Goal: Task Accomplishment & Management: Use online tool/utility

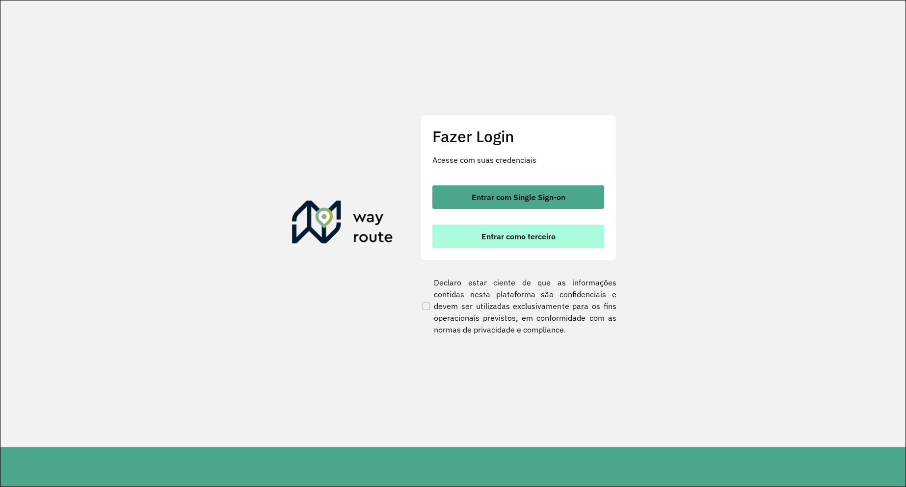
click at [484, 227] on button "Entrar como terceiro" at bounding box center [519, 237] width 172 height 24
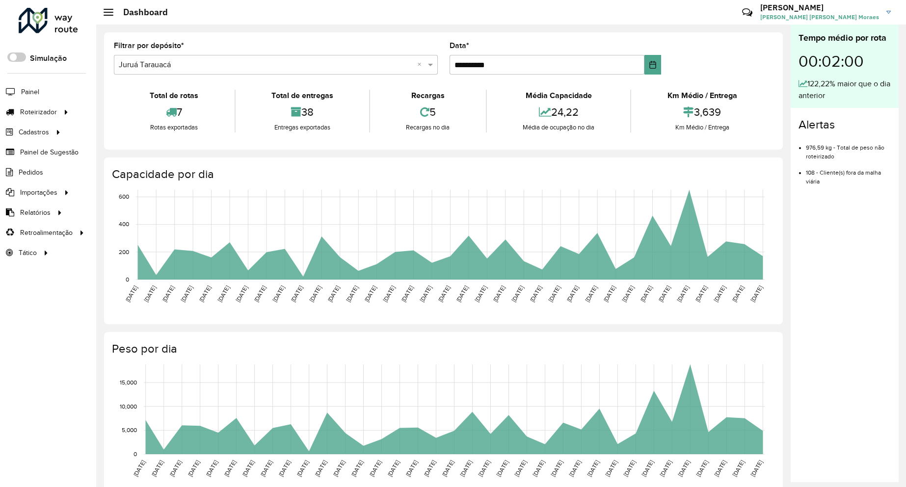
click at [155, 65] on input "text" at bounding box center [266, 65] width 295 height 12
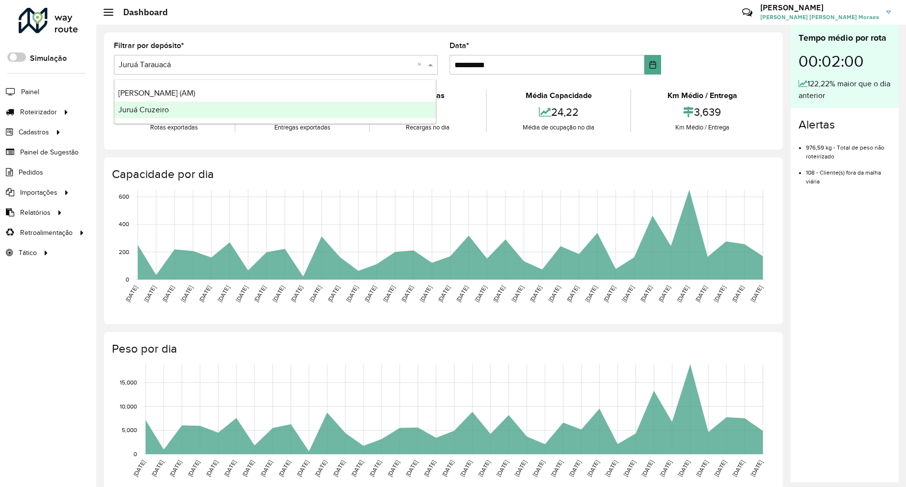
click at [184, 112] on div "Juruá Cruzeiro" at bounding box center [275, 110] width 322 height 17
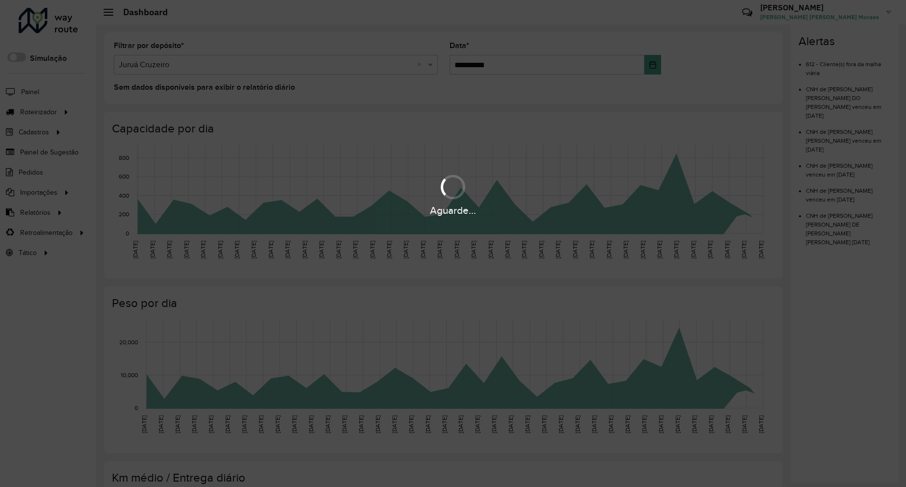
click at [58, 109] on div "Aguarde..." at bounding box center [453, 243] width 906 height 487
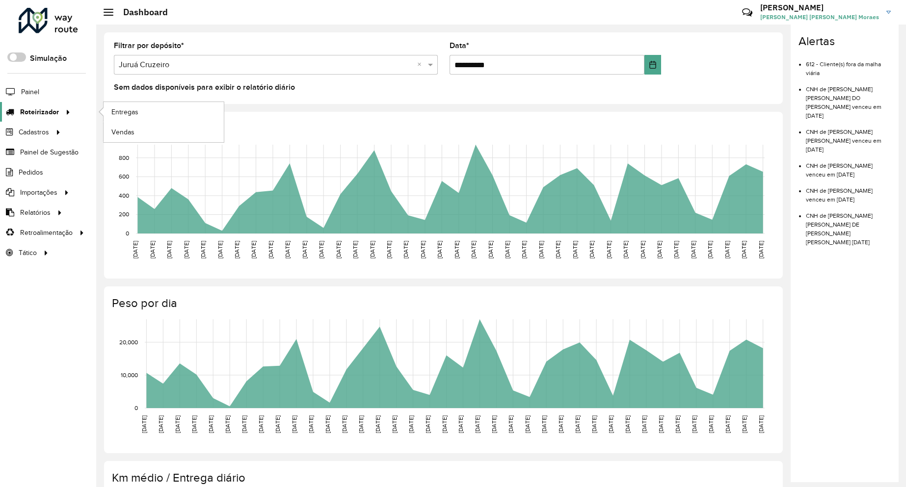
click at [49, 113] on span "Roteirizador" at bounding box center [39, 112] width 39 height 10
click at [130, 110] on span "Entregas" at bounding box center [125, 112] width 28 height 10
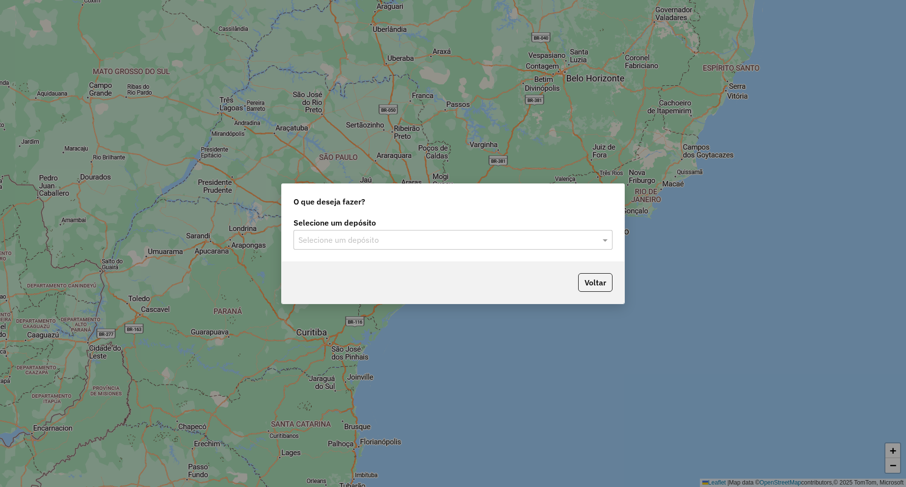
click at [338, 239] on input "text" at bounding box center [443, 241] width 290 height 12
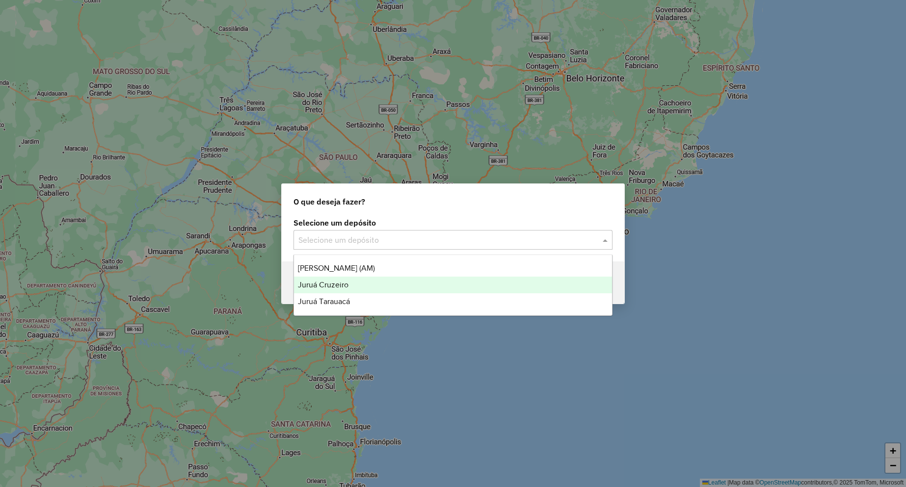
click at [341, 287] on span "Juruá Cruzeiro" at bounding box center [323, 285] width 51 height 8
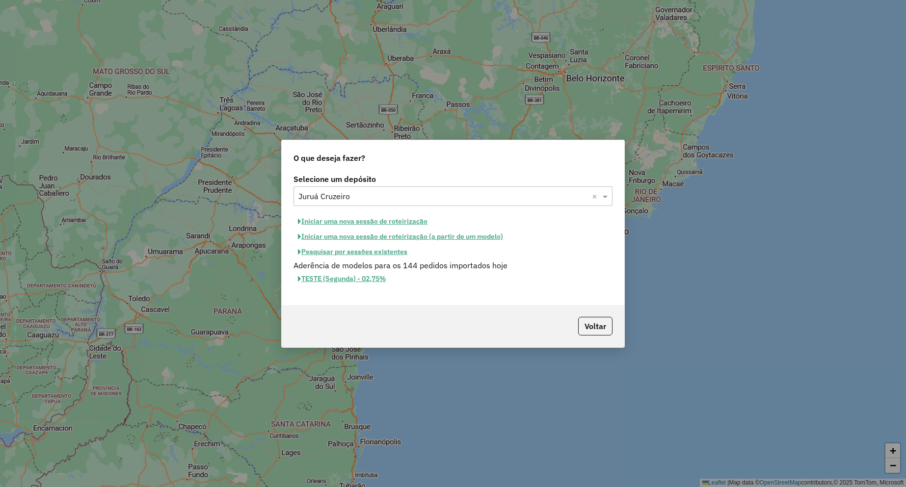
click at [374, 221] on button "Iniciar uma nova sessão de roteirização" at bounding box center [363, 221] width 138 height 15
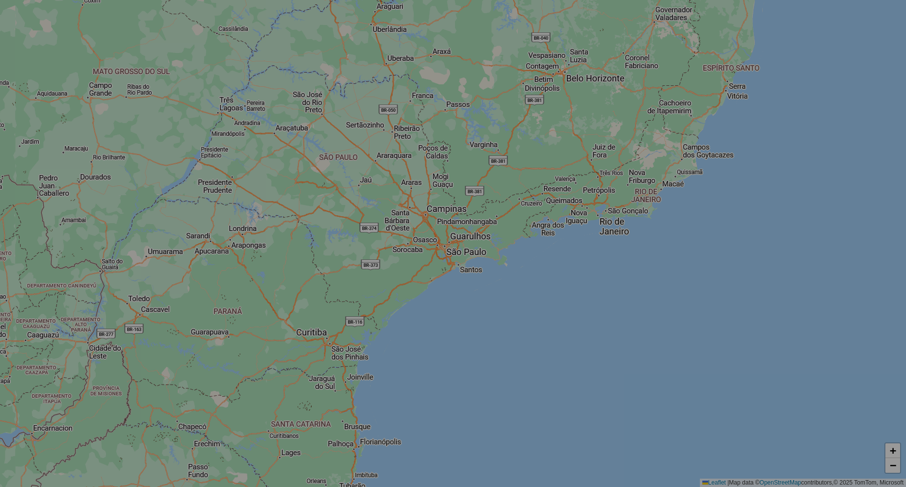
select select "*"
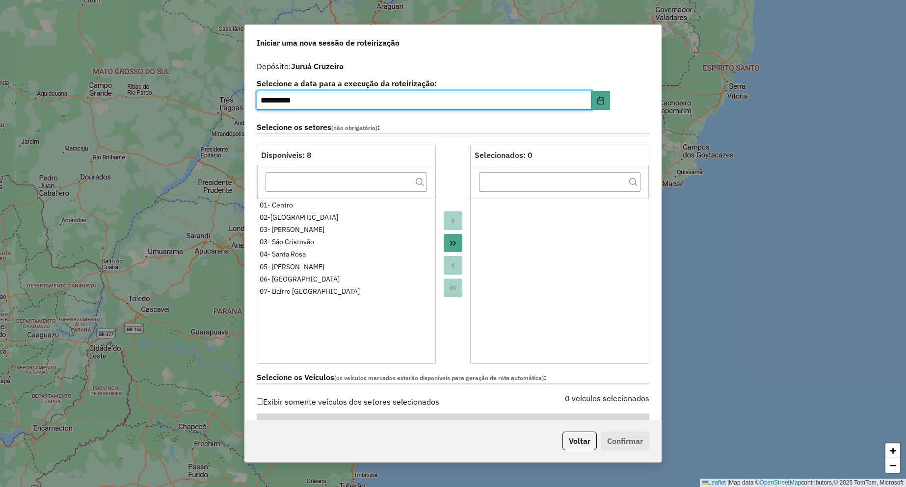
click at [609, 101] on div "**********" at bounding box center [453, 97] width 393 height 34
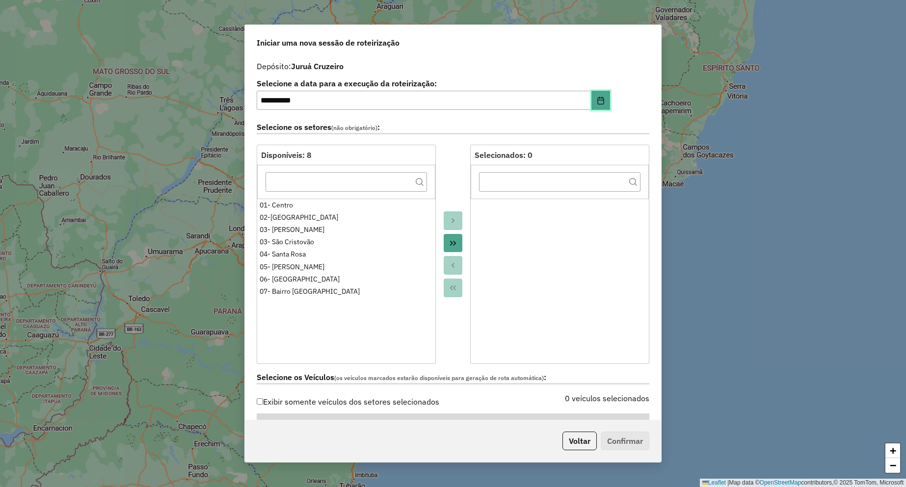
click at [598, 108] on button "Choose Date" at bounding box center [601, 101] width 19 height 20
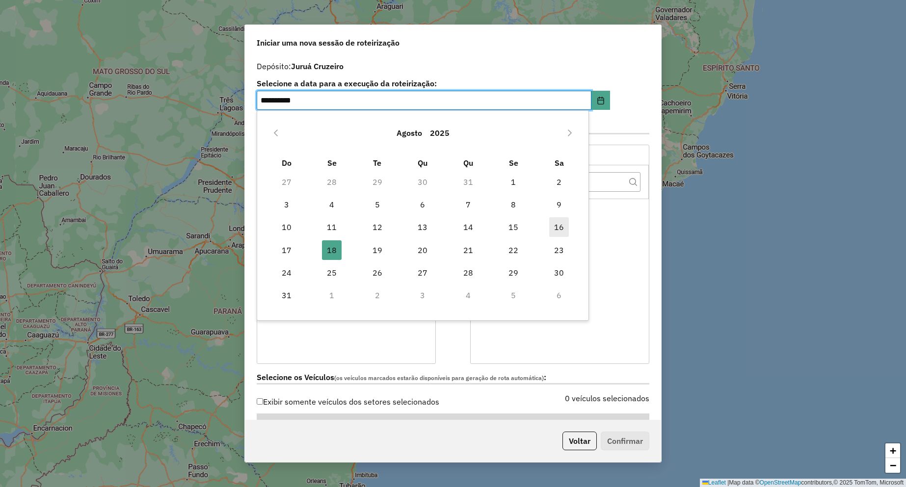
click at [561, 230] on span "16" at bounding box center [559, 227] width 20 height 20
type input "**********"
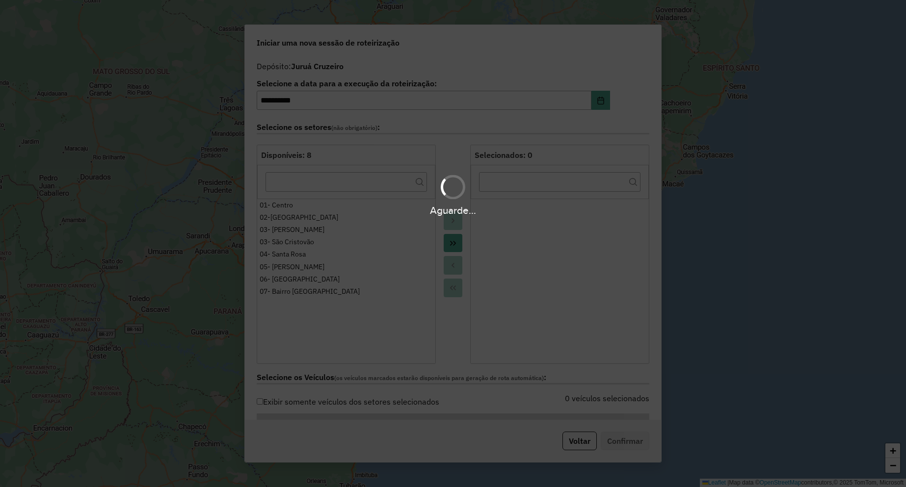
click at [454, 247] on div "Aguarde..." at bounding box center [453, 243] width 906 height 487
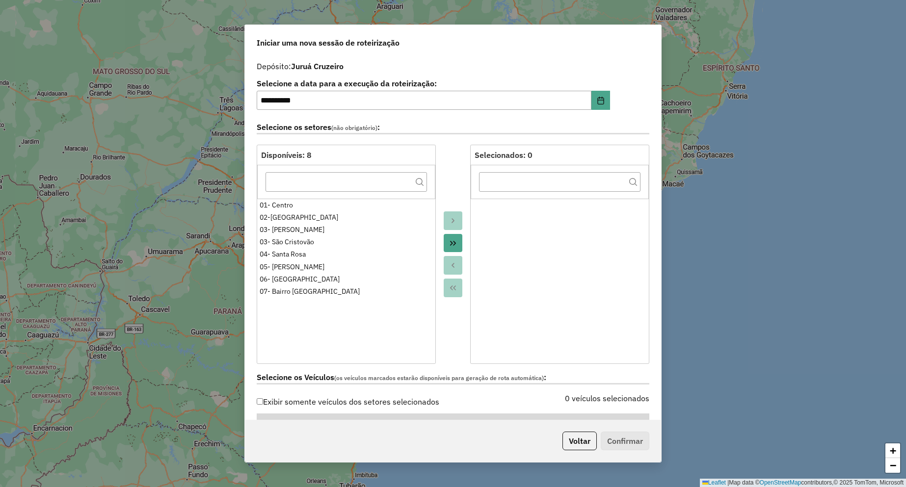
click at [454, 247] on icon "Move All to Target" at bounding box center [453, 244] width 8 height 8
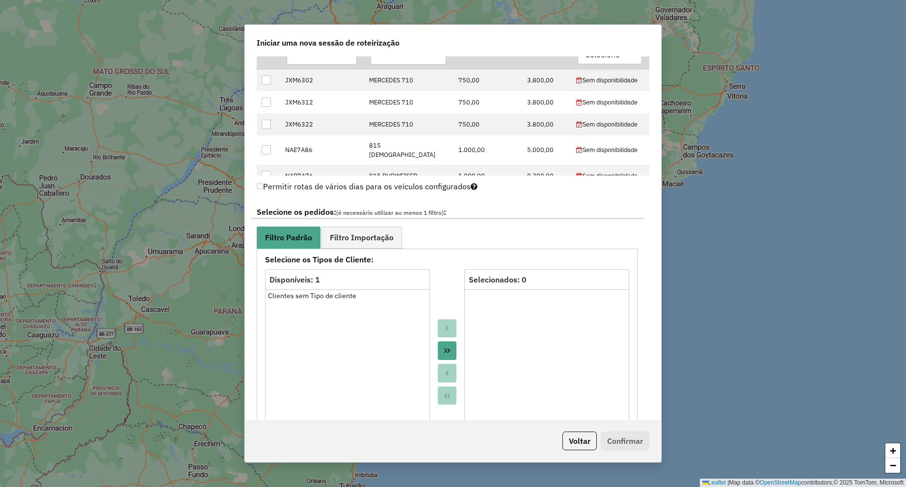
scroll to position [589, 0]
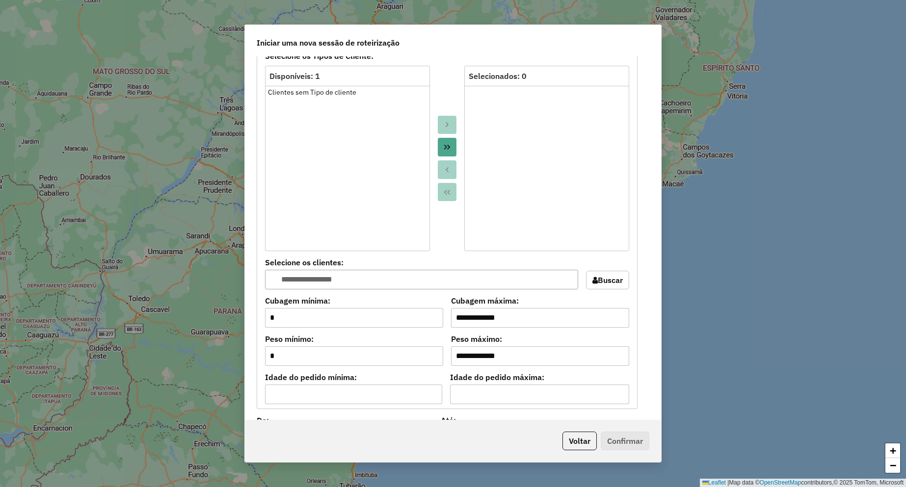
click at [443, 146] on icon "Move All to Target" at bounding box center [447, 147] width 8 height 8
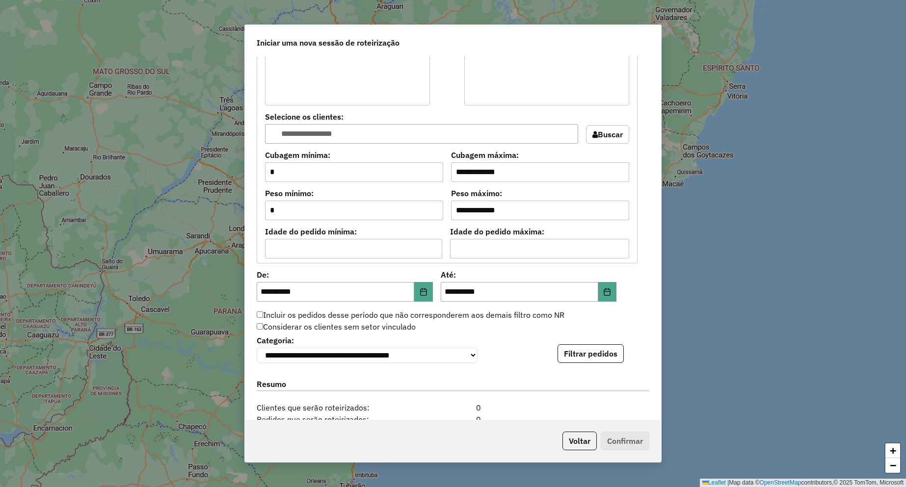
scroll to position [736, 0]
click at [422, 297] on button "Choose Date" at bounding box center [423, 291] width 19 height 20
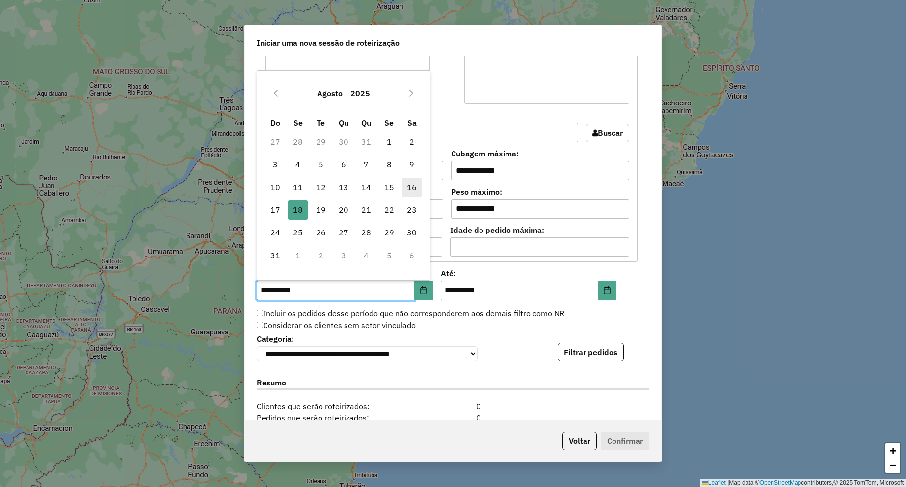
click at [413, 188] on span "16" at bounding box center [412, 188] width 20 height 20
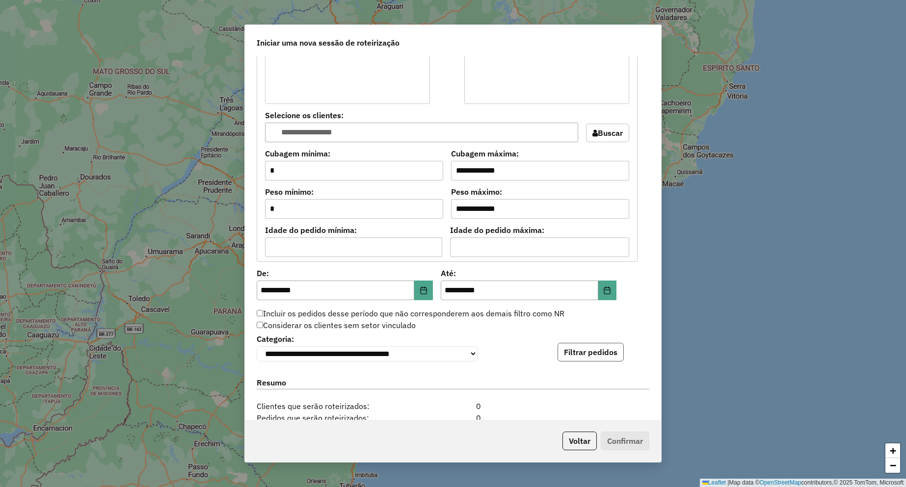
click at [578, 349] on button "Filtrar pedidos" at bounding box center [591, 352] width 66 height 19
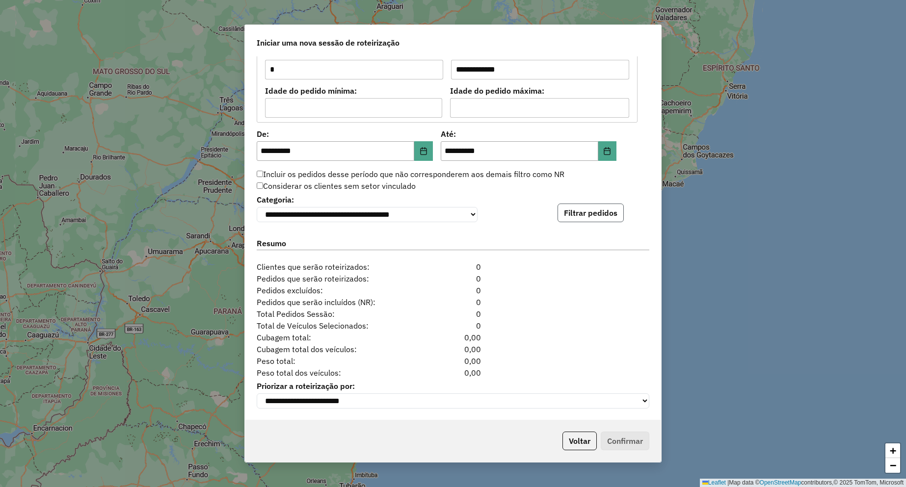
click at [576, 208] on button "Filtrar pedidos" at bounding box center [591, 213] width 66 height 19
click at [606, 150] on button "Choose Date" at bounding box center [607, 151] width 19 height 20
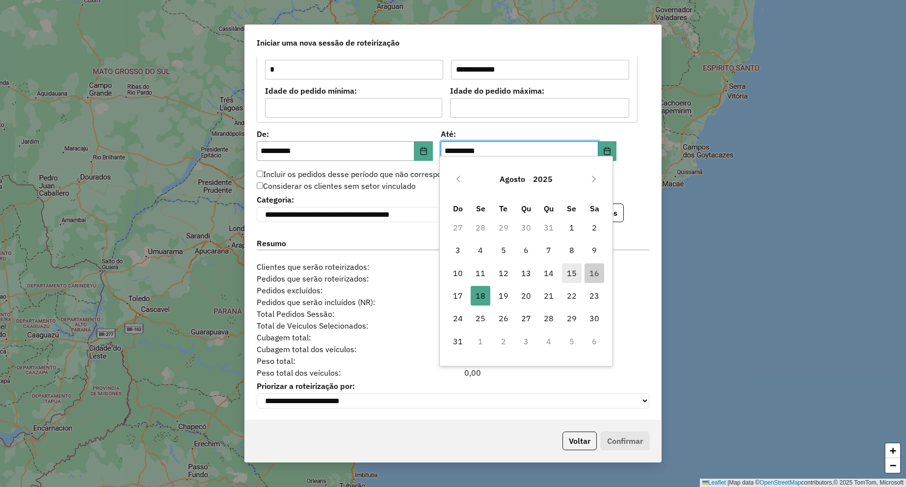
click at [570, 272] on span "15" at bounding box center [572, 274] width 20 height 20
type input "**********"
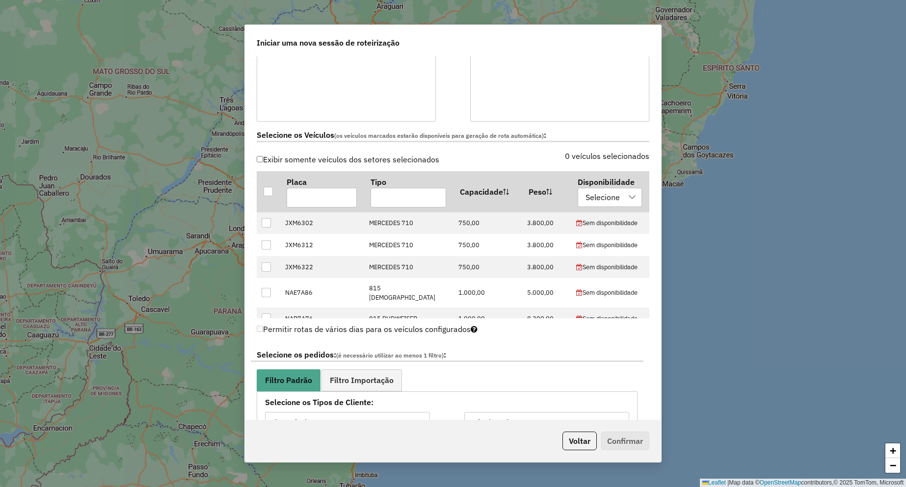
scroll to position [0, 0]
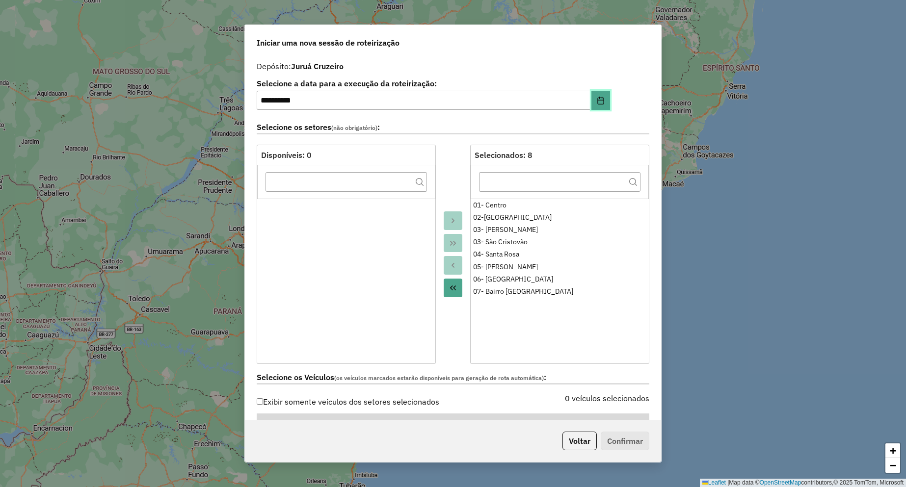
click at [599, 106] on button "Choose Date" at bounding box center [601, 101] width 19 height 20
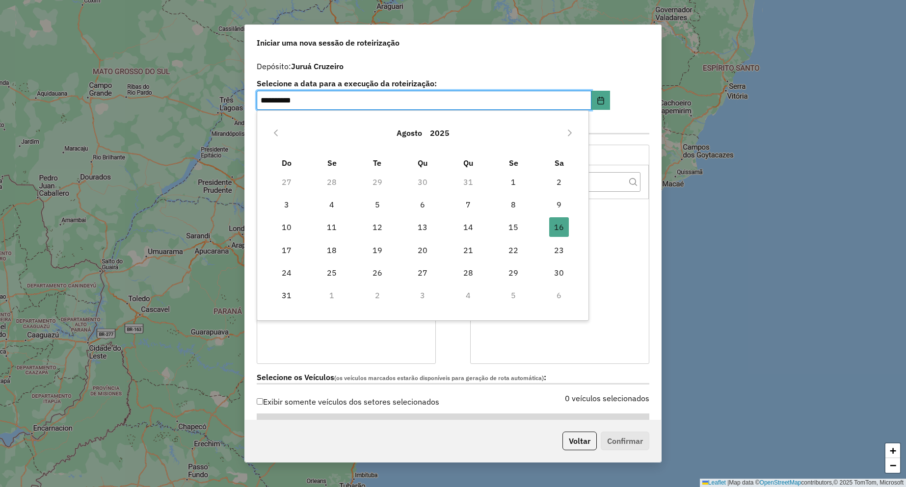
click at [513, 229] on span "15" at bounding box center [514, 227] width 20 height 20
type input "**********"
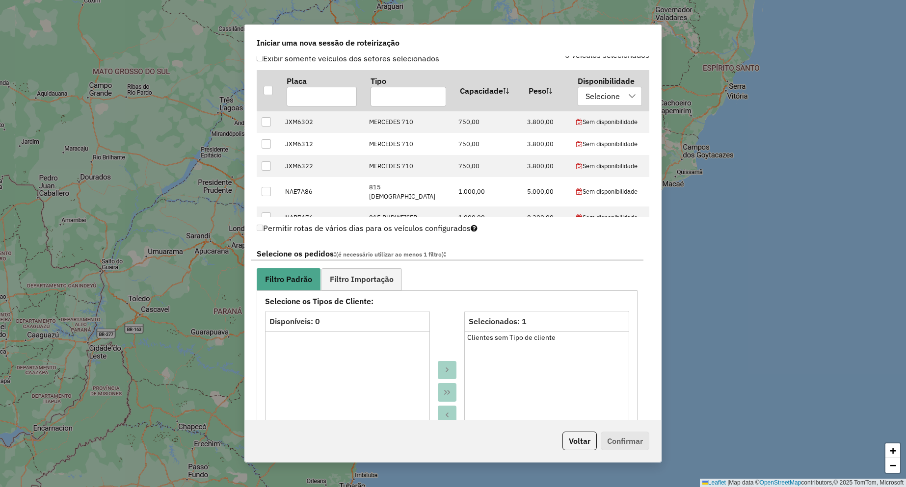
scroll to position [881, 0]
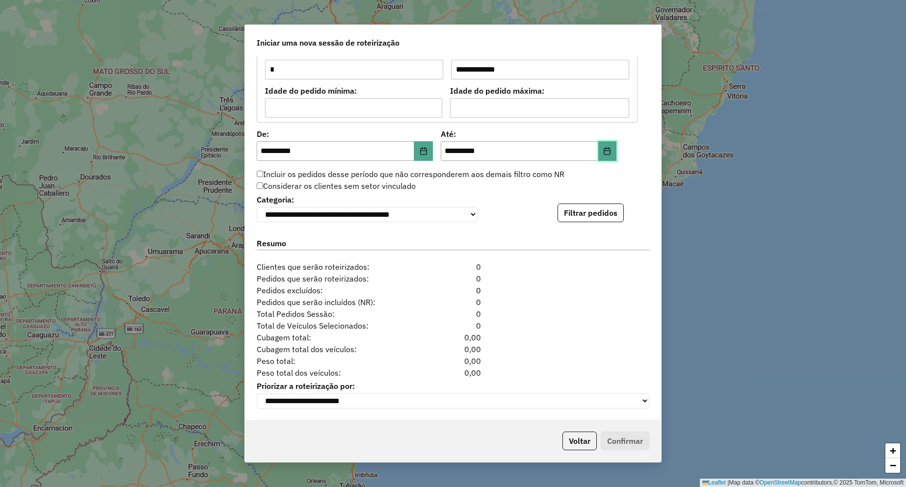
click at [603, 148] on icon "Choose Date" at bounding box center [607, 151] width 8 height 8
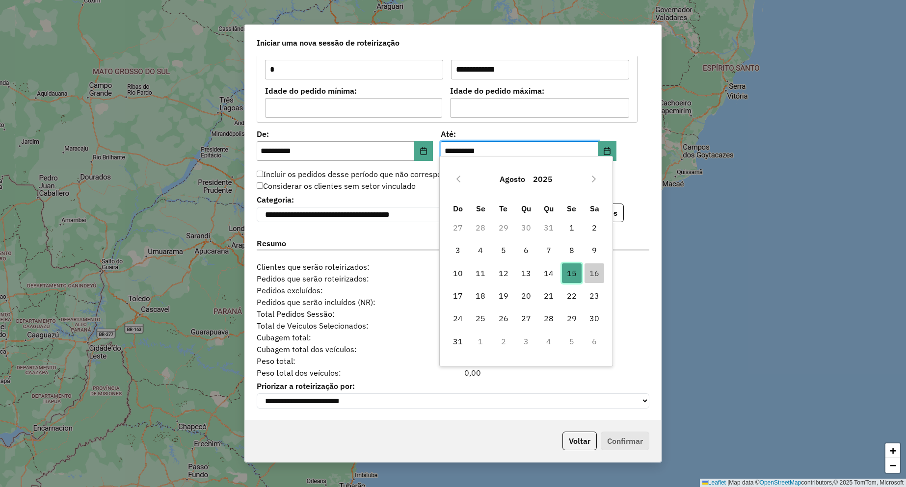
click at [570, 272] on span "15" at bounding box center [572, 274] width 20 height 20
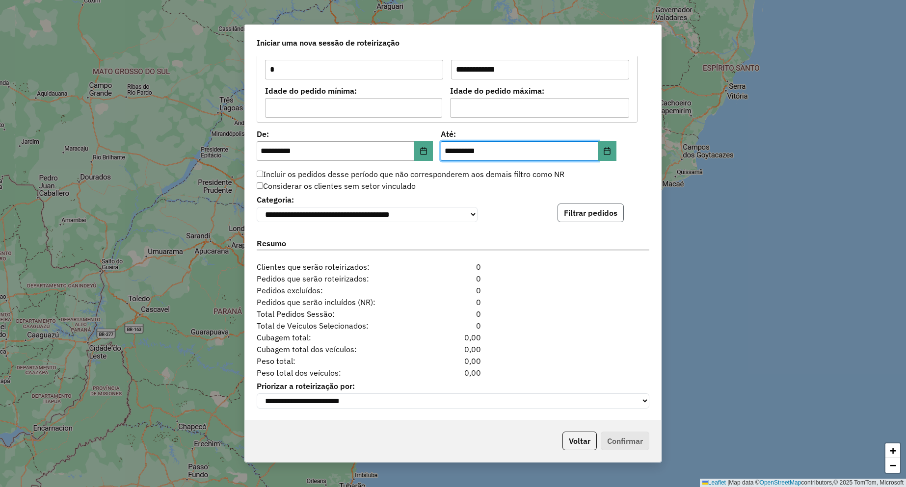
click at [582, 210] on button "Filtrar pedidos" at bounding box center [591, 213] width 66 height 19
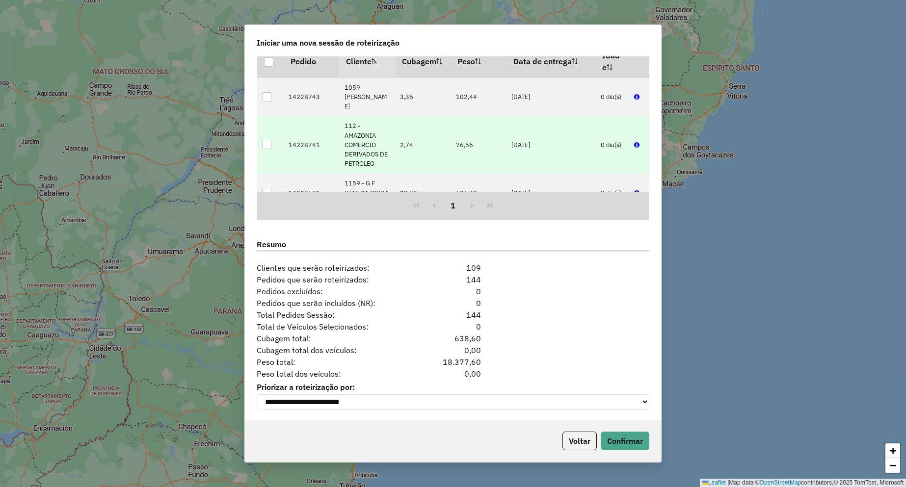
scroll to position [930, 0]
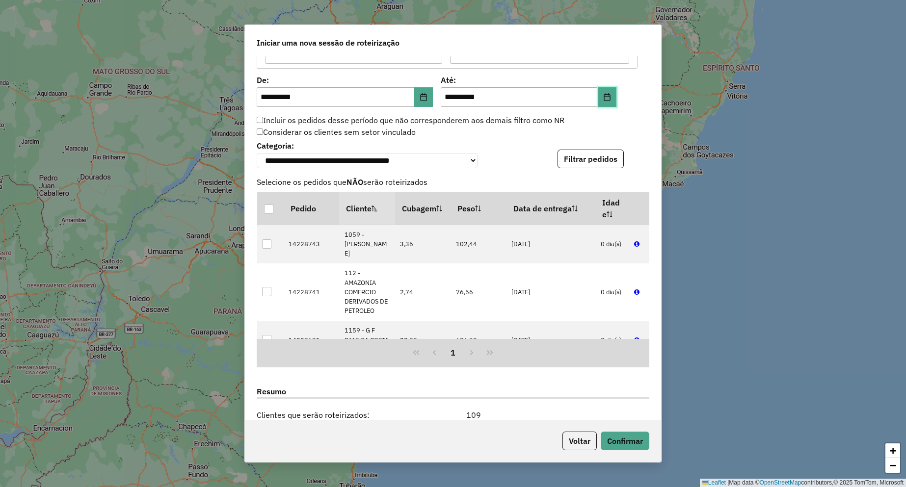
click at [608, 101] on icon "Choose Date" at bounding box center [607, 97] width 8 height 8
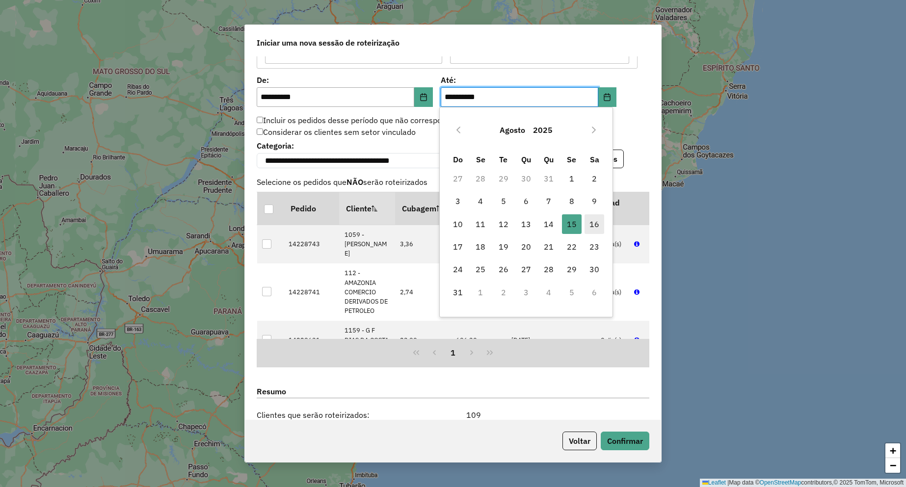
click at [597, 227] on span "16" at bounding box center [595, 225] width 20 height 20
type input "**********"
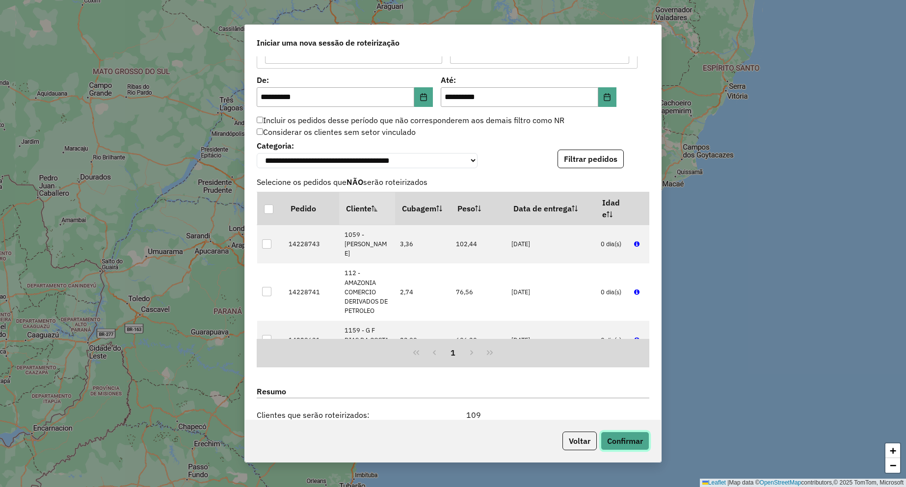
click at [624, 432] on button "Confirmar" at bounding box center [625, 441] width 49 height 19
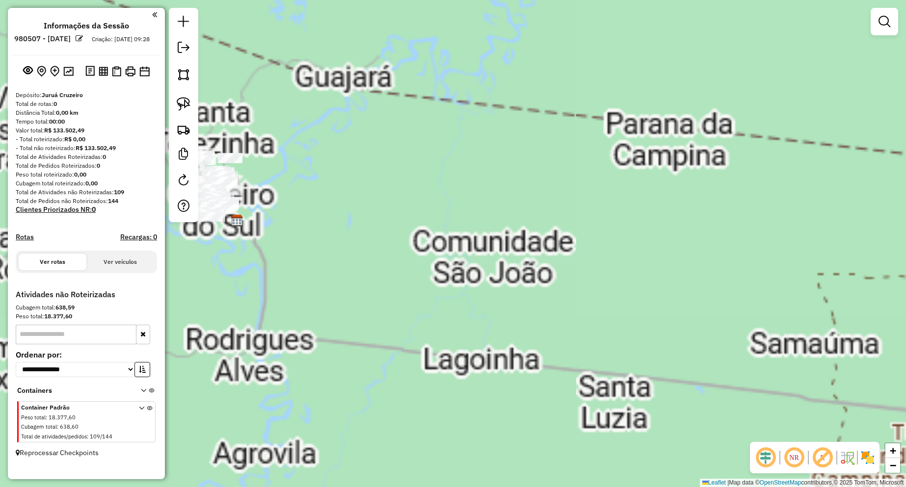
drag, startPoint x: 508, startPoint y: 198, endPoint x: 573, endPoint y: 200, distance: 65.8
click at [572, 200] on div "Janela de atendimento Grade de atendimento Capacidade Transportadoras Veículos …" at bounding box center [453, 243] width 906 height 487
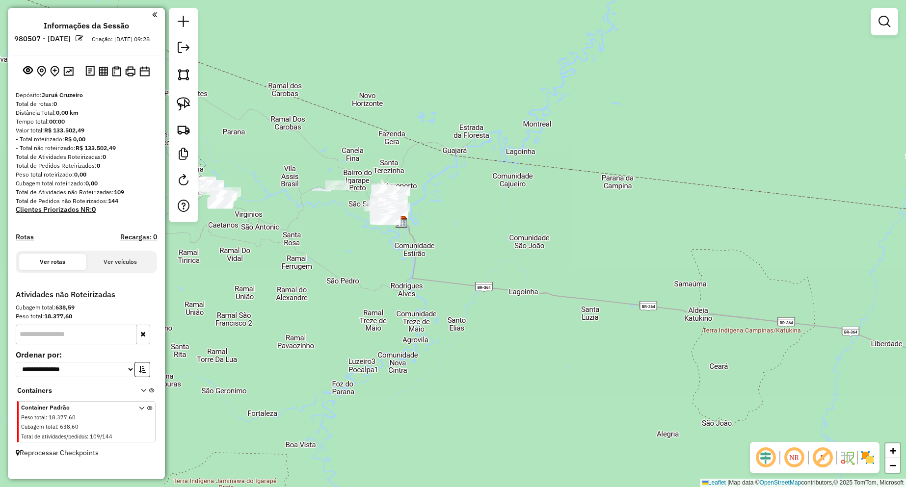
drag, startPoint x: 433, startPoint y: 213, endPoint x: 485, endPoint y: 227, distance: 53.8
click at [485, 227] on div "Janela de atendimento Grade de atendimento Capacidade Transportadoras Veículos …" at bounding box center [453, 243] width 906 height 487
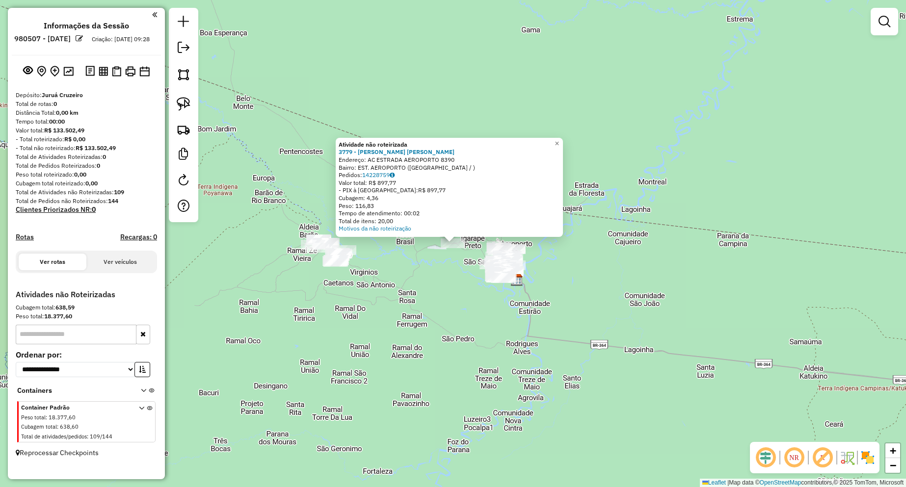
click at [693, 178] on div "Atividade não roteirizada 3779 - ADRIANA MARIA SOARES DANTAS ARAUJO Endereço: A…" at bounding box center [453, 243] width 906 height 487
click at [632, 329] on div "Atividade não roteirizada 3779 - ADRIANA MARIA SOARES DANTAS ARAUJO Endereço: A…" at bounding box center [453, 243] width 906 height 487
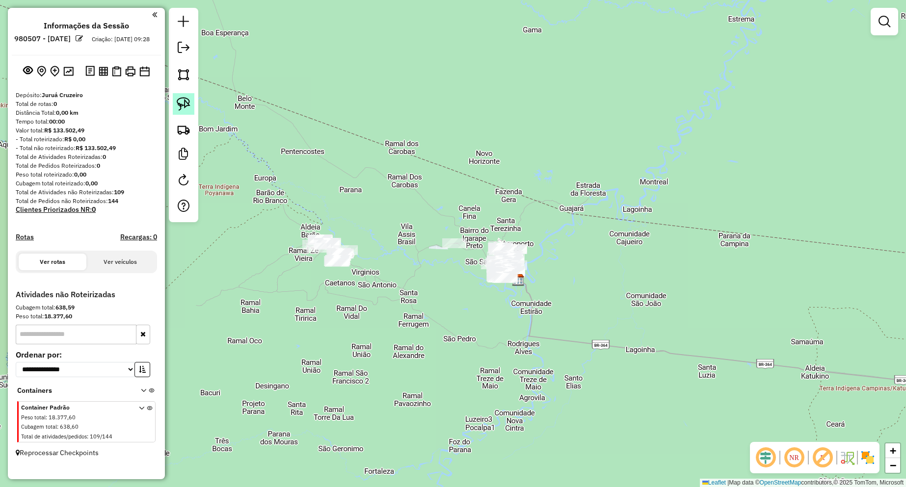
click at [187, 99] on img at bounding box center [184, 104] width 14 height 14
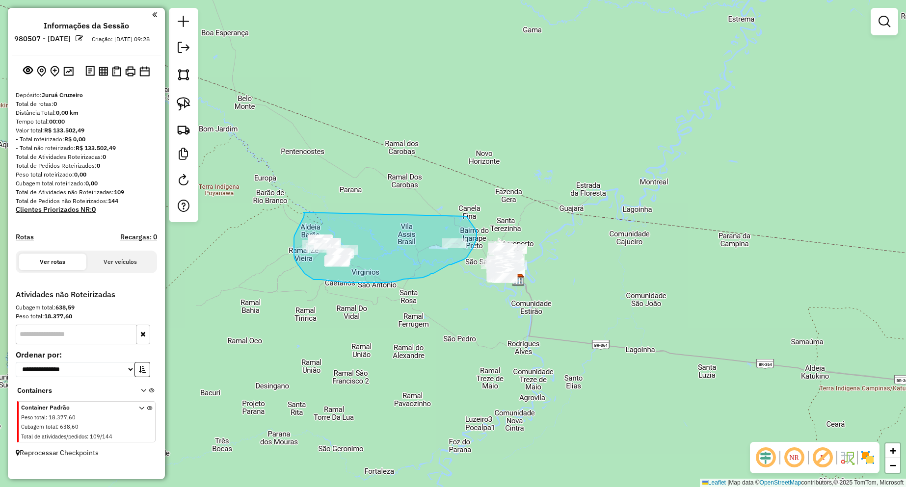
drag, startPoint x: 303, startPoint y: 213, endPoint x: 463, endPoint y: 211, distance: 159.6
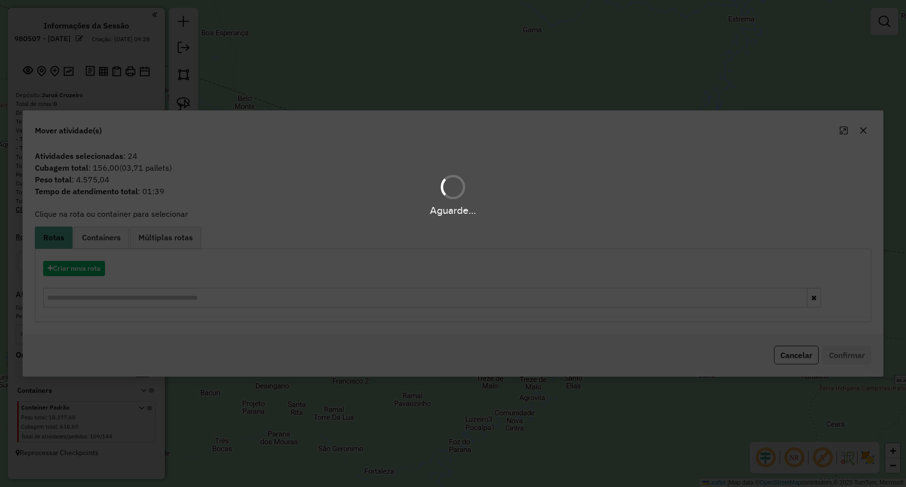
drag, startPoint x: 801, startPoint y: 364, endPoint x: 799, endPoint y: 359, distance: 5.3
click at [800, 364] on div "Aguarde..." at bounding box center [453, 243] width 906 height 487
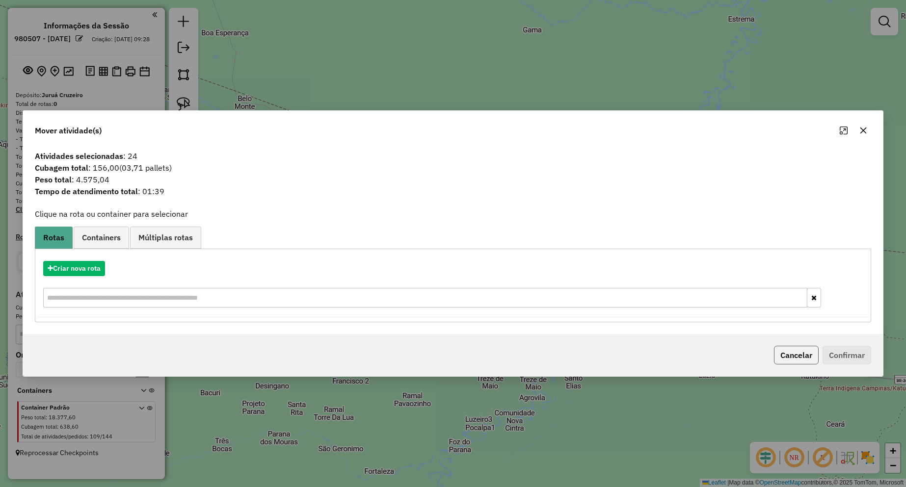
click at [798, 358] on button "Cancelar" at bounding box center [796, 355] width 45 height 19
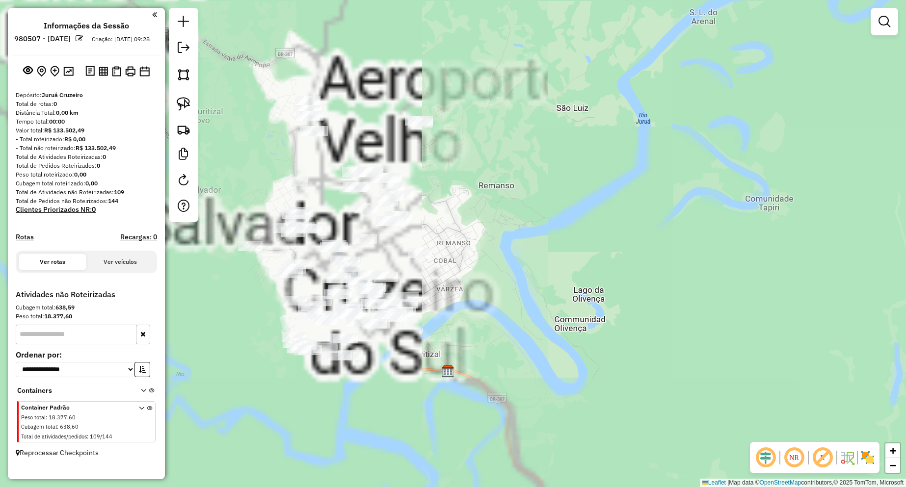
drag, startPoint x: 406, startPoint y: 234, endPoint x: 502, endPoint y: 243, distance: 96.1
click at [502, 243] on div "Janela de atendimento Grade de atendimento Capacidade Transportadoras Veículos …" at bounding box center [453, 243] width 906 height 487
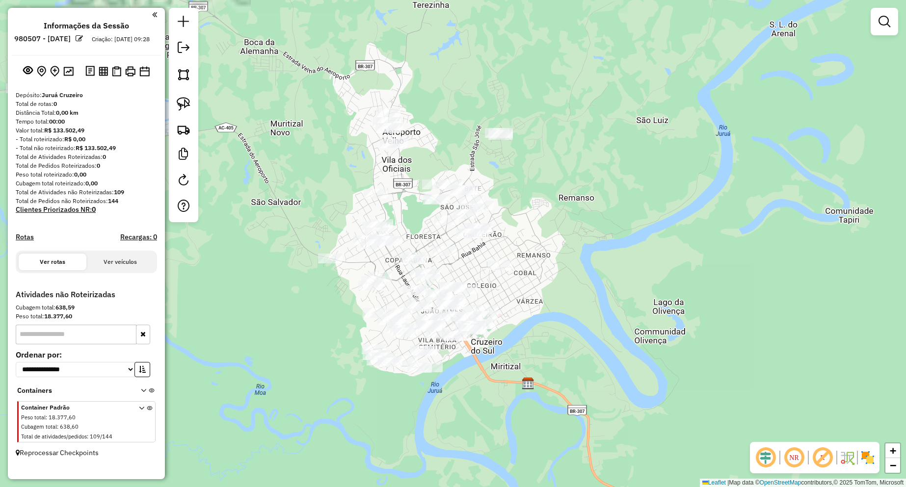
drag, startPoint x: 500, startPoint y: 227, endPoint x: 561, endPoint y: 246, distance: 63.2
click at [561, 246] on div "Janela de atendimento Grade de atendimento Capacidade Transportadoras Veículos …" at bounding box center [453, 243] width 906 height 487
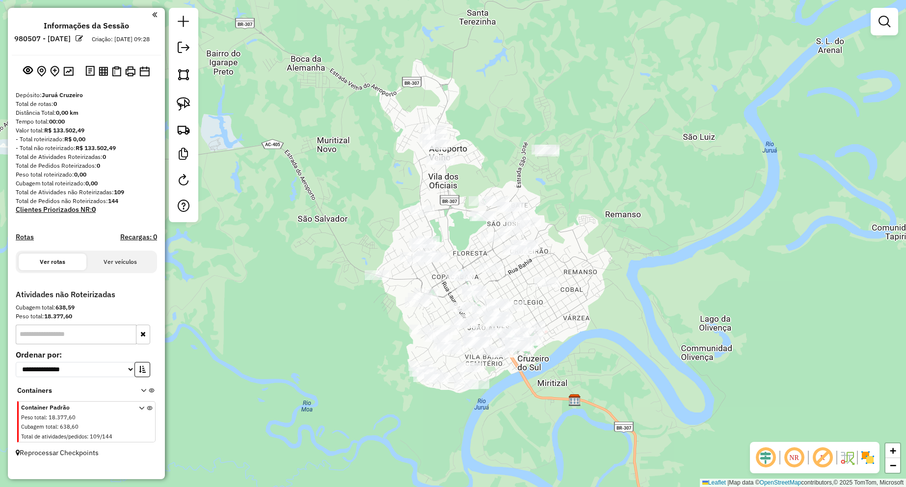
drag, startPoint x: 596, startPoint y: 209, endPoint x: 612, endPoint y: 215, distance: 17.7
click at [612, 215] on div "Janela de atendimento Grade de atendimento Capacidade Transportadoras Veículos …" at bounding box center [453, 243] width 906 height 487
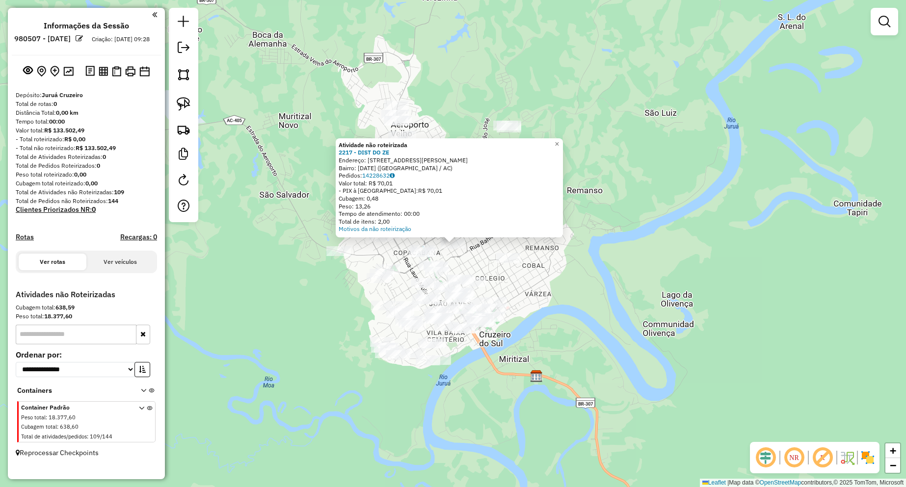
drag, startPoint x: 552, startPoint y: 272, endPoint x: 530, endPoint y: 262, distance: 24.4
click at [551, 272] on div "Atividade não roteirizada 2217 - DIST DO ZE Endereço: RUA ESPIRITO SANTOS 421 B…" at bounding box center [453, 243] width 906 height 487
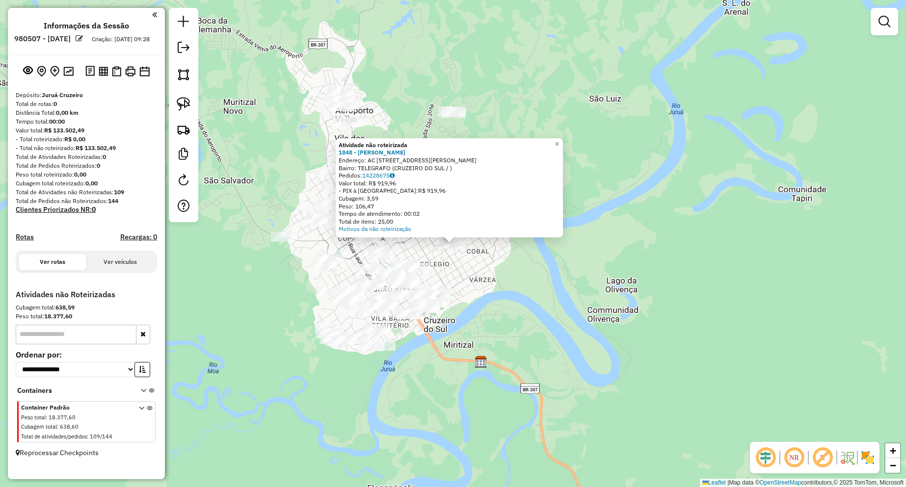
click at [541, 263] on div "Atividade não roteirizada 1848 - PAULO GREGORY NEPOMUCENO CORREA Endereço: AC R…" at bounding box center [453, 243] width 906 height 487
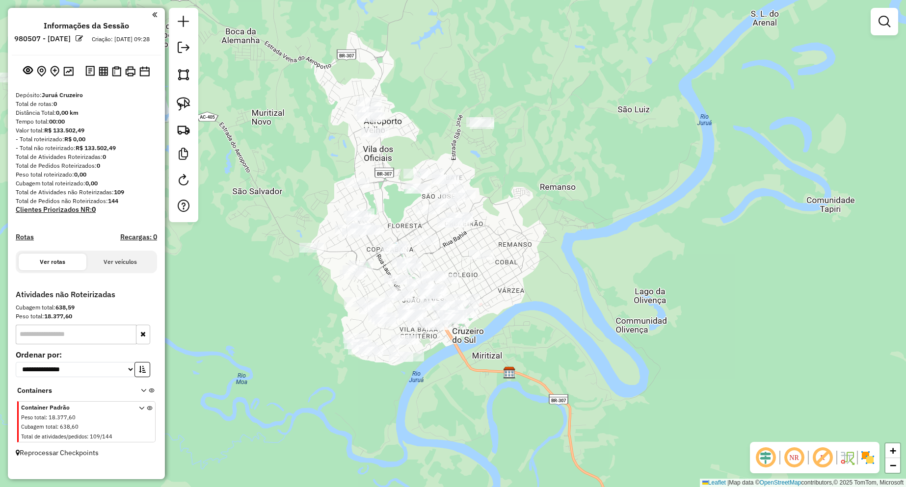
drag, startPoint x: 520, startPoint y: 235, endPoint x: 549, endPoint y: 246, distance: 31.3
click at [549, 245] on div "Janela de atendimento Grade de atendimento Capacidade Transportadoras Veículos …" at bounding box center [453, 243] width 906 height 487
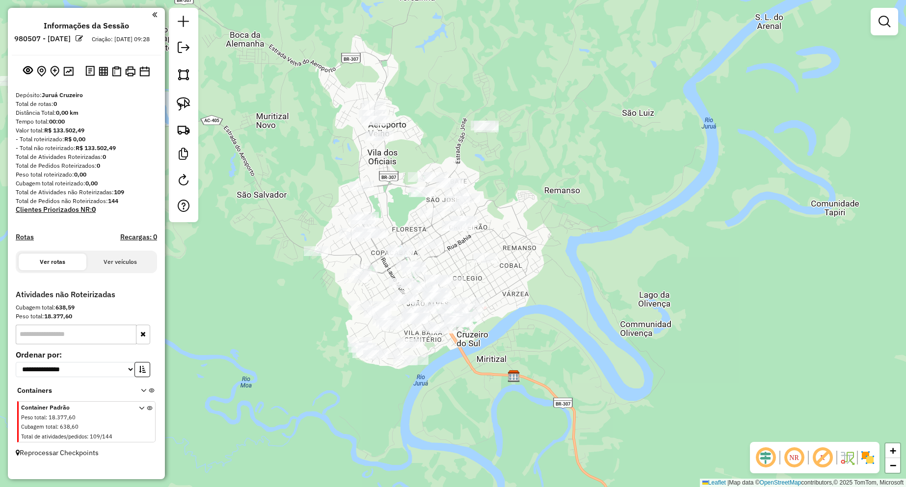
drag, startPoint x: 512, startPoint y: 188, endPoint x: 517, endPoint y: 198, distance: 11.0
click at [517, 198] on div "Janela de atendimento Grade de atendimento Capacidade Transportadoras Veículos …" at bounding box center [453, 243] width 906 height 487
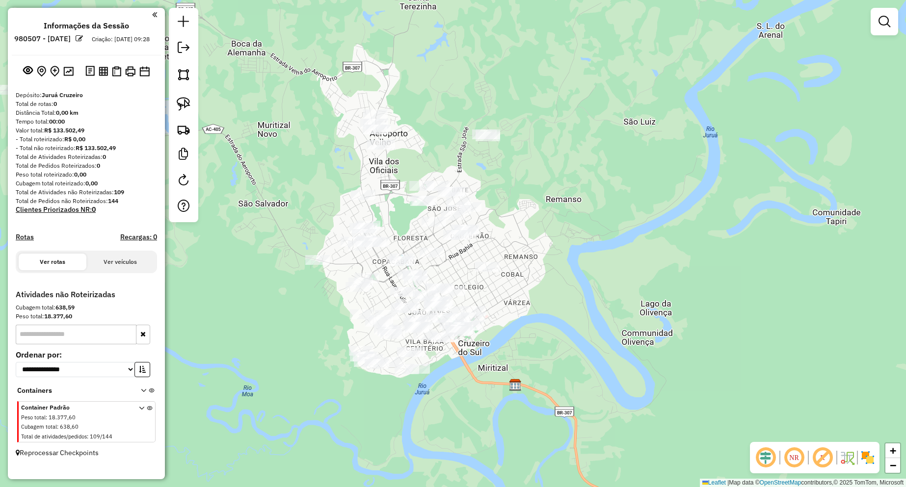
click at [362, 200] on div at bounding box center [363, 195] width 25 height 10
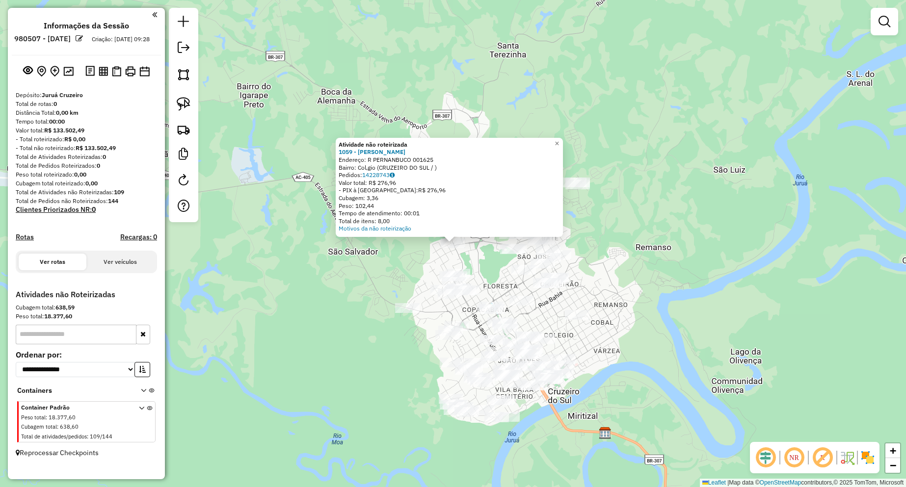
click at [647, 237] on div "Atividade não roteirizada 1059 - JORGE CONCEICAO DA COSTA Endereço: R PERNANBUC…" at bounding box center [453, 243] width 906 height 487
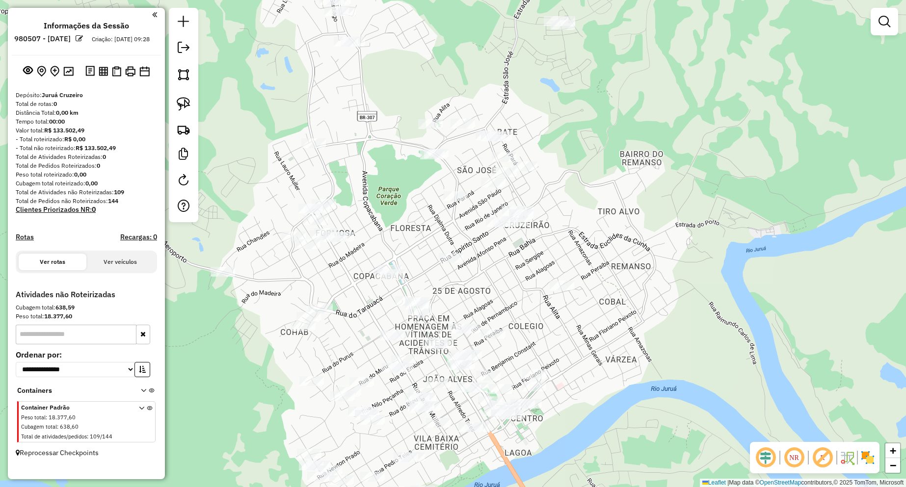
drag, startPoint x: 503, startPoint y: 301, endPoint x: 502, endPoint y: 285, distance: 16.7
click at [502, 285] on div "Janela de atendimento Grade de atendimento Capacidade Transportadoras Veículos …" at bounding box center [453, 243] width 906 height 487
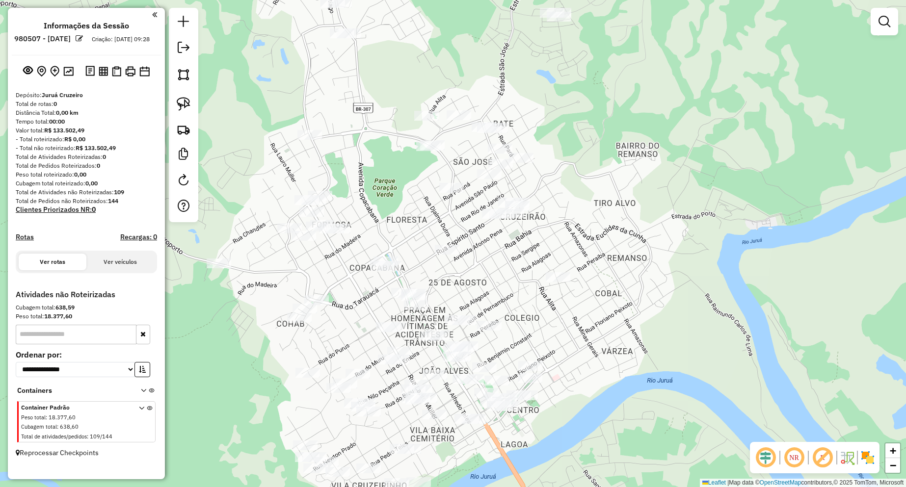
drag, startPoint x: 505, startPoint y: 298, endPoint x: 495, endPoint y: 267, distance: 32.8
click at [495, 268] on div "Janela de atendimento Grade de atendimento Capacidade Transportadoras Veículos …" at bounding box center [453, 243] width 906 height 487
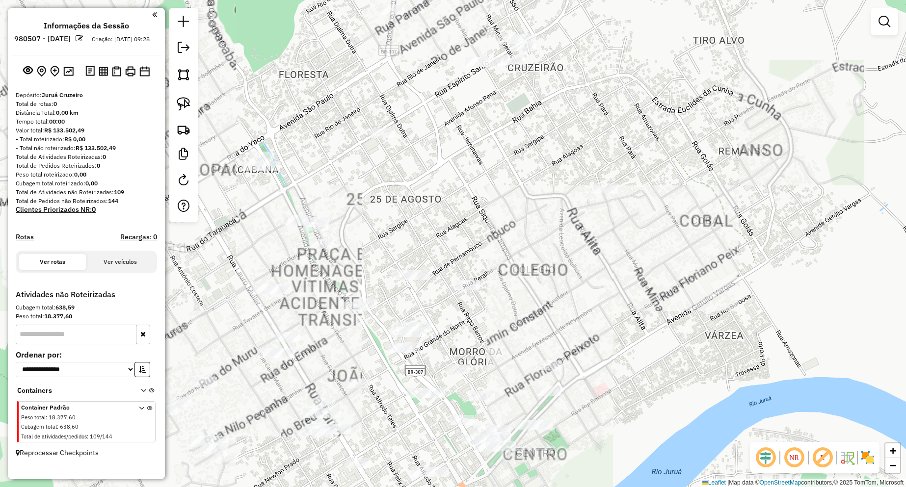
drag, startPoint x: 458, startPoint y: 281, endPoint x: 455, endPoint y: 248, distance: 32.5
click at [455, 248] on div "Janela de atendimento Grade de atendimento Capacidade Transportadoras Veículos …" at bounding box center [453, 243] width 906 height 487
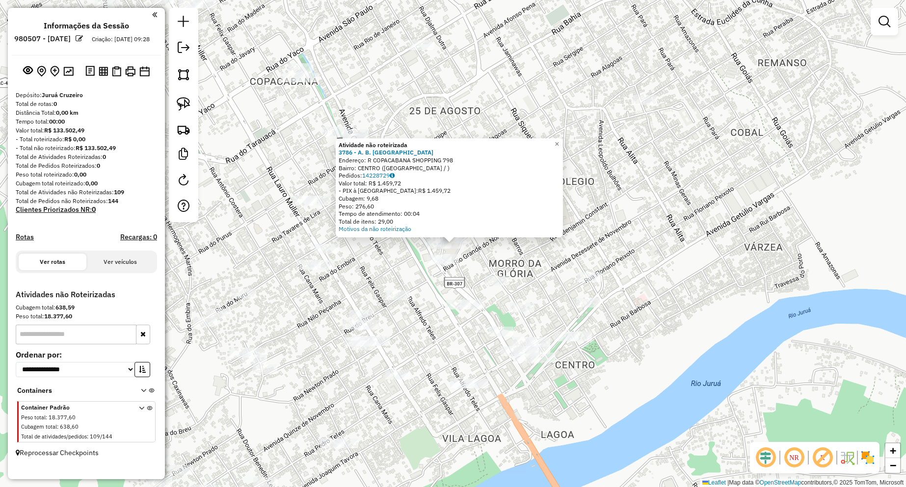
click at [539, 259] on div "Atividade não roteirizada 3786 - A. B. MAGALHAES Endereço: R COPACABANA SHOPPIN…" at bounding box center [453, 243] width 906 height 487
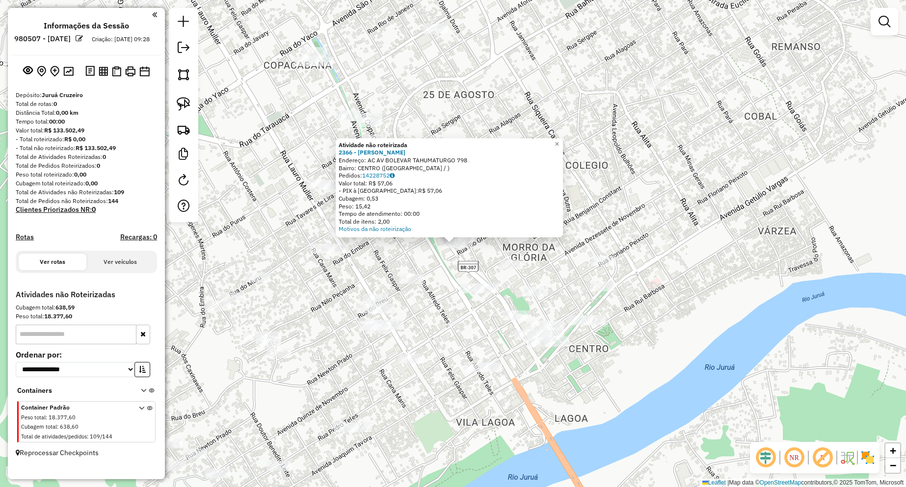
click at [630, 204] on div "Atividade não roteirizada 2366 - TAINE SILVA OLIVEIRA Endereço: AC AV BOLEVAR T…" at bounding box center [453, 243] width 906 height 487
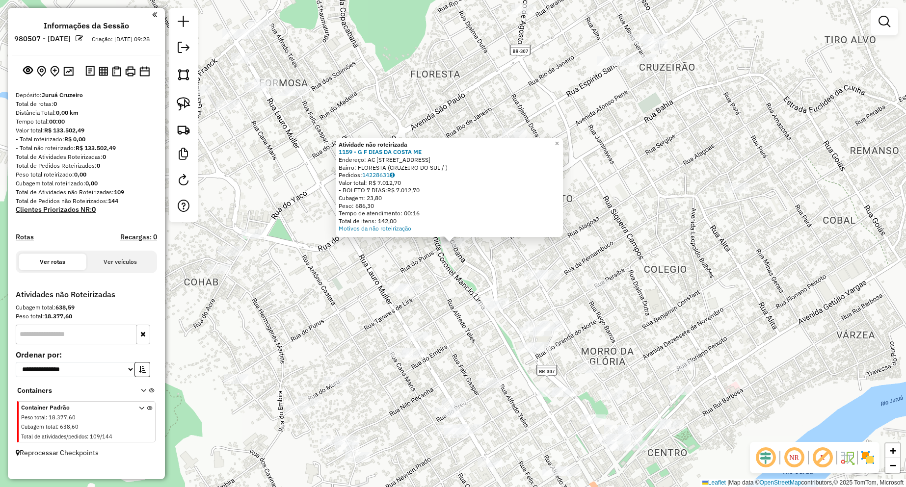
click at [625, 255] on div "Atividade não roteirizada 1159 - G F DIAS DA COSTA ME Endereço: AC AVENIDA COPA…" at bounding box center [453, 243] width 906 height 487
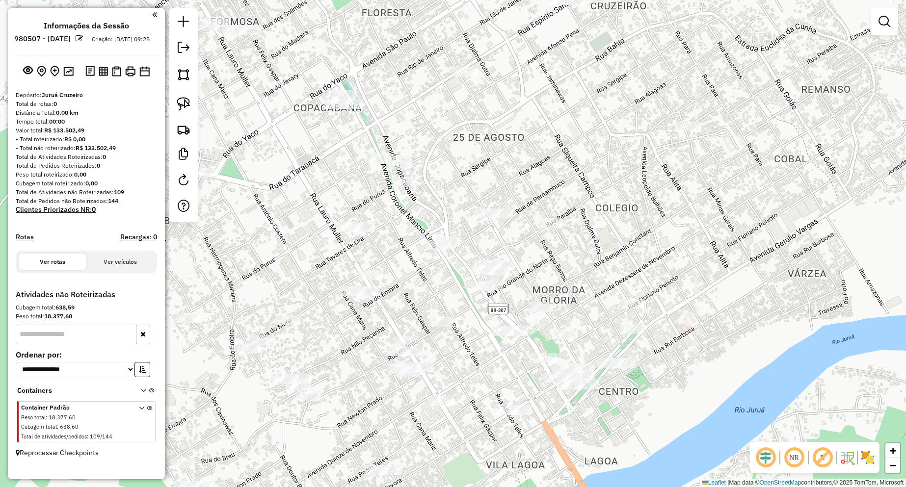
drag, startPoint x: 642, startPoint y: 270, endPoint x: 581, endPoint y: 194, distance: 97.4
click at [581, 194] on div "Janela de atendimento Grade de atendimento Capacidade Transportadoras Veículos …" at bounding box center [453, 243] width 906 height 487
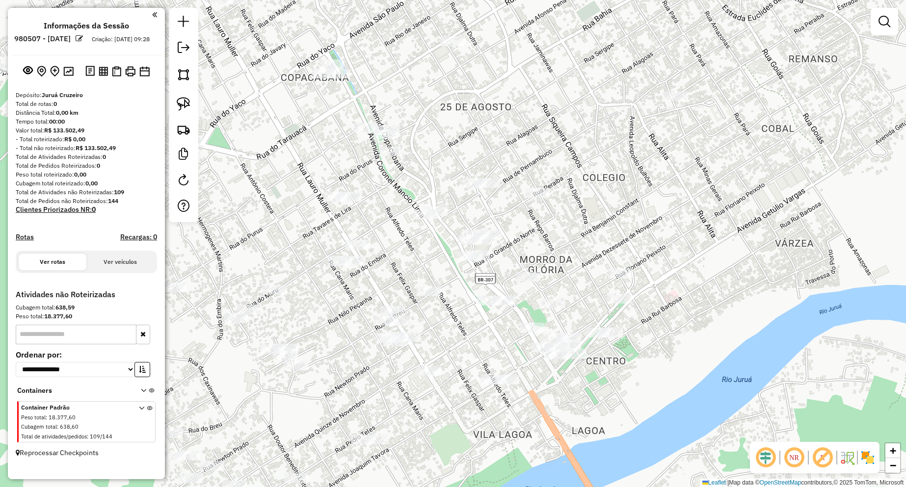
drag, startPoint x: 590, startPoint y: 238, endPoint x: 607, endPoint y: 279, distance: 44.0
click at [607, 279] on div "Janela de atendimento Grade de atendimento Capacidade Transportadoras Veículos …" at bounding box center [453, 243] width 906 height 487
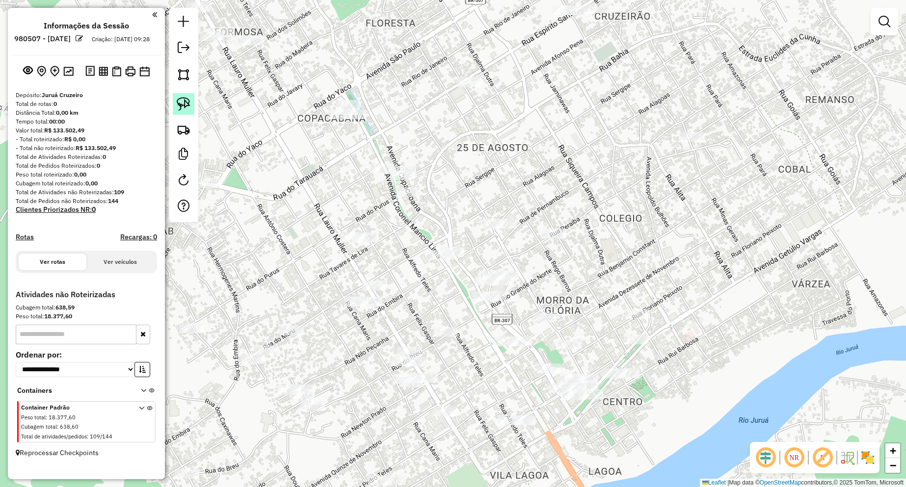
click at [187, 108] on img at bounding box center [184, 104] width 14 height 14
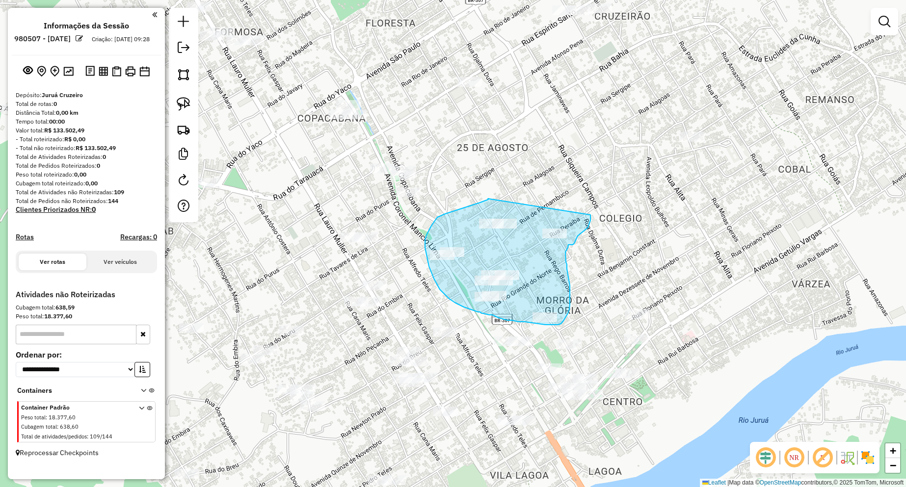
drag, startPoint x: 488, startPoint y: 199, endPoint x: 591, endPoint y: 215, distance: 103.9
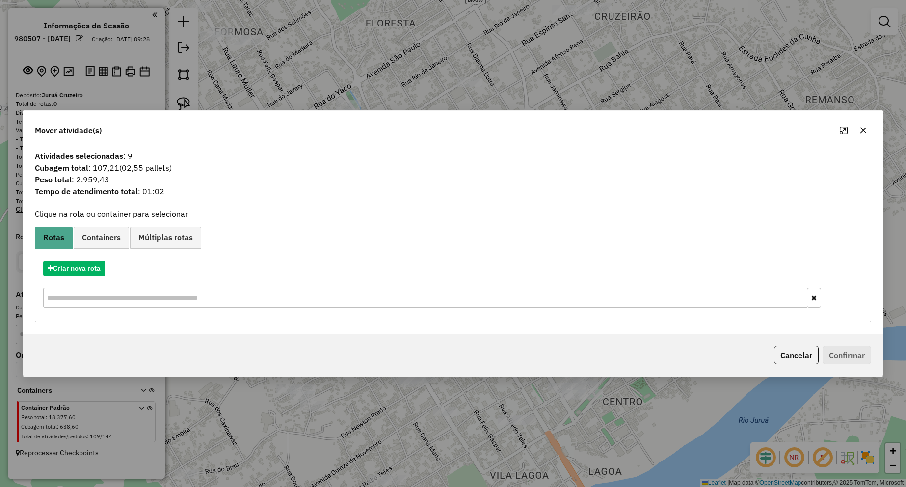
click at [798, 353] on button "Cancelar" at bounding box center [796, 355] width 45 height 19
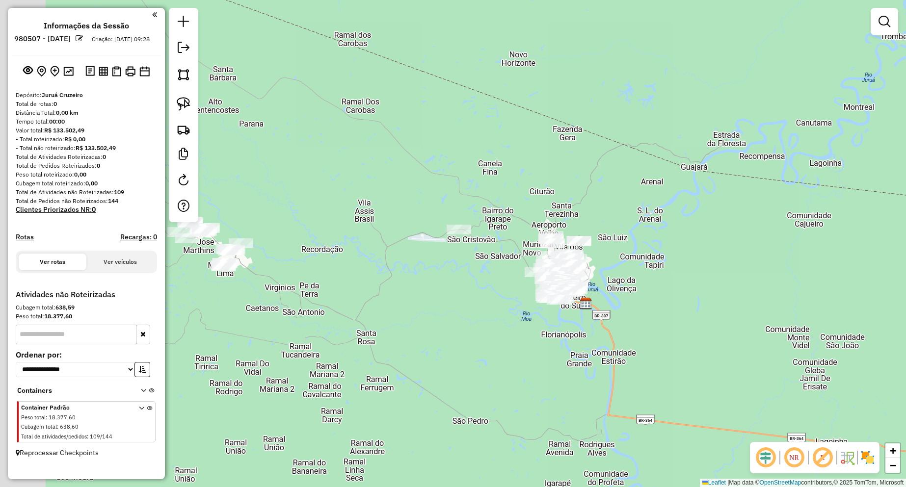
drag, startPoint x: 375, startPoint y: 281, endPoint x: 478, endPoint y: 276, distance: 103.2
click at [478, 276] on div "Janela de atendimento Grade de atendimento Capacidade Transportadoras Veículos …" at bounding box center [453, 243] width 906 height 487
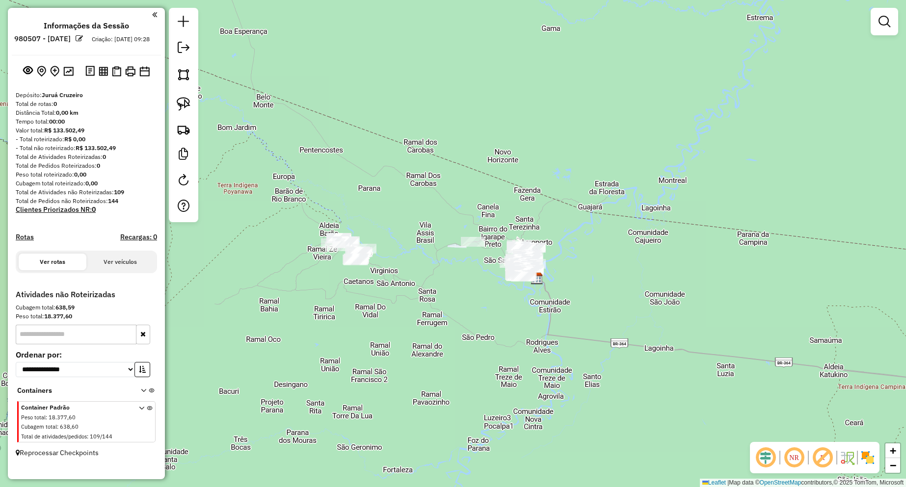
drag, startPoint x: 406, startPoint y: 293, endPoint x: 417, endPoint y: 281, distance: 16.0
click at [417, 281] on div "Janela de atendimento Grade de atendimento Capacidade Transportadoras Veículos …" at bounding box center [453, 243] width 906 height 487
click at [187, 107] on img at bounding box center [184, 104] width 14 height 14
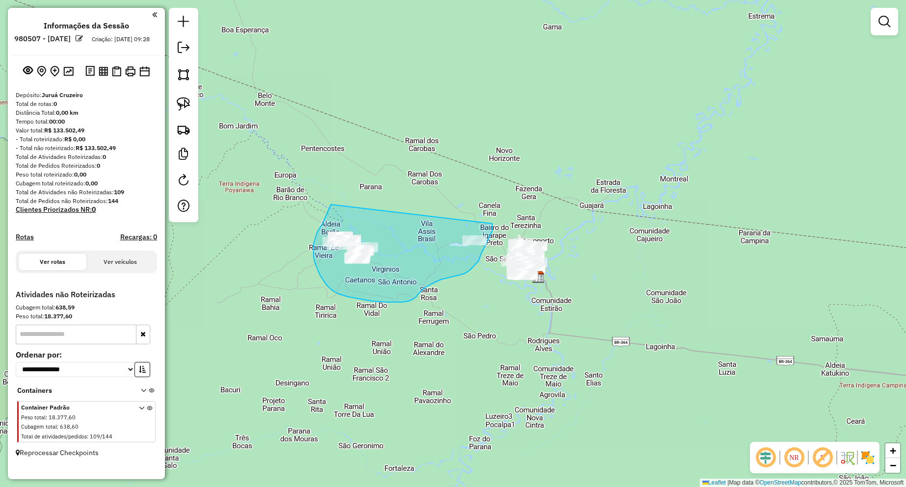
drag, startPoint x: 331, startPoint y: 205, endPoint x: 490, endPoint y: 199, distance: 159.2
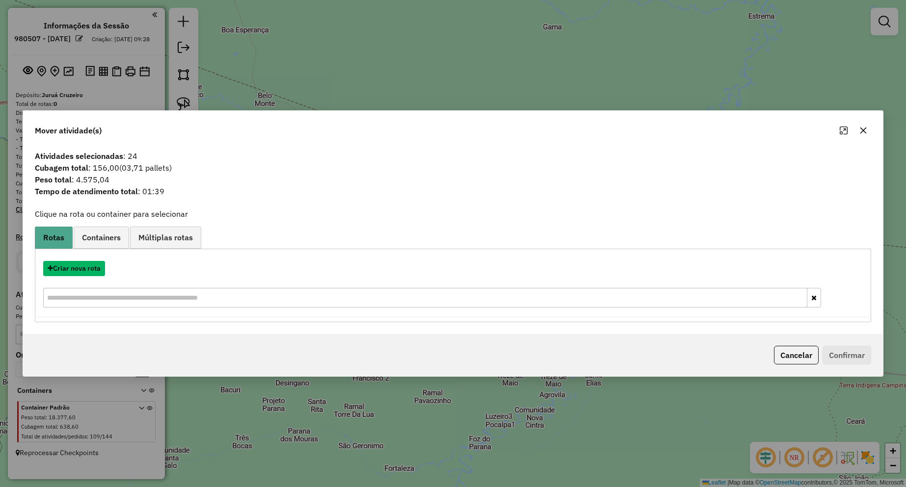
click at [94, 272] on button "Criar nova rota" at bounding box center [74, 268] width 62 height 15
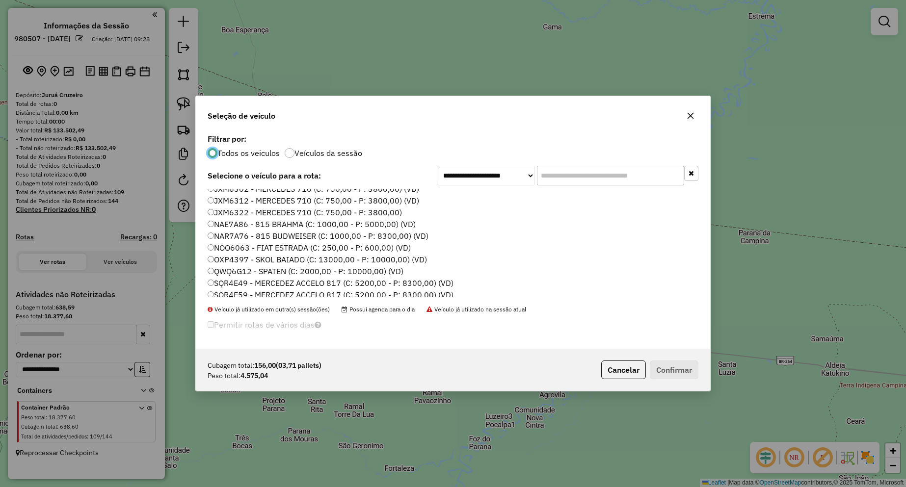
scroll to position [10, 0]
click at [250, 280] on label "SQR4E49 - MERCEDEZ ACCELO 817 (C: 5200,00 - P: 8300,00) (VD)" at bounding box center [331, 279] width 246 height 12
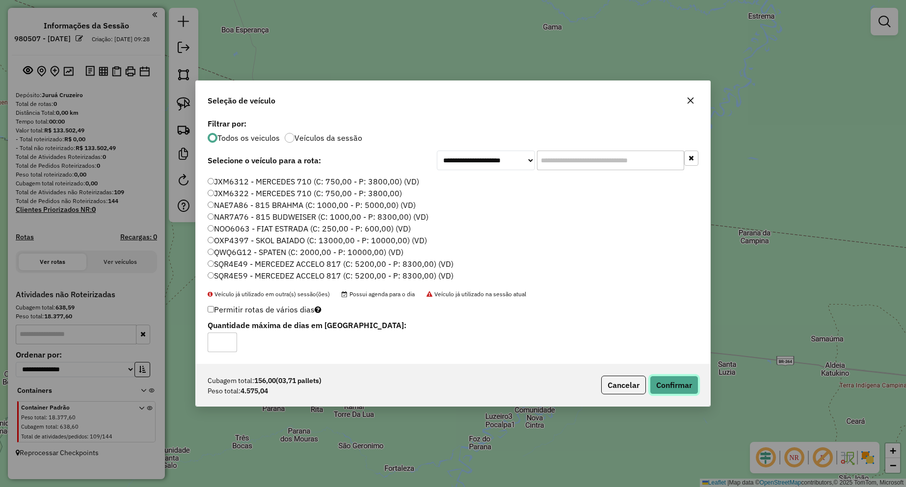
click at [677, 382] on button "Confirmar" at bounding box center [674, 385] width 49 height 19
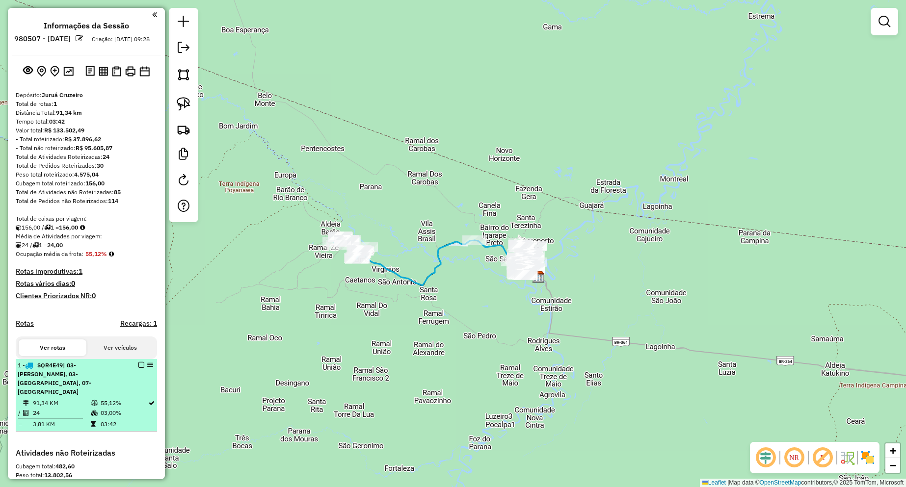
click at [138, 368] on em at bounding box center [141, 365] width 6 height 6
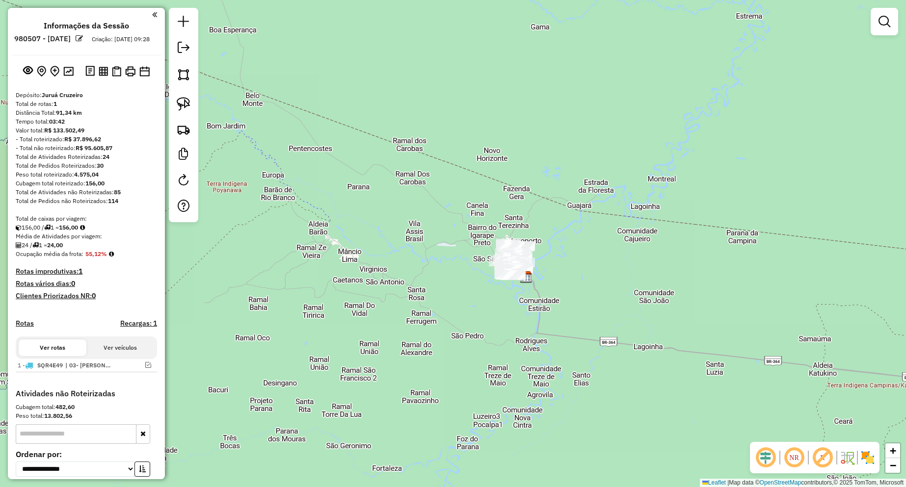
drag, startPoint x: 462, startPoint y: 360, endPoint x: 380, endPoint y: 308, distance: 97.1
click at [355, 349] on div "Janela de atendimento Grade de atendimento Capacidade Transportadoras Veículos …" at bounding box center [453, 243] width 906 height 487
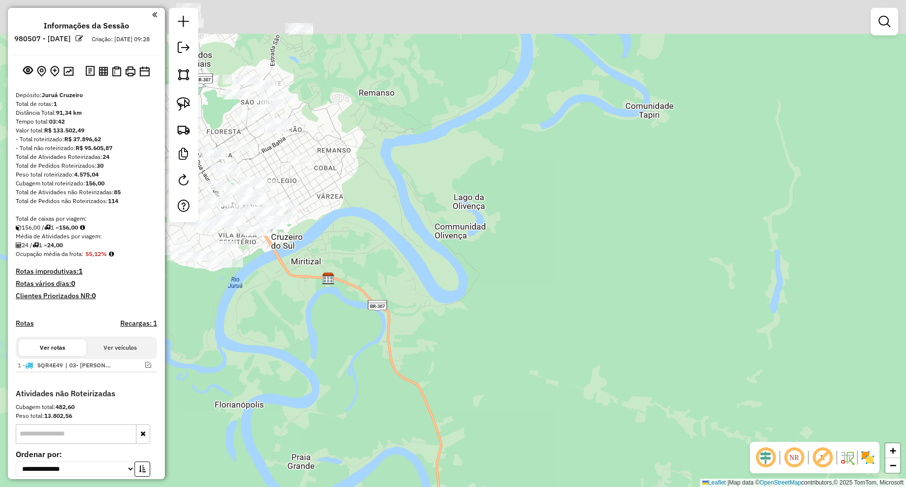
drag, startPoint x: 373, startPoint y: 185, endPoint x: 542, endPoint y: 323, distance: 218.4
click at [541, 324] on div "Janela de atendimento Grade de atendimento Capacidade Transportadoras Veículos …" at bounding box center [453, 243] width 906 height 487
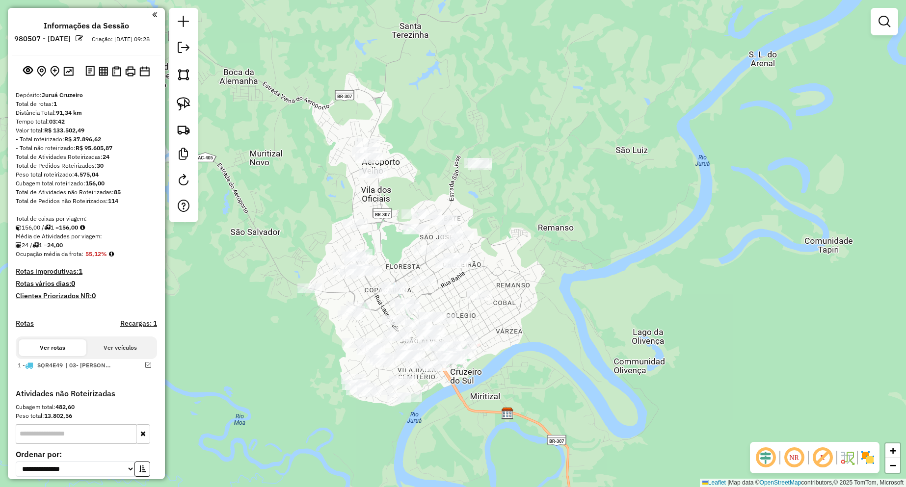
drag, startPoint x: 528, startPoint y: 240, endPoint x: 582, endPoint y: 275, distance: 64.5
click at [582, 275] on div "Janela de atendimento Grade de atendimento Capacidade Transportadoras Veículos …" at bounding box center [453, 243] width 906 height 487
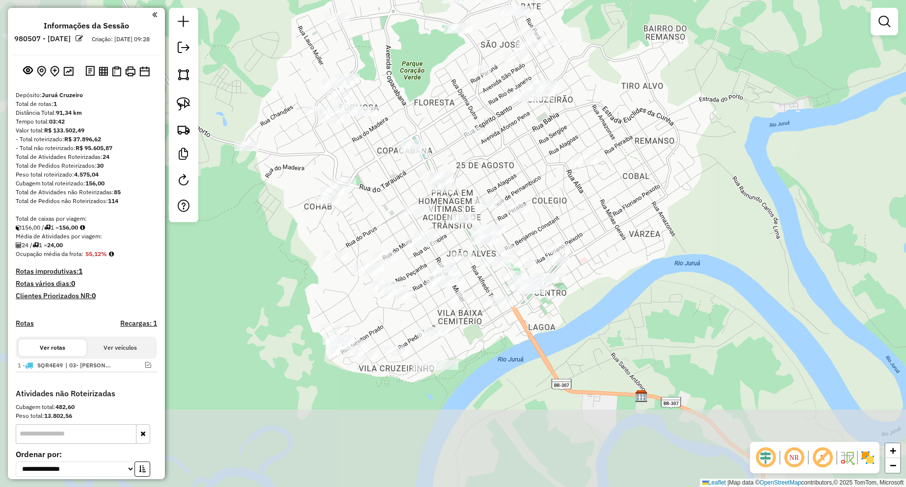
drag, startPoint x: 501, startPoint y: 327, endPoint x: 640, endPoint y: 209, distance: 181.8
click at [637, 211] on div "Janela de atendimento Grade de atendimento Capacidade Transportadoras Veículos …" at bounding box center [453, 243] width 906 height 487
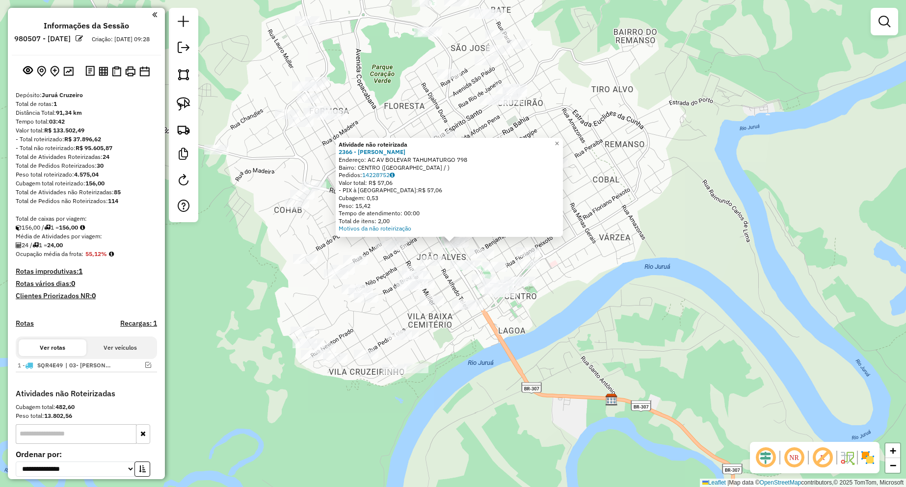
click at [596, 263] on div "Atividade não roteirizada 2366 - TAINE SILVA OLIVEIRA Endereço: AC AV BOLEVAR T…" at bounding box center [453, 243] width 906 height 487
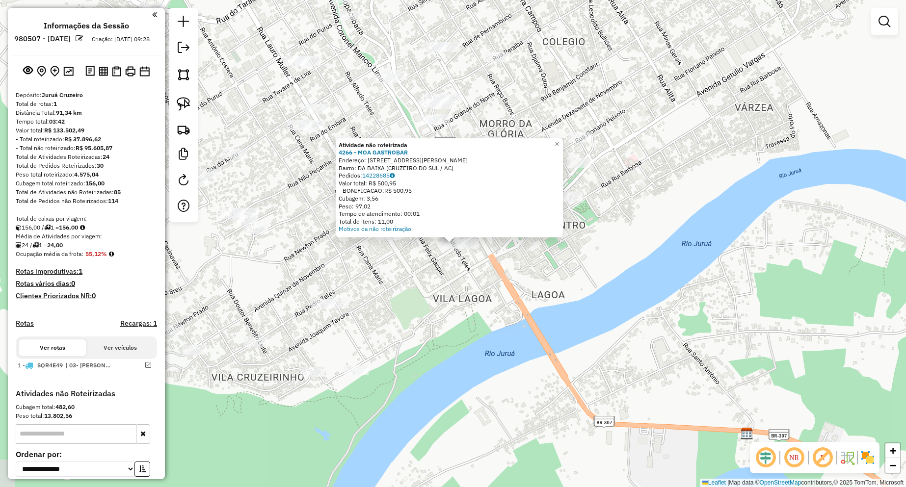
click at [645, 274] on div "Atividade não roteirizada 4266 - MOA GASTROBAR Endereço: RUA PEDRO TELES 203 Ba…" at bounding box center [453, 243] width 906 height 487
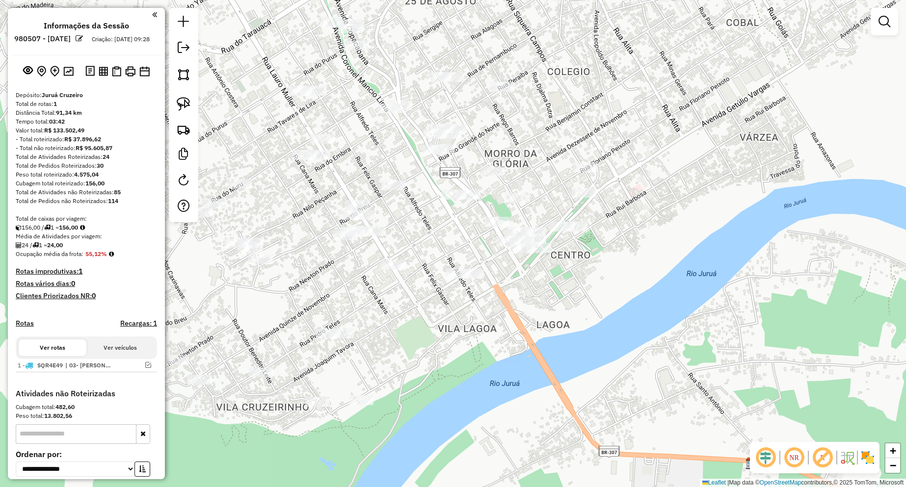
drag, startPoint x: 644, startPoint y: 258, endPoint x: 645, endPoint y: 322, distance: 64.3
click at [648, 325] on div "Janela de atendimento Grade de atendimento Capacidade Transportadoras Veículos …" at bounding box center [453, 243] width 906 height 487
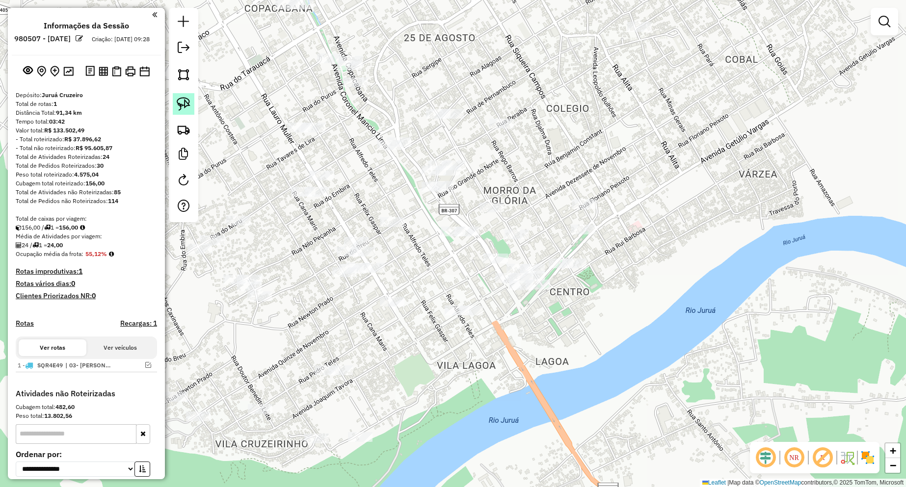
drag, startPoint x: 183, startPoint y: 102, endPoint x: 407, endPoint y: 159, distance: 231.5
click at [184, 102] on img at bounding box center [184, 104] width 14 height 14
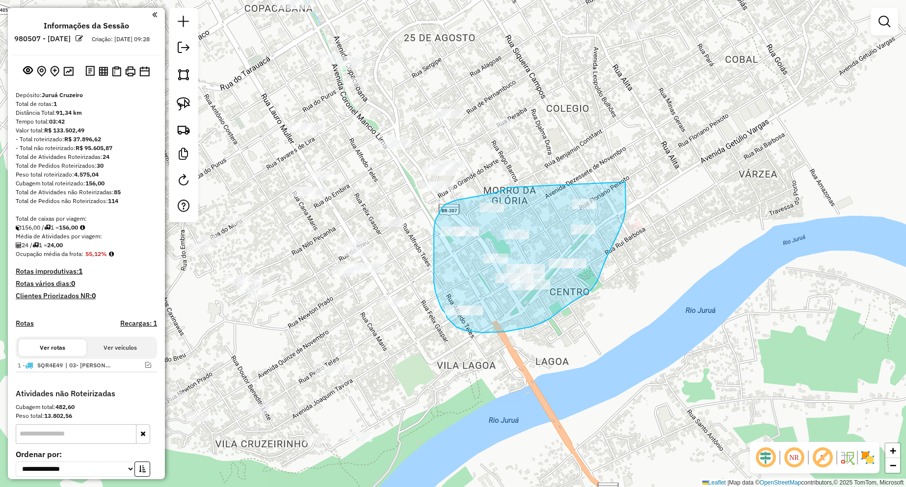
drag, startPoint x: 509, startPoint y: 188, endPoint x: 625, endPoint y: 182, distance: 116.5
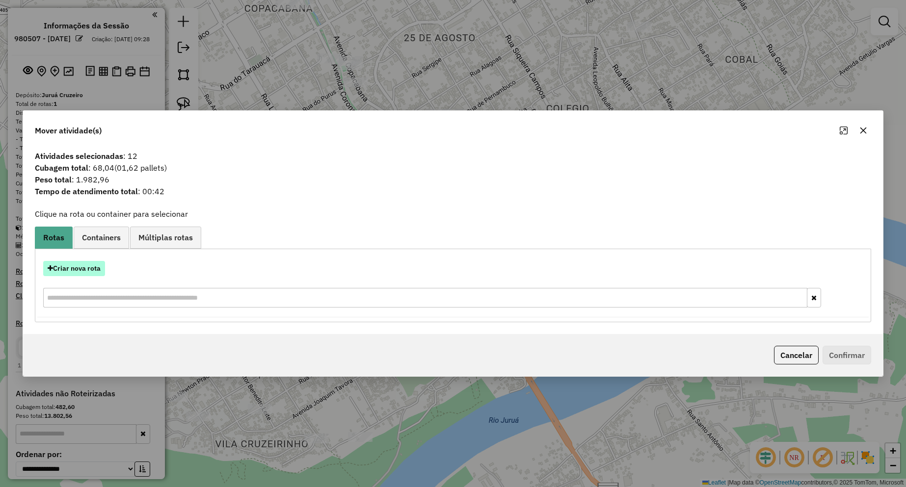
click at [81, 271] on button "Criar nova rota" at bounding box center [74, 268] width 62 height 15
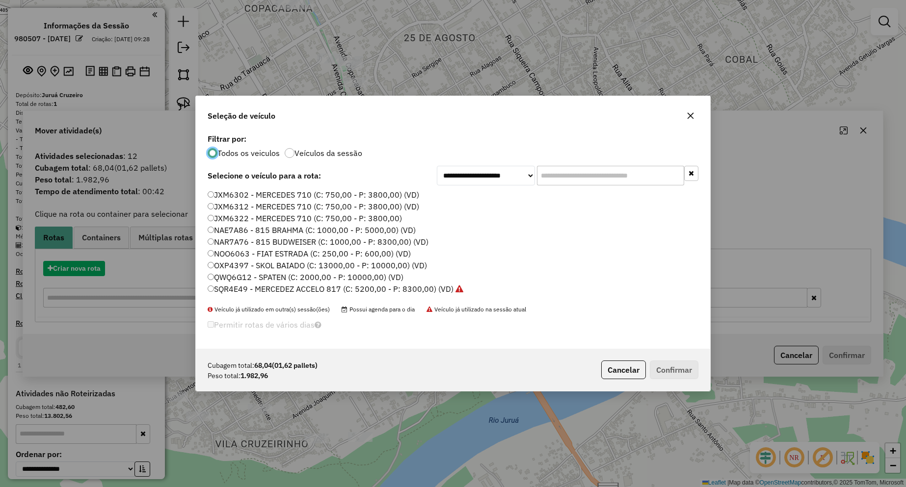
scroll to position [5, 3]
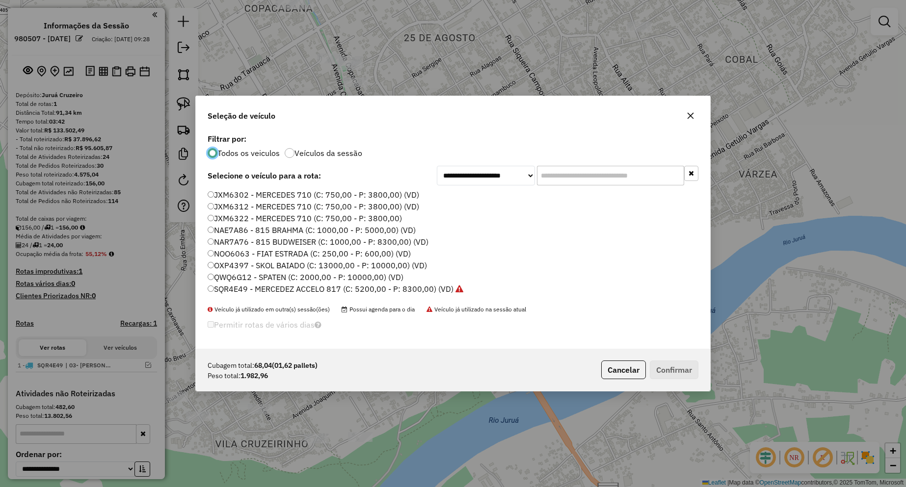
click at [270, 232] on label "NAE7A86 - 815 BRAHMA (C: 1000,00 - P: 5000,00) (VD)" at bounding box center [312, 230] width 208 height 12
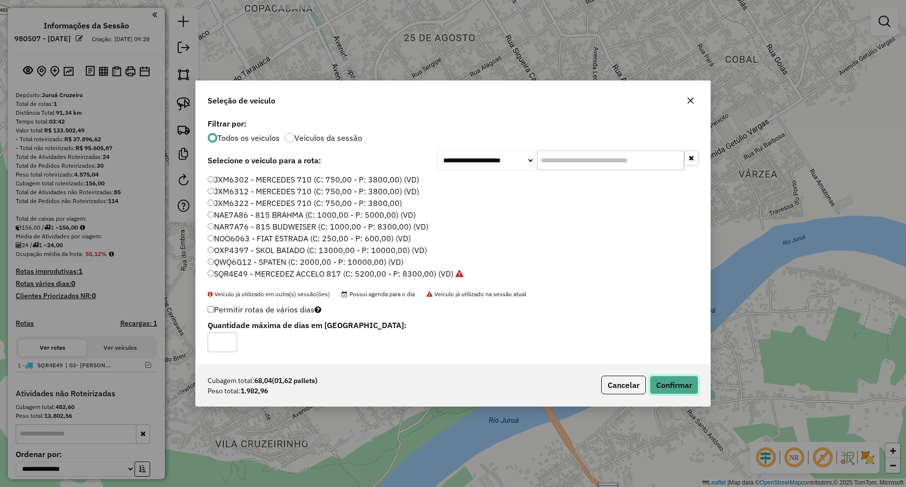
click at [657, 382] on button "Confirmar" at bounding box center [674, 385] width 49 height 19
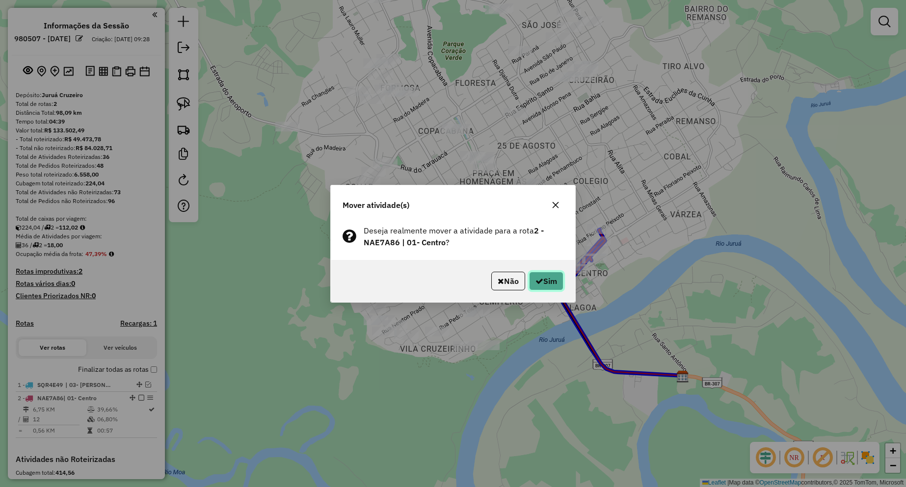
click at [539, 283] on icon "button" at bounding box center [540, 281] width 8 height 8
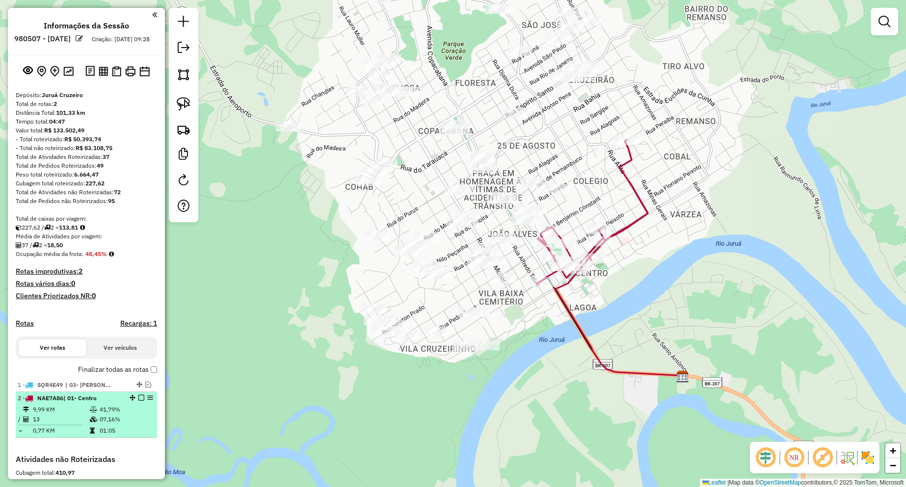
click at [138, 401] on em at bounding box center [141, 398] width 6 height 6
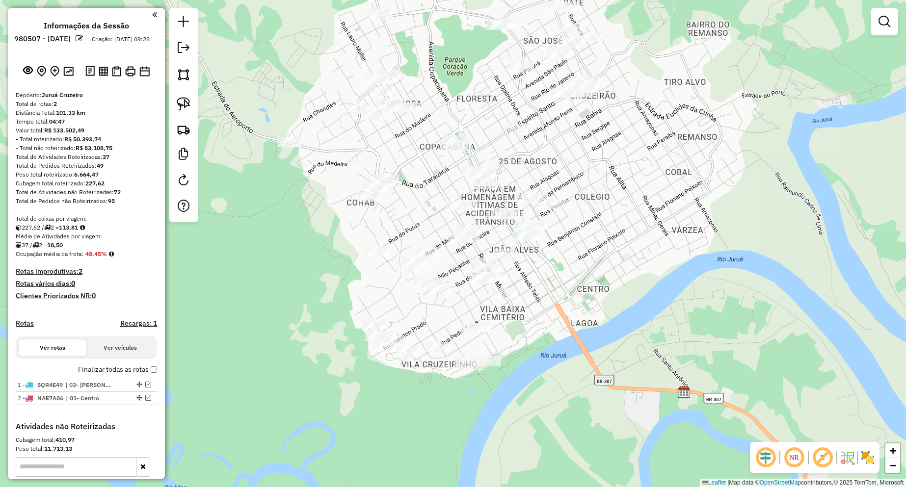
drag, startPoint x: 548, startPoint y: 267, endPoint x: 549, endPoint y: 286, distance: 19.2
click at [549, 286] on div "Janela de atendimento Grade de atendimento Capacidade Transportadoras Veículos …" at bounding box center [453, 243] width 906 height 487
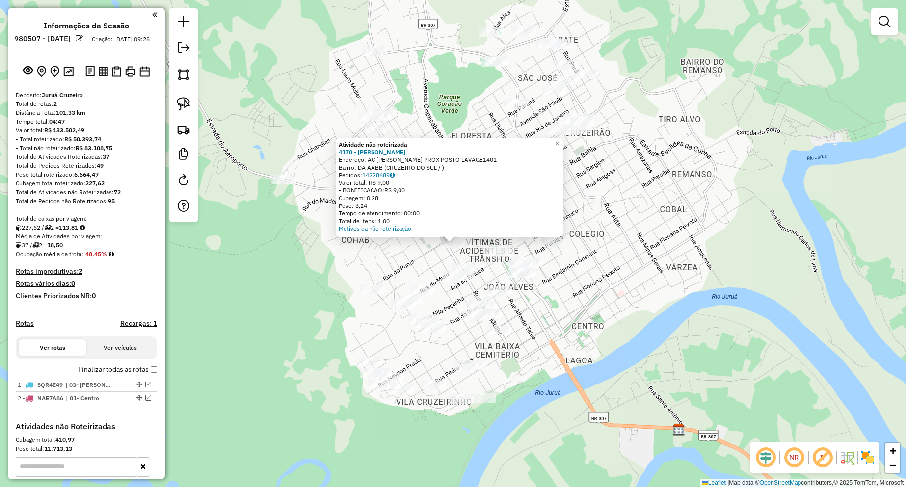
click at [571, 306] on div "Atividade não roteirizada 4170 - LUIZ DE SOUZA Endereço: AC FELIX GASPAR PROX P…" at bounding box center [453, 243] width 906 height 487
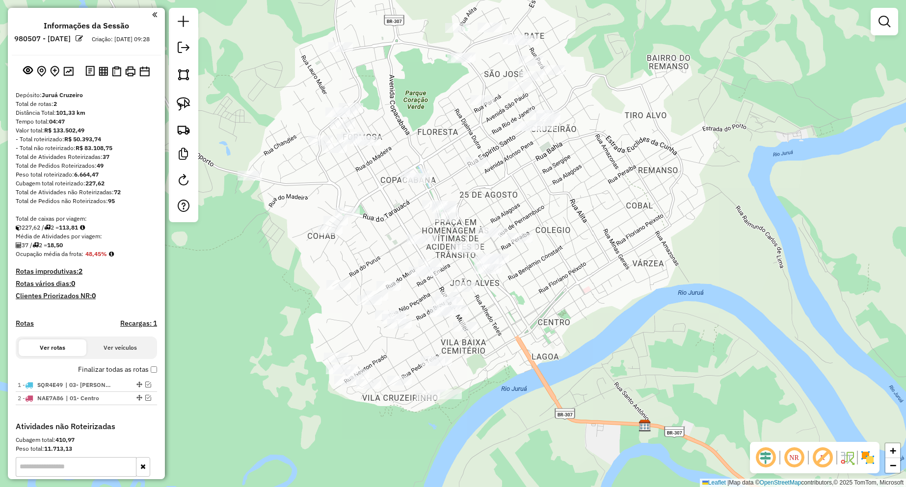
drag, startPoint x: 553, startPoint y: 302, endPoint x: 512, endPoint y: 298, distance: 41.5
click at [512, 298] on div "Janela de atendimento Grade de atendimento Capacidade Transportadoras Veículos …" at bounding box center [453, 243] width 906 height 487
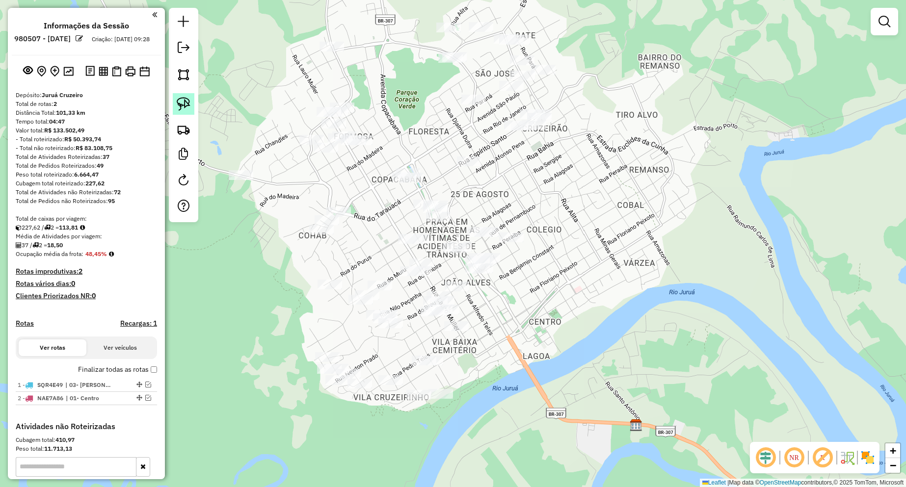
click at [186, 105] on img at bounding box center [184, 104] width 14 height 14
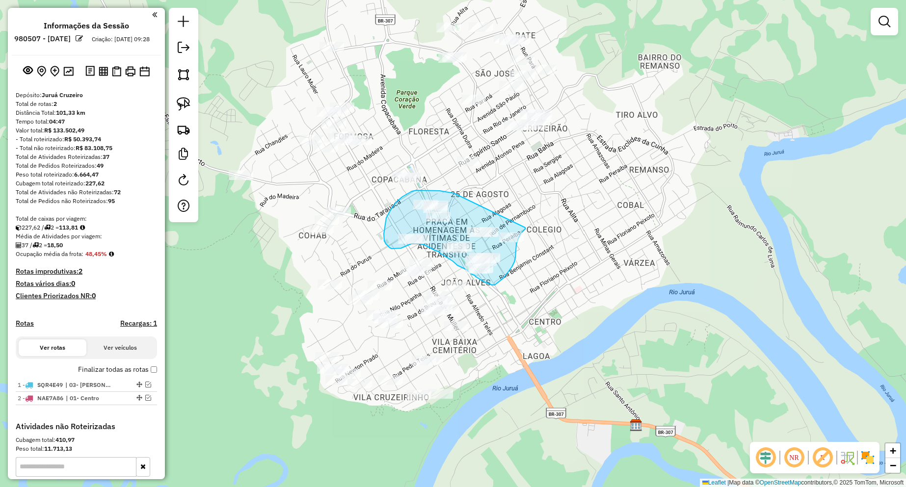
drag, startPoint x: 451, startPoint y: 193, endPoint x: 525, endPoint y: 228, distance: 81.9
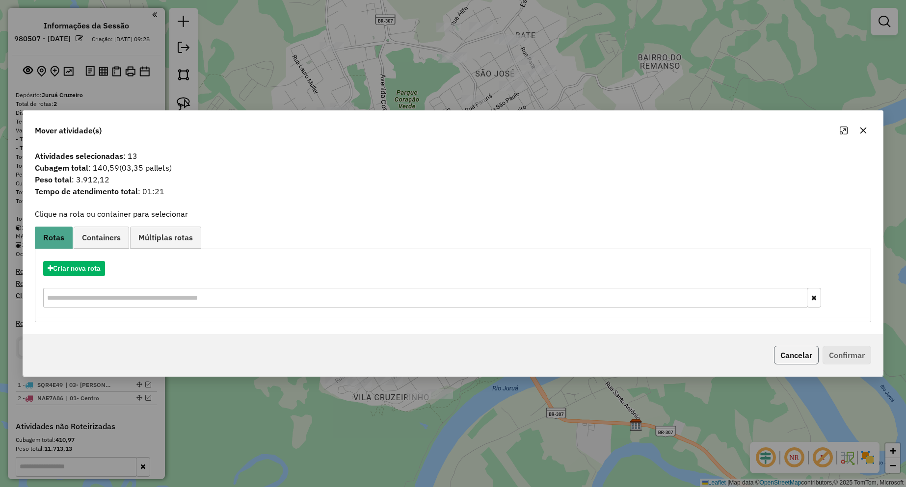
click at [785, 356] on button "Cancelar" at bounding box center [796, 355] width 45 height 19
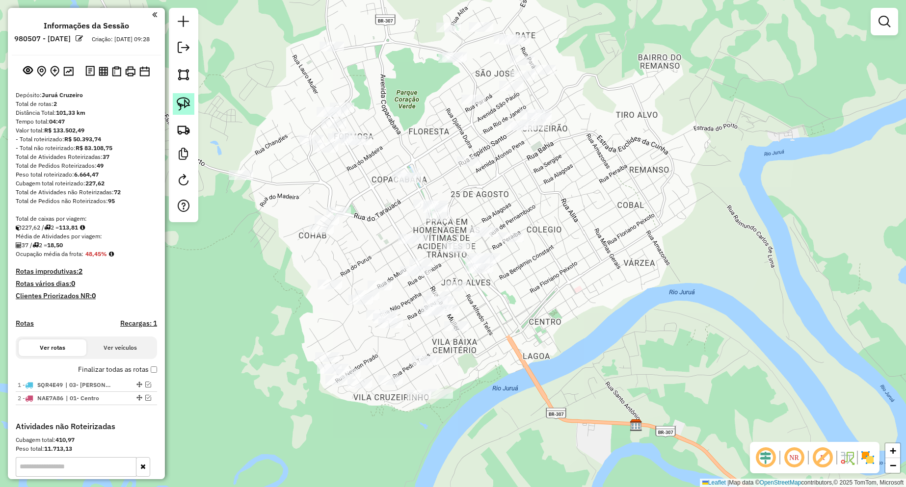
click at [188, 107] on img at bounding box center [184, 104] width 14 height 14
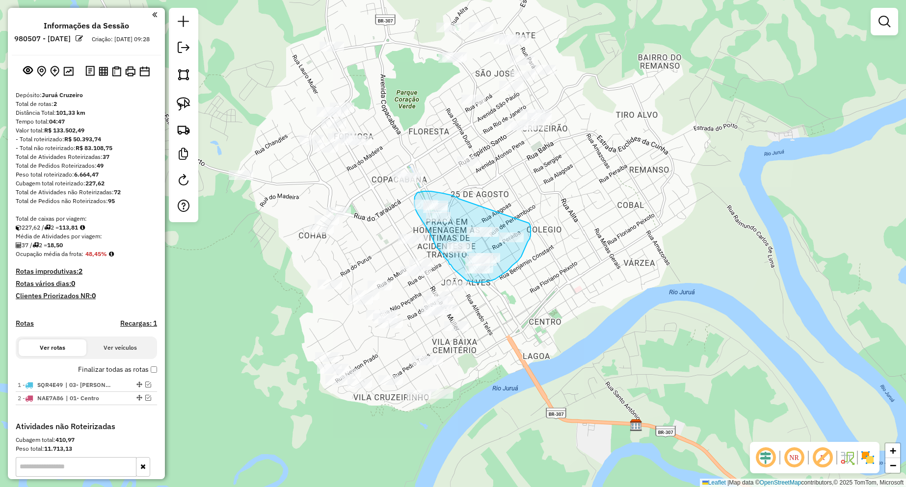
drag, startPoint x: 459, startPoint y: 199, endPoint x: 529, endPoint y: 223, distance: 74.7
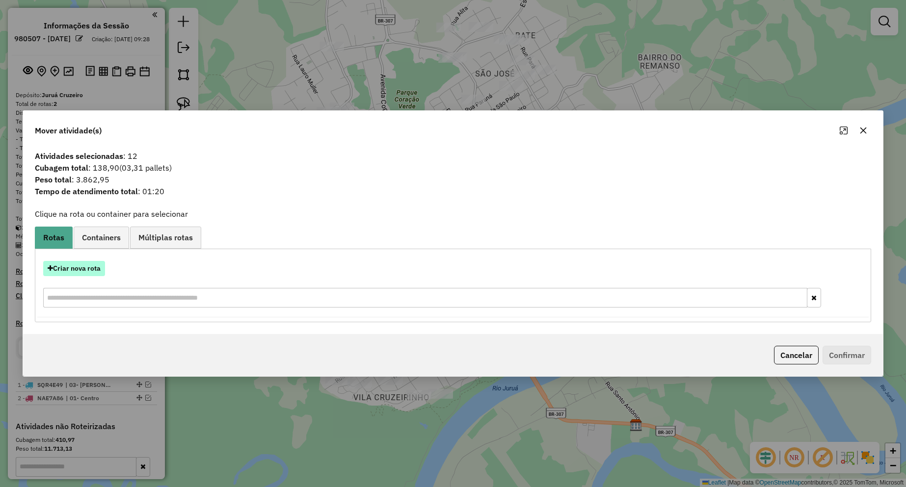
click at [82, 271] on button "Criar nova rota" at bounding box center [74, 268] width 62 height 15
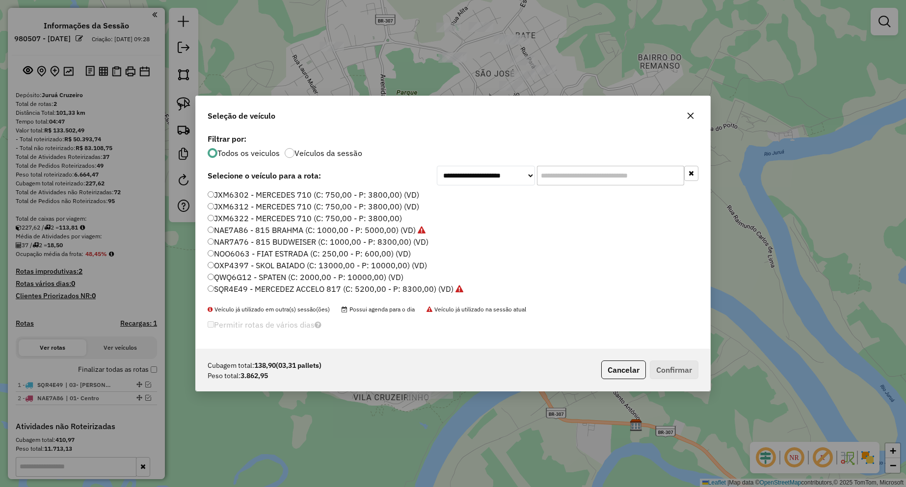
click at [296, 243] on label "NAR7A76 - 815 BUDWEISER (C: 1000,00 - P: 8300,00) (VD)" at bounding box center [318, 242] width 221 height 12
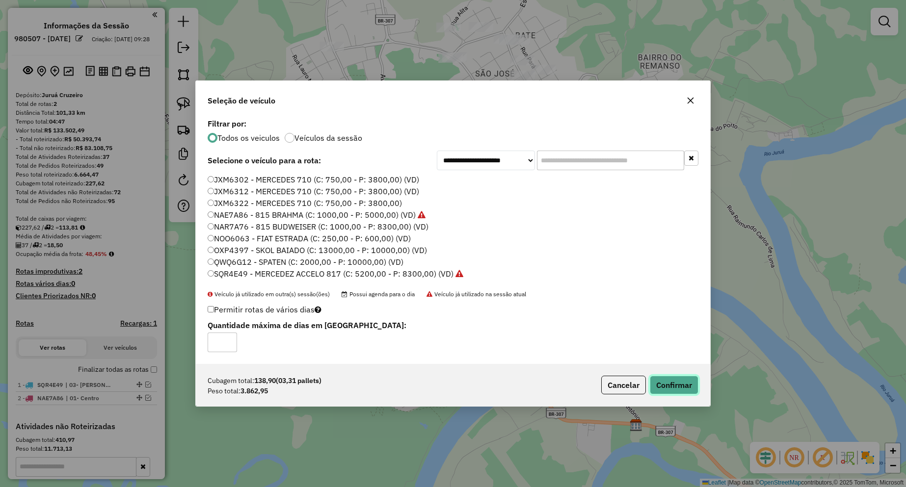
click at [653, 383] on button "Confirmar" at bounding box center [674, 385] width 49 height 19
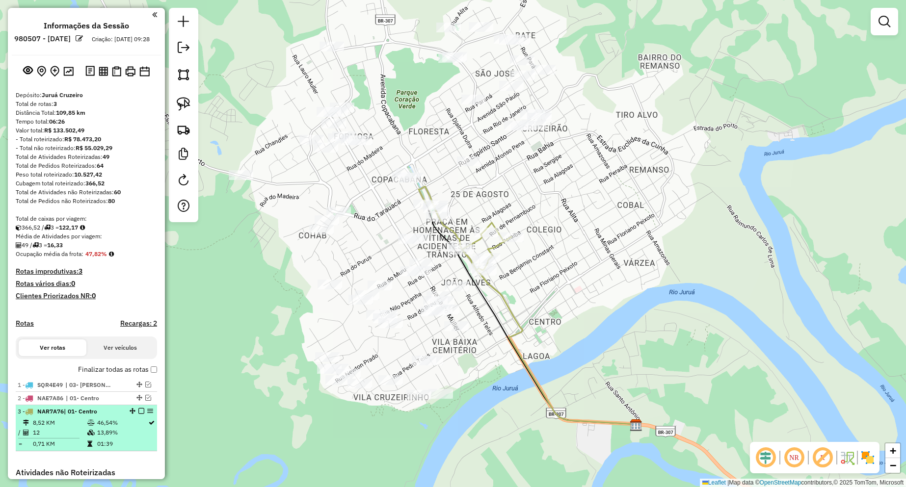
click at [138, 414] on em at bounding box center [141, 411] width 6 height 6
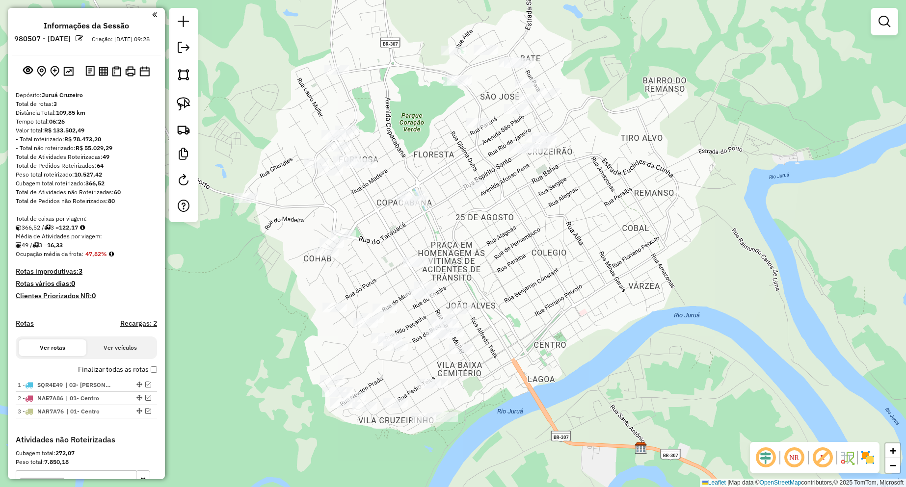
click at [396, 254] on div "Janela de atendimento Grade de atendimento Capacidade Transportadoras Veículos …" at bounding box center [453, 243] width 906 height 487
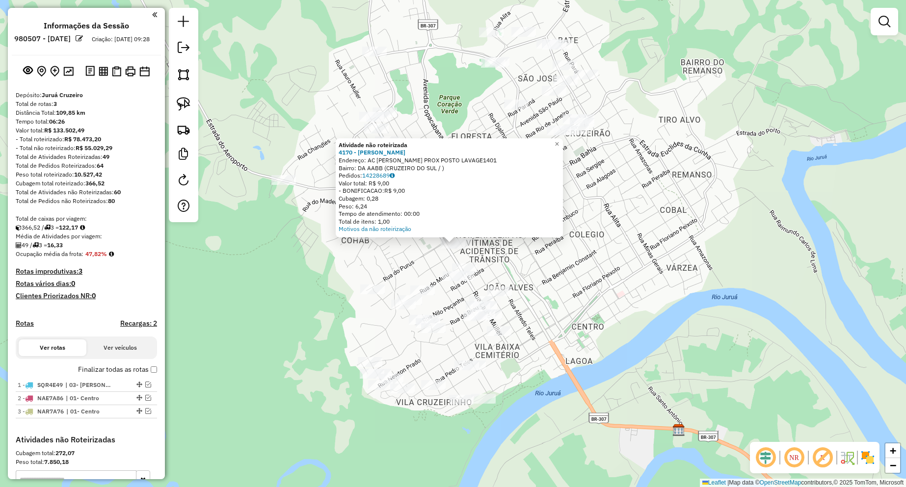
click at [580, 268] on div "Atividade não roteirizada 4170 - LUIZ DE SOUZA Endereço: AC FELIX GASPAR PROX P…" at bounding box center [453, 243] width 906 height 487
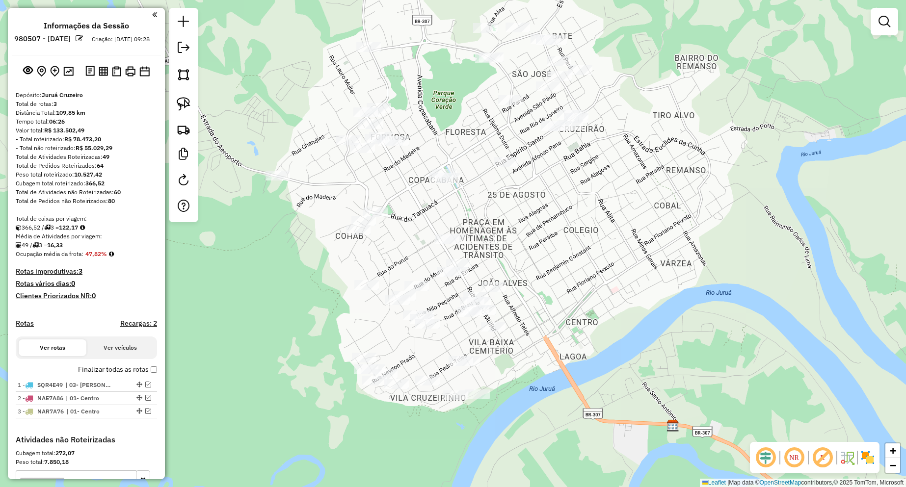
drag, startPoint x: 580, startPoint y: 268, endPoint x: 557, endPoint y: 245, distance: 32.3
click at [557, 245] on div "Janela de atendimento Grade de atendimento Capacidade Transportadoras Veículos …" at bounding box center [453, 243] width 906 height 487
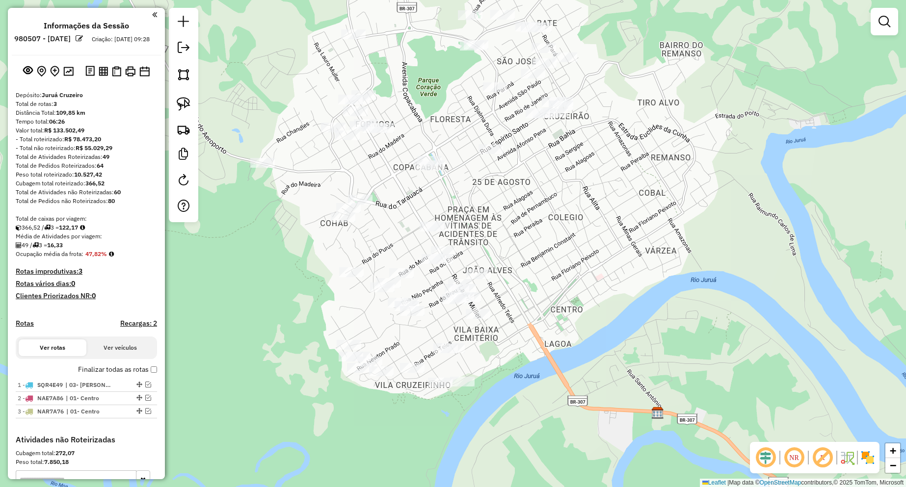
drag, startPoint x: 568, startPoint y: 240, endPoint x: 571, endPoint y: 297, distance: 56.5
click at [571, 297] on div "Janela de atendimento Grade de atendimento Capacidade Transportadoras Veículos …" at bounding box center [453, 243] width 906 height 487
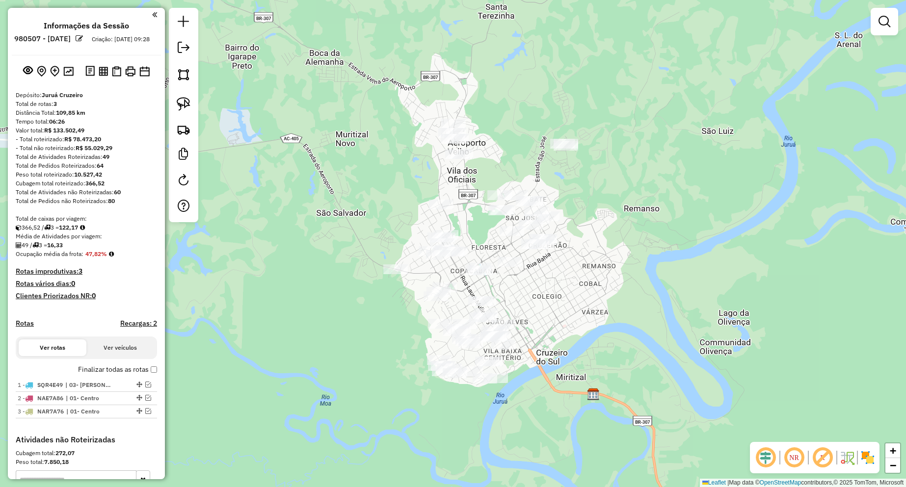
drag, startPoint x: 596, startPoint y: 282, endPoint x: 545, endPoint y: 276, distance: 51.9
click at [545, 276] on div "Janela de atendimento Grade de atendimento Capacidade Transportadoras Veículos …" at bounding box center [453, 243] width 906 height 487
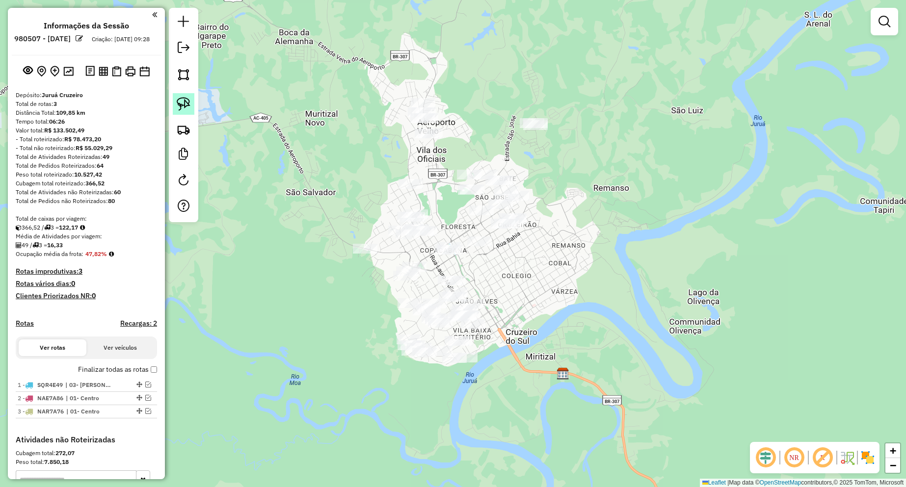
click at [180, 105] on img at bounding box center [184, 104] width 14 height 14
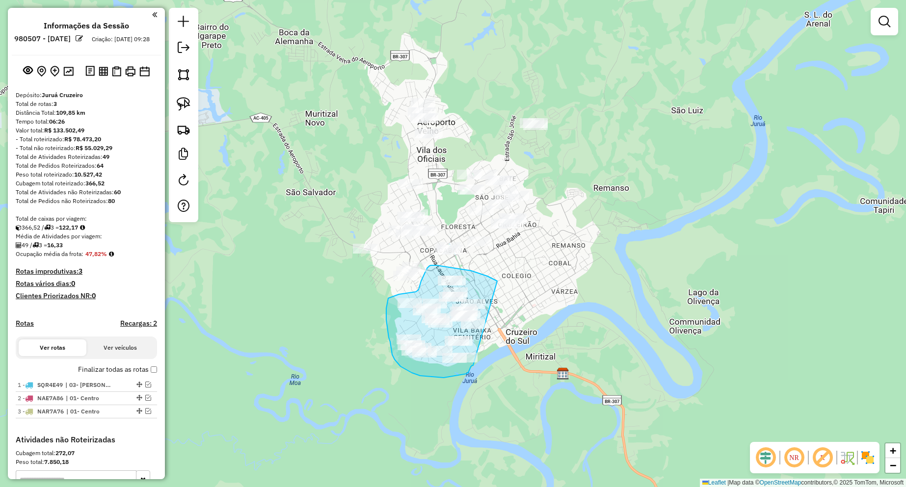
drag, startPoint x: 497, startPoint y: 281, endPoint x: 477, endPoint y: 360, distance: 81.2
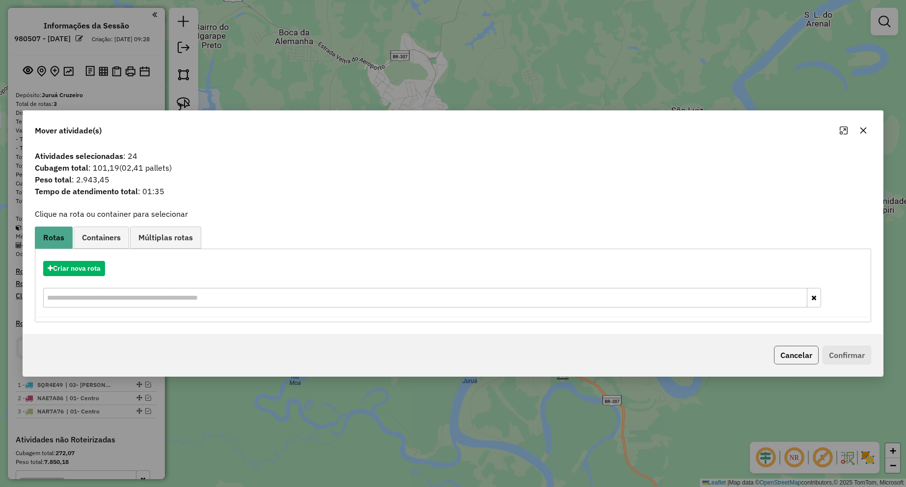
click at [781, 356] on button "Cancelar" at bounding box center [796, 355] width 45 height 19
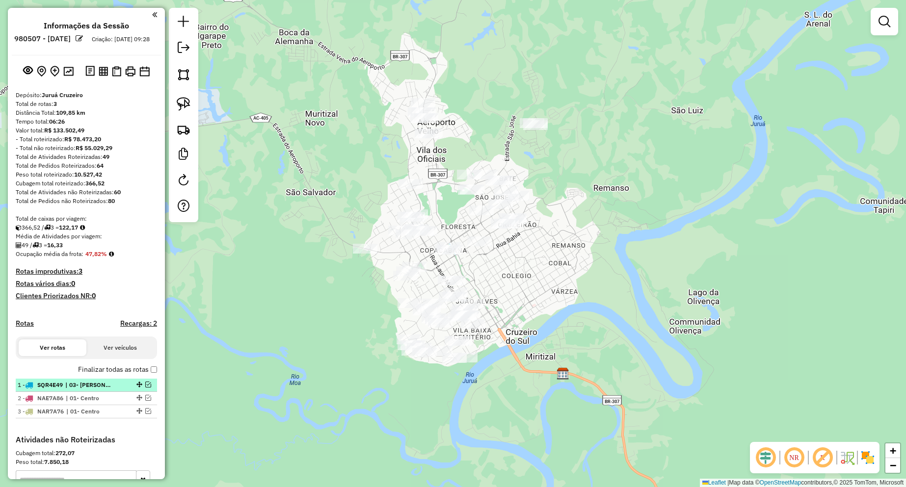
click at [146, 388] on em at bounding box center [148, 385] width 6 height 6
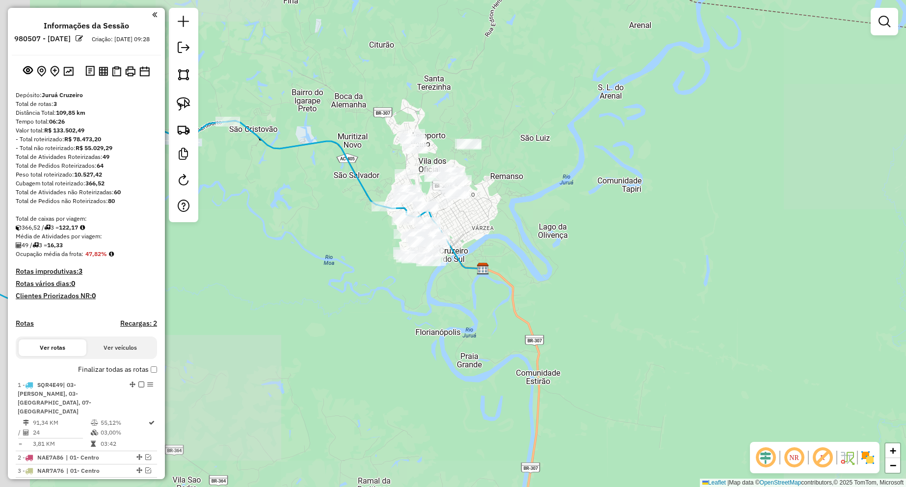
drag, startPoint x: 280, startPoint y: 187, endPoint x: 386, endPoint y: 194, distance: 106.3
click at [388, 196] on div "Janela de atendimento Grade de atendimento Capacidade Transportadoras Veículos …" at bounding box center [453, 243] width 906 height 487
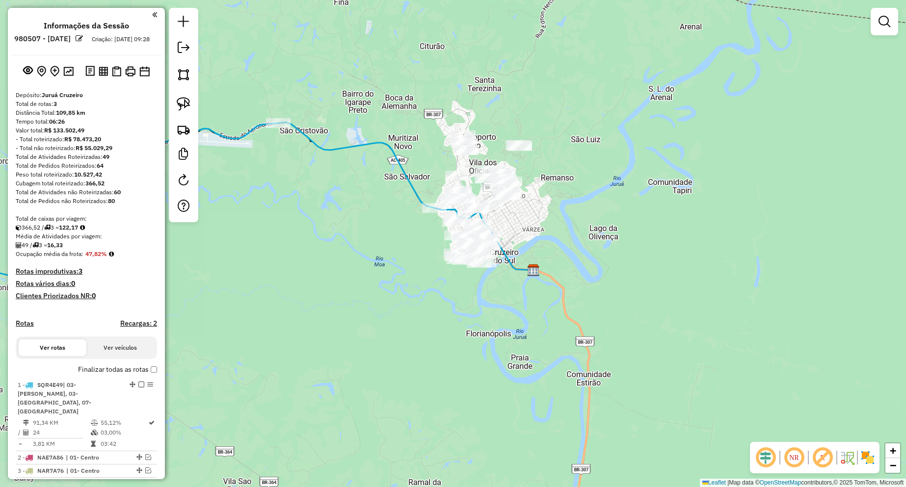
drag, startPoint x: 307, startPoint y: 162, endPoint x: 397, endPoint y: 175, distance: 90.7
click at [404, 171] on div "Janela de atendimento Grade de atendimento Capacidade Transportadoras Veículos …" at bounding box center [453, 243] width 906 height 487
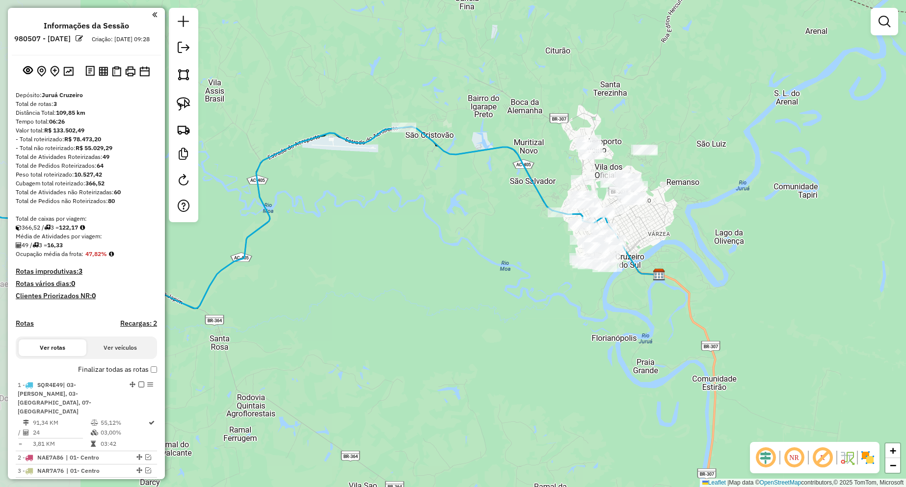
drag, startPoint x: 299, startPoint y: 202, endPoint x: 390, endPoint y: 196, distance: 91.0
click at [390, 196] on div "Janela de atendimento Grade de atendimento Capacidade Transportadoras Veículos …" at bounding box center [453, 243] width 906 height 487
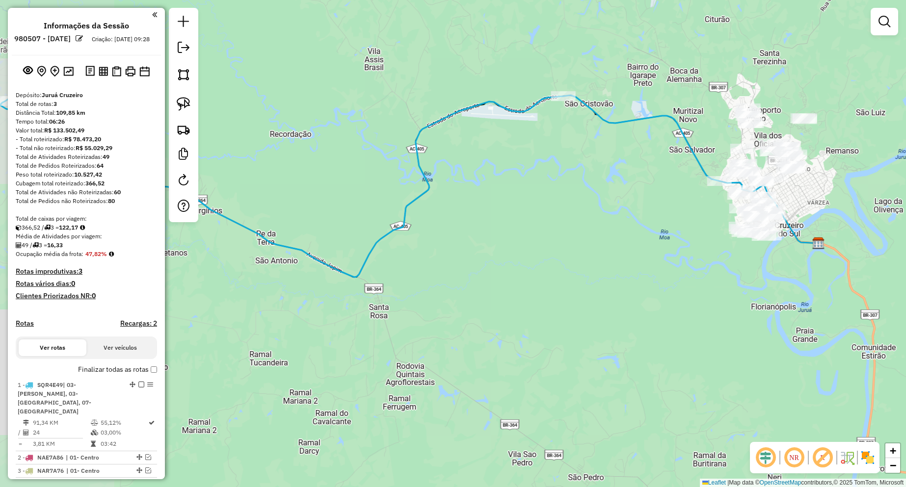
drag, startPoint x: 379, startPoint y: 221, endPoint x: 431, endPoint y: 200, distance: 56.6
click at [431, 200] on div "Janela de atendimento Grade de atendimento Capacidade Transportadoras Veículos …" at bounding box center [453, 243] width 906 height 487
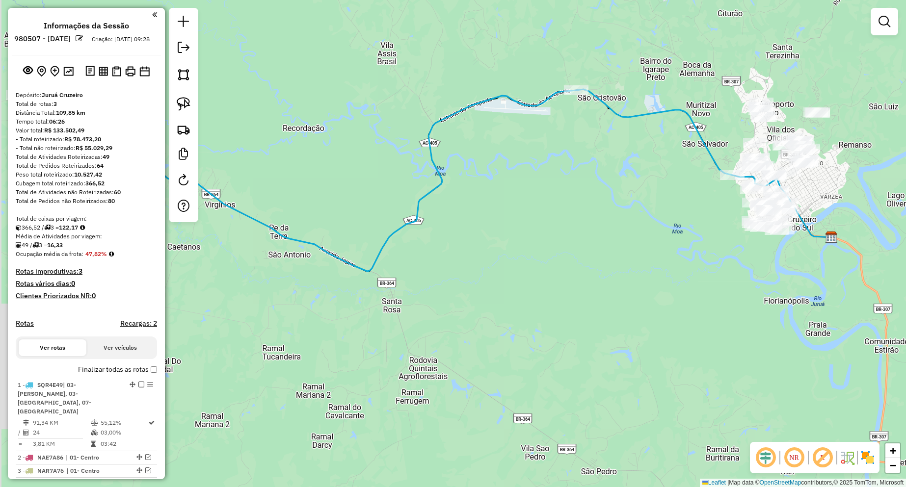
drag, startPoint x: 332, startPoint y: 203, endPoint x: 343, endPoint y: 199, distance: 11.7
click at [339, 200] on div "Janela de atendimento Grade de atendimento Capacidade Transportadoras Veículos …" at bounding box center [453, 243] width 906 height 487
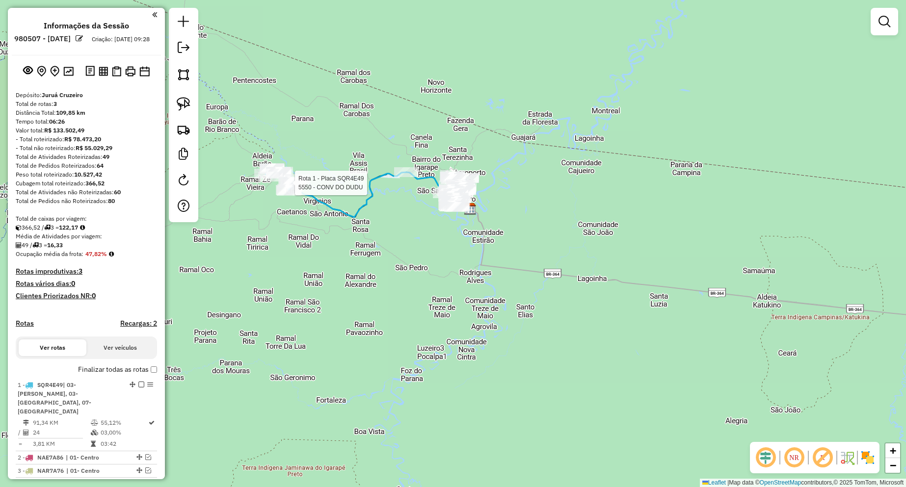
select select "**********"
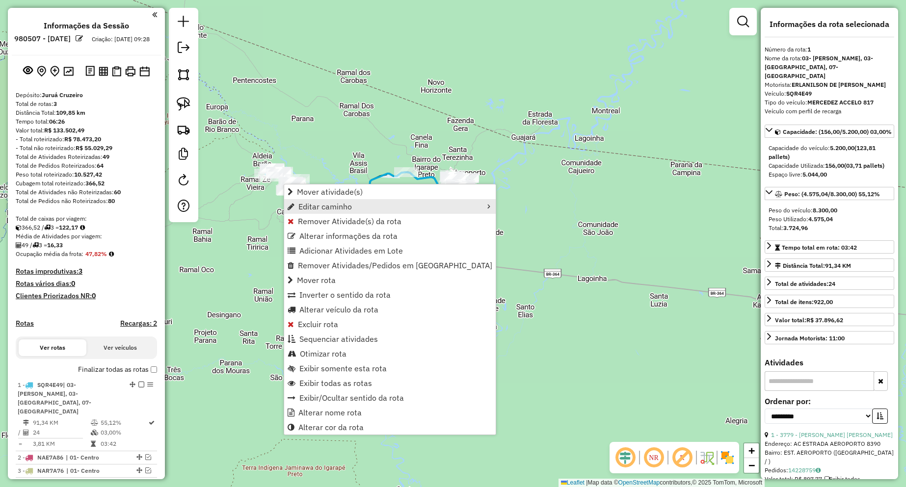
scroll to position [192, 0]
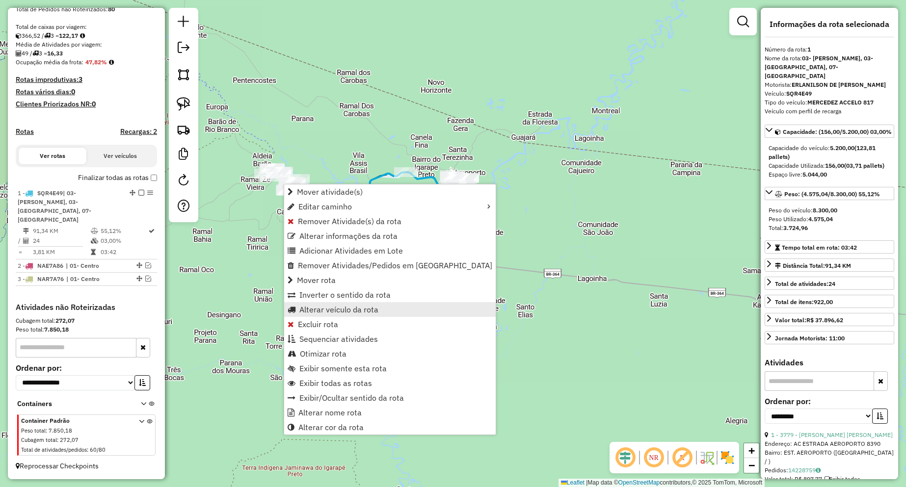
click at [319, 311] on span "Alterar veículo da rota" at bounding box center [338, 310] width 79 height 8
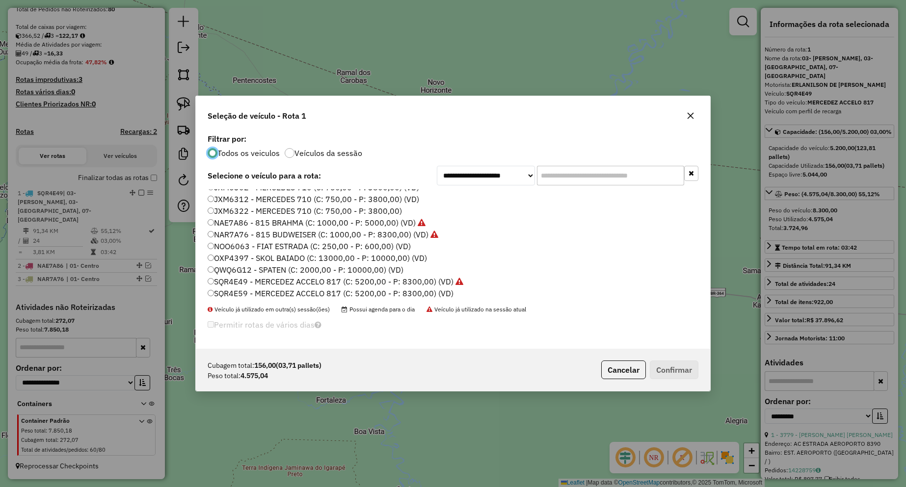
scroll to position [10, 0]
click at [260, 267] on label "QWQ6G12 - SPATEN (C: 2000,00 - P: 10000,00) (VD)" at bounding box center [306, 268] width 196 height 12
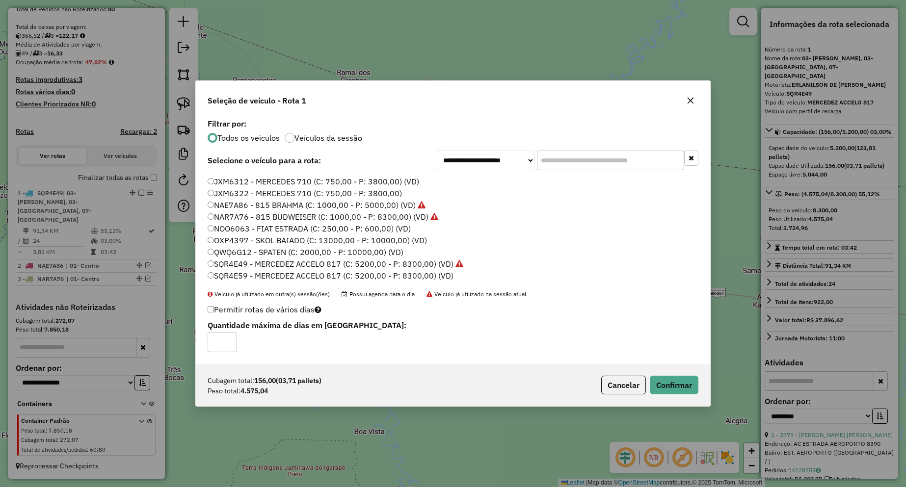
click at [692, 376] on div "Cubagem total: 156,00 (03,71 pallets) Peso total: 4.575,04 Cancelar Confirmar" at bounding box center [453, 385] width 514 height 42
click at [685, 388] on button "Confirmar" at bounding box center [674, 385] width 49 height 19
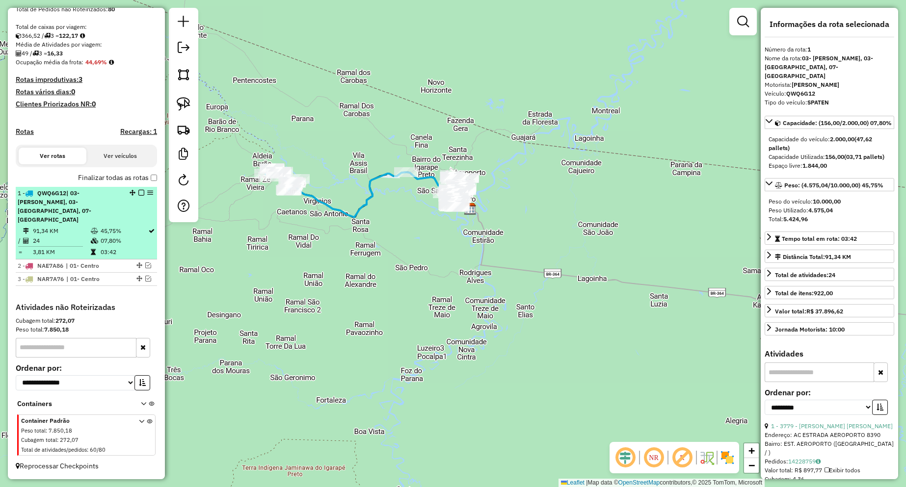
click at [139, 196] on em at bounding box center [141, 193] width 6 height 6
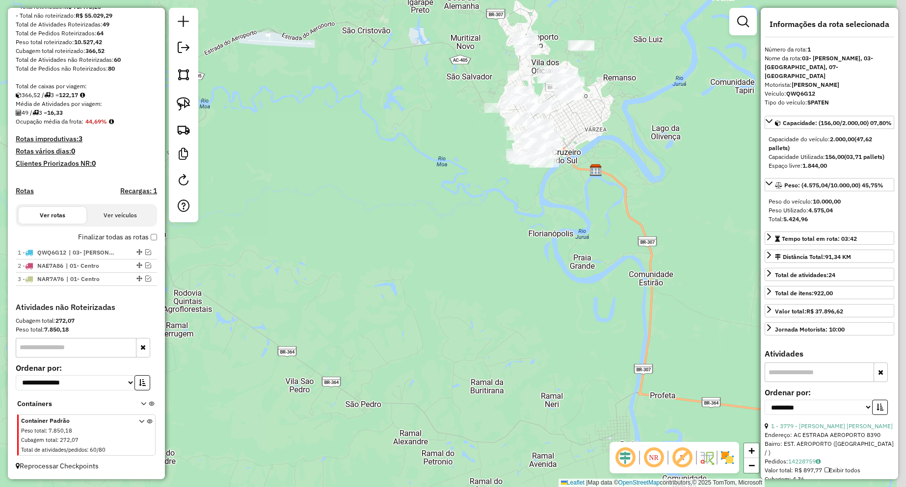
drag, startPoint x: 503, startPoint y: 158, endPoint x: 440, endPoint y: 307, distance: 162.2
click at [441, 307] on div "Janela de atendimento Grade de atendimento Capacidade Transportadoras Veículos …" at bounding box center [453, 243] width 906 height 487
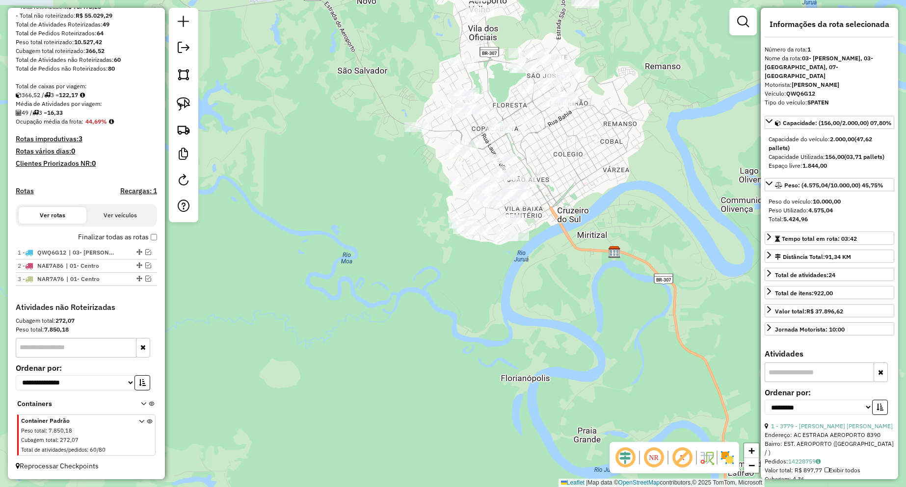
drag, startPoint x: 557, startPoint y: 210, endPoint x: 510, endPoint y: 287, distance: 90.2
click at [510, 287] on div "Janela de atendimento Grade de atendimento Capacidade Transportadoras Veículos …" at bounding box center [453, 243] width 906 height 487
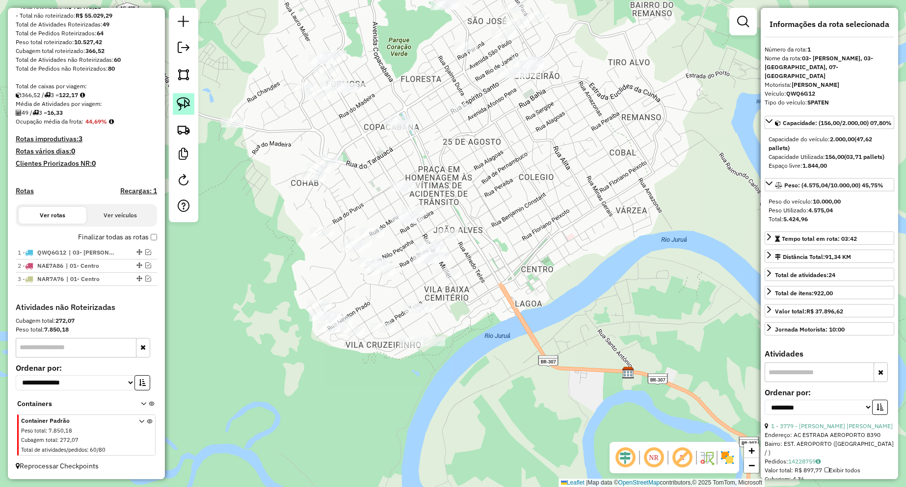
click at [181, 104] on img at bounding box center [184, 104] width 14 height 14
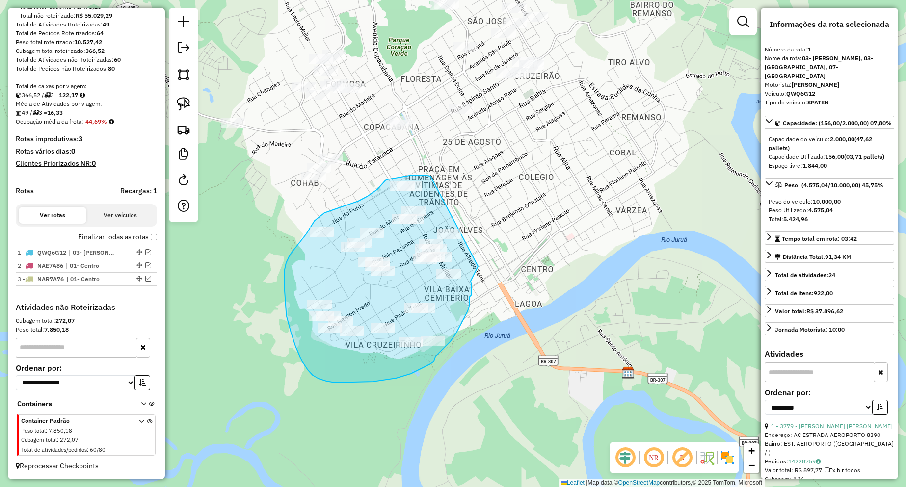
drag, startPoint x: 417, startPoint y: 175, endPoint x: 478, endPoint y: 267, distance: 109.7
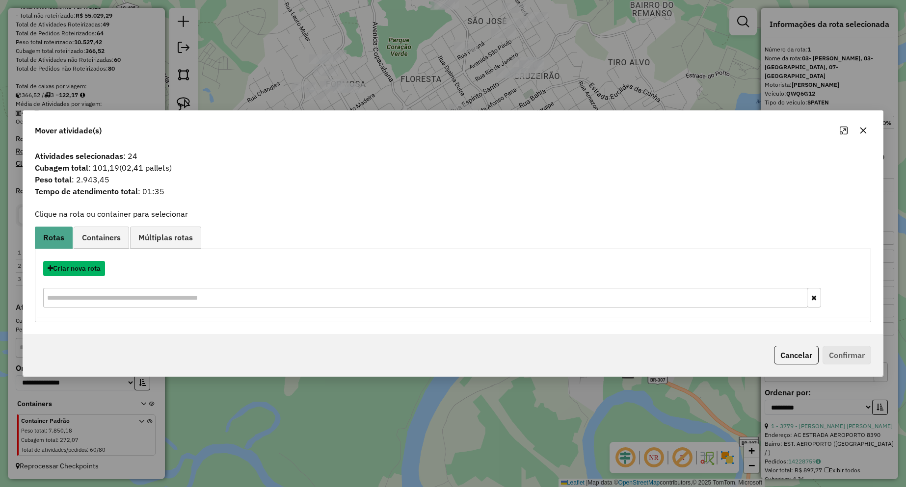
click at [93, 272] on button "Criar nova rota" at bounding box center [74, 268] width 62 height 15
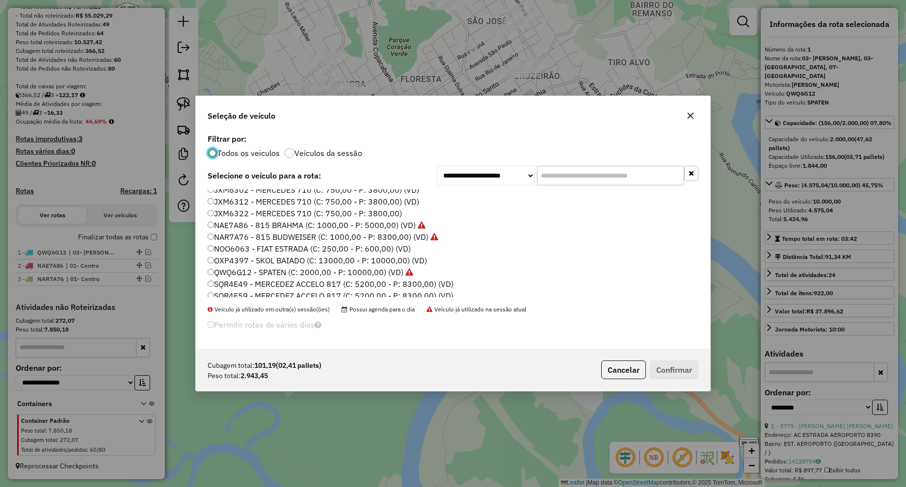
scroll to position [10, 0]
click at [247, 278] on label "SQR4E49 - MERCEDEZ ACCELO 817 (C: 5200,00 - P: 8300,00) (VD)" at bounding box center [331, 279] width 246 height 12
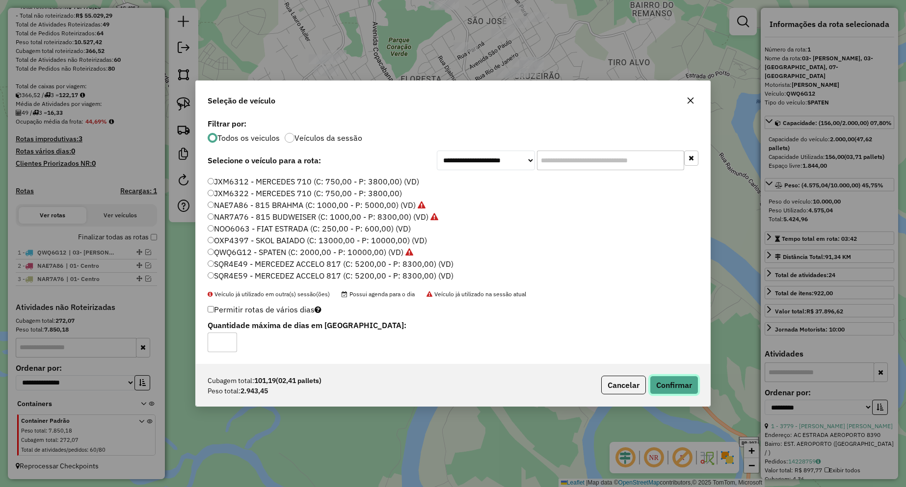
click at [670, 385] on button "Confirmar" at bounding box center [674, 385] width 49 height 19
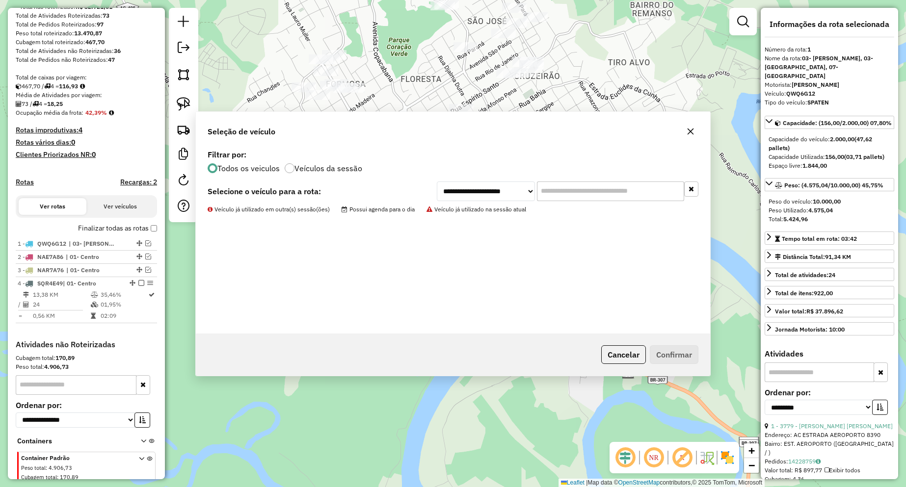
scroll to position [188, 0]
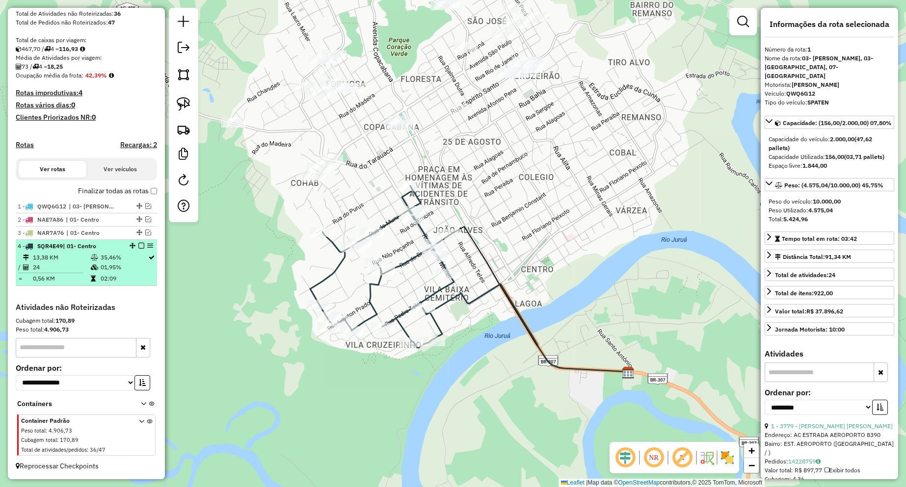
click at [138, 244] on em at bounding box center [141, 246] width 6 height 6
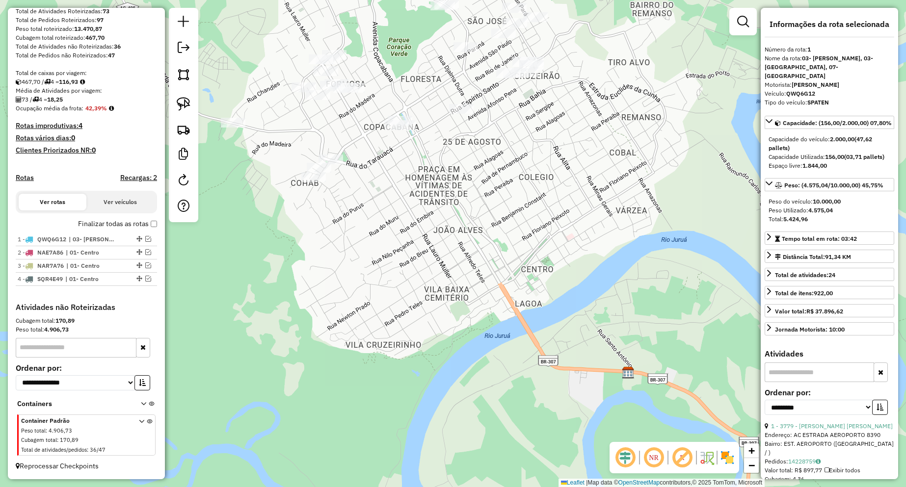
scroll to position [155, 0]
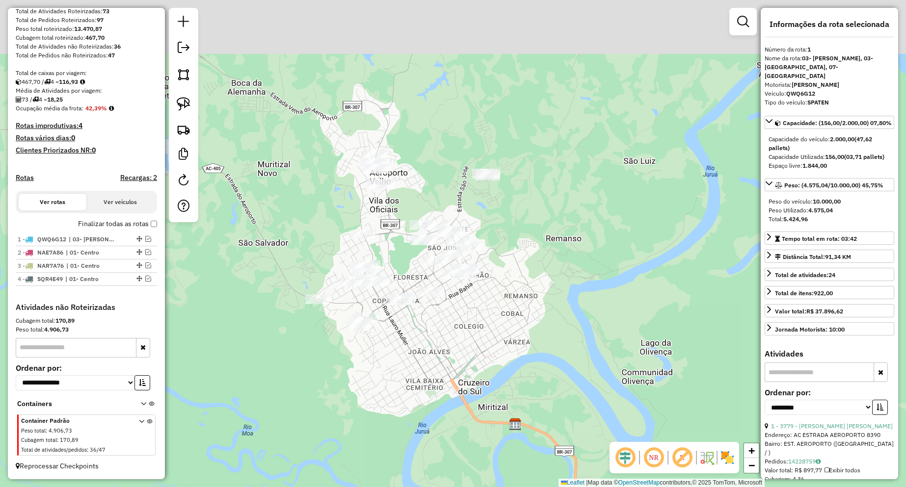
drag, startPoint x: 463, startPoint y: 219, endPoint x: 436, endPoint y: 373, distance: 155.5
click at [436, 373] on div "Janela de atendimento Grade de atendimento Capacidade Transportadoras Veículos …" at bounding box center [453, 243] width 906 height 487
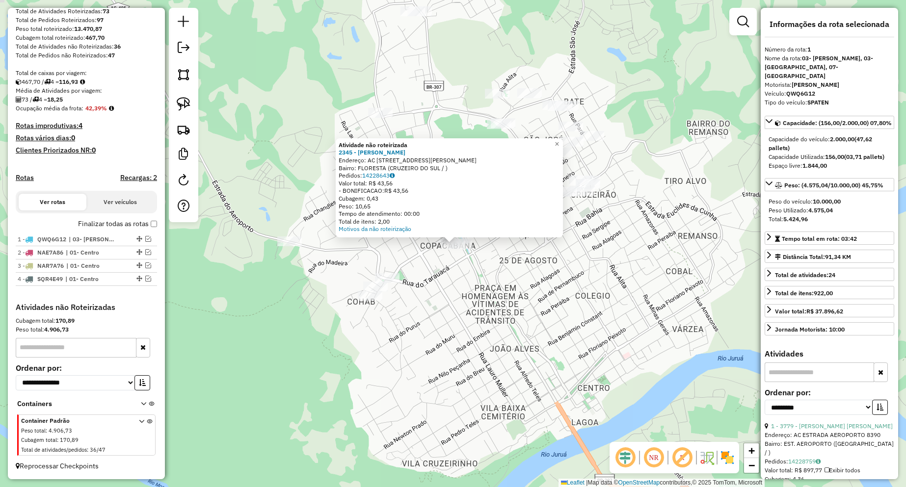
click at [500, 305] on div "Atividade não roteirizada 2345 - CLODOMIR SOUZA DE OLIVEIRA Endereço: AC AV COR…" at bounding box center [453, 243] width 906 height 487
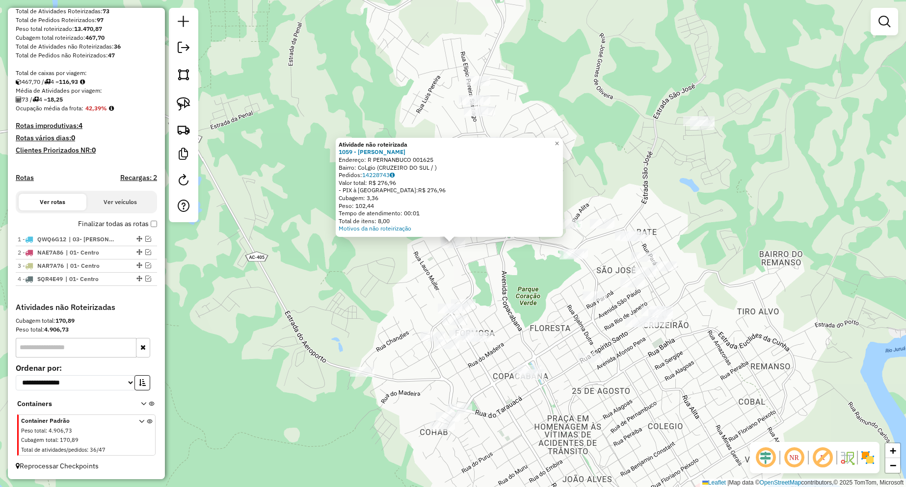
click at [369, 268] on div "Atividade não roteirizada 1059 - JORGE CONCEICAO DA COSTA Endereço: R PERNANBUC…" at bounding box center [453, 243] width 906 height 487
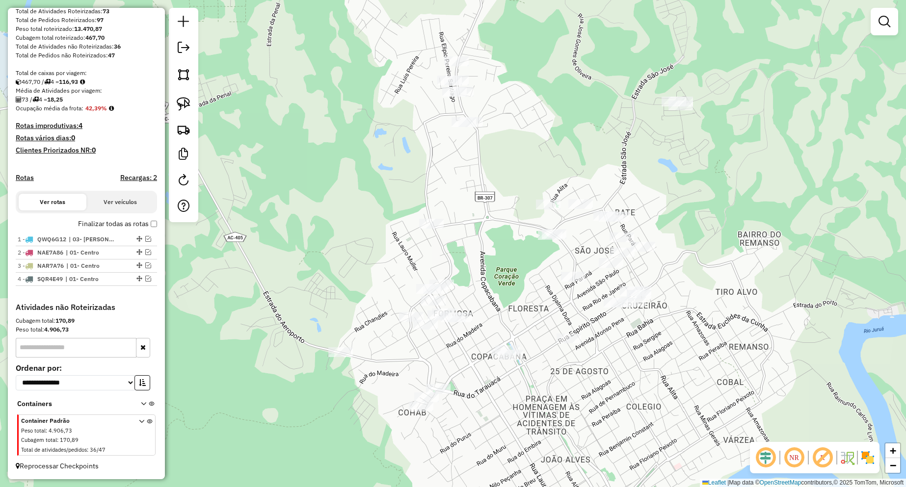
drag, startPoint x: 379, startPoint y: 283, endPoint x: 338, endPoint y: 244, distance: 56.6
click at [338, 244] on div "Janela de atendimento Grade de atendimento Capacidade Transportadoras Veículos …" at bounding box center [453, 243] width 906 height 487
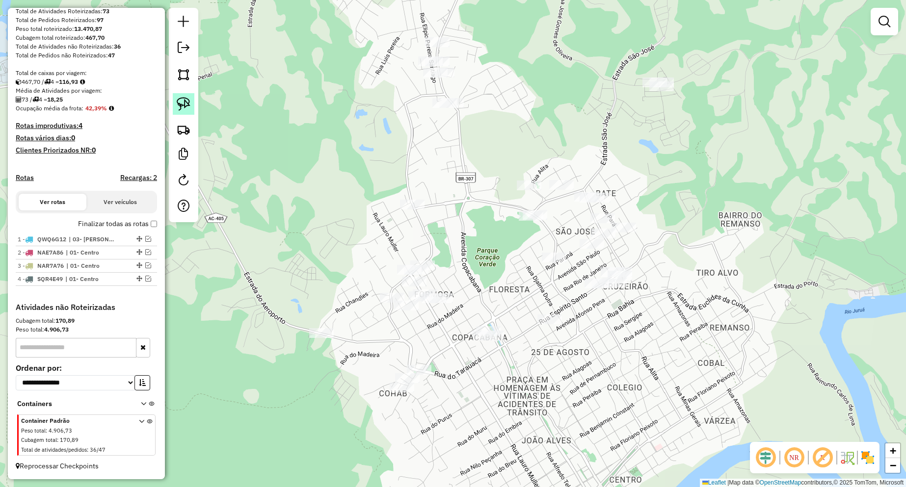
click at [187, 105] on img at bounding box center [184, 104] width 14 height 14
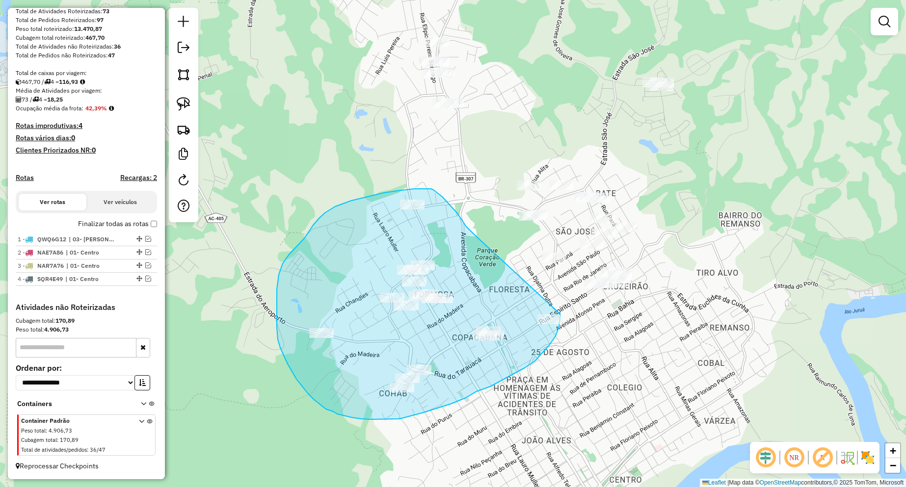
drag, startPoint x: 461, startPoint y: 218, endPoint x: 561, endPoint y: 314, distance: 138.5
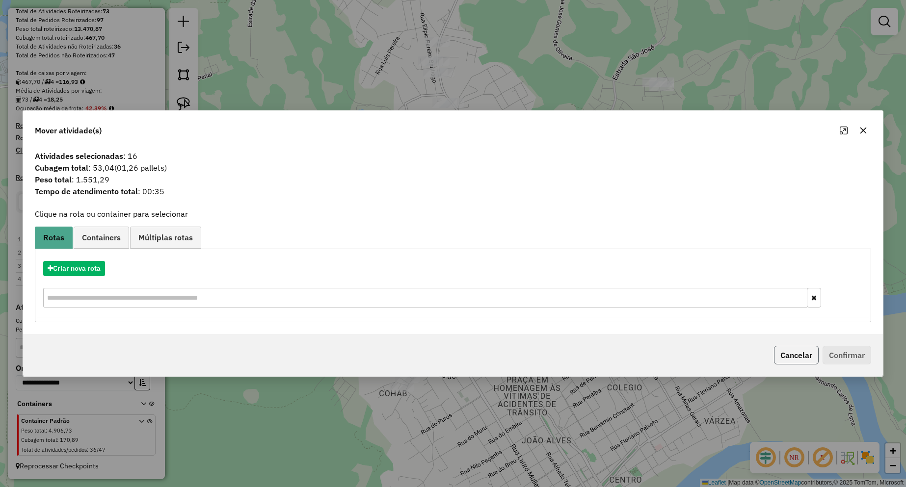
click at [797, 355] on button "Cancelar" at bounding box center [796, 355] width 45 height 19
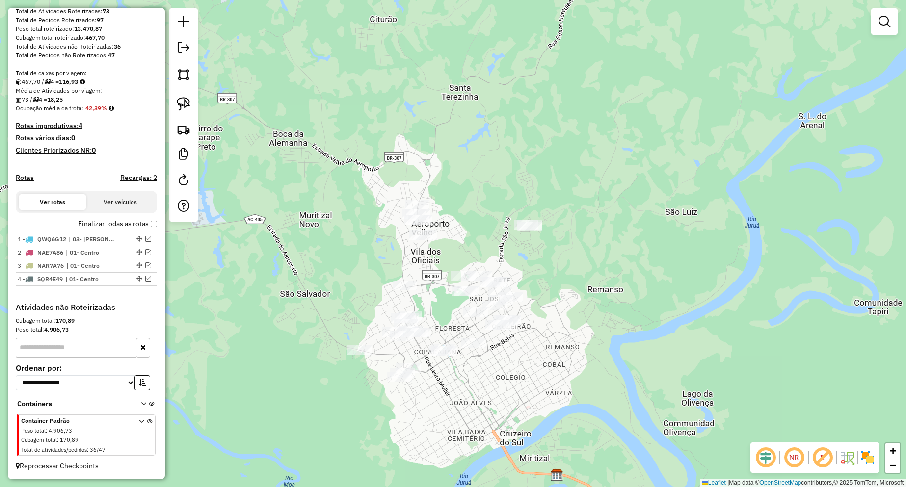
drag, startPoint x: 741, startPoint y: 286, endPoint x: 574, endPoint y: 306, distance: 168.2
click at [574, 306] on div "Janela de atendimento Grade de atendimento Capacidade Transportadoras Veículos …" at bounding box center [453, 243] width 906 height 487
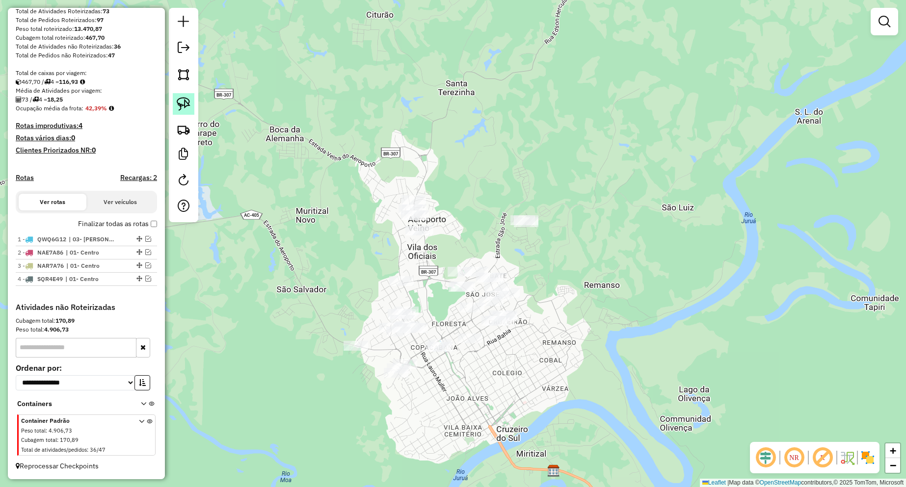
click at [182, 101] on img at bounding box center [184, 104] width 14 height 14
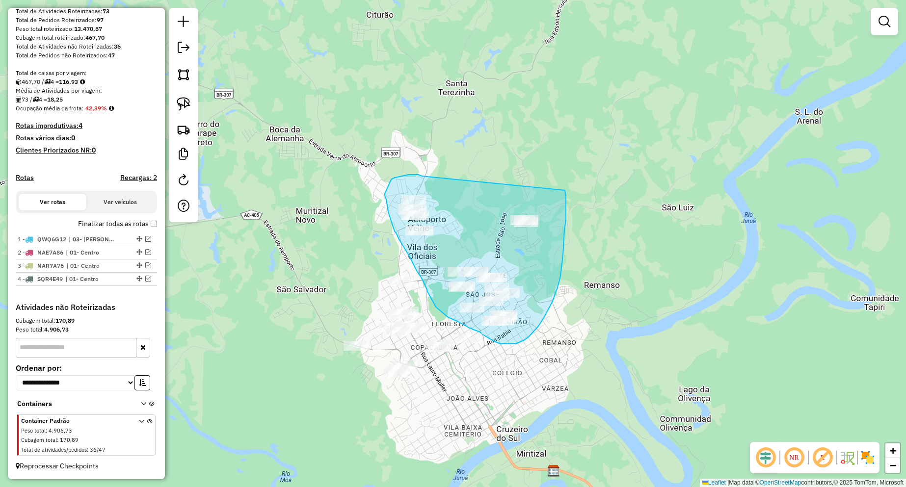
drag, startPoint x: 422, startPoint y: 176, endPoint x: 565, endPoint y: 190, distance: 143.6
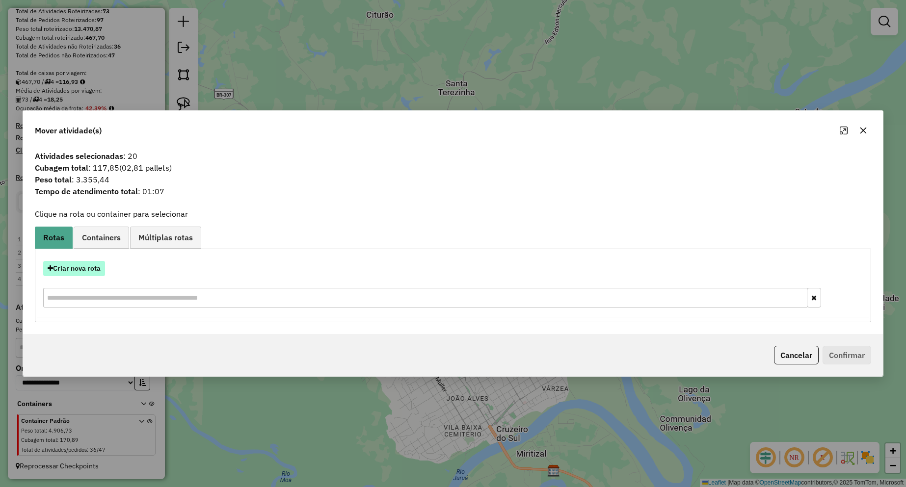
click at [91, 270] on button "Criar nova rota" at bounding box center [74, 268] width 62 height 15
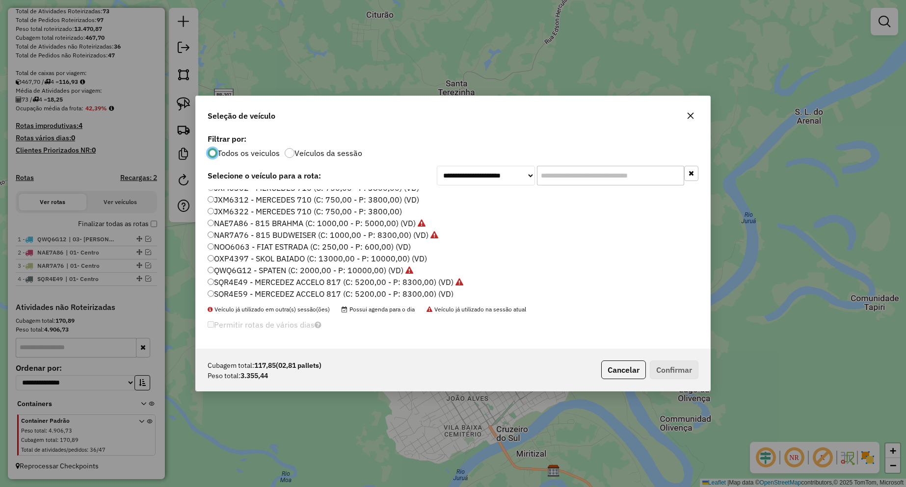
scroll to position [10, 0]
click at [275, 293] on label "SQR4E59 - MERCEDEZ ACCELO 817 (C: 5200,00 - P: 8300,00) (VD)" at bounding box center [331, 291] width 246 height 12
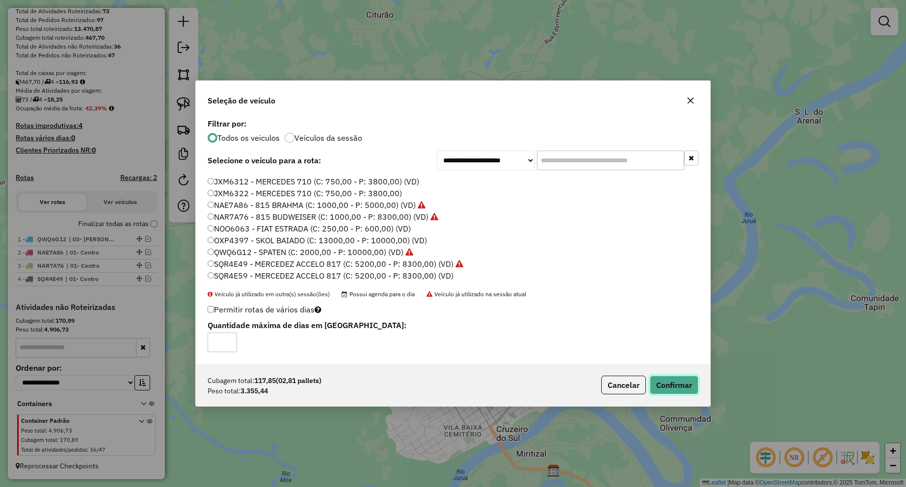
click at [683, 387] on button "Confirmar" at bounding box center [674, 385] width 49 height 19
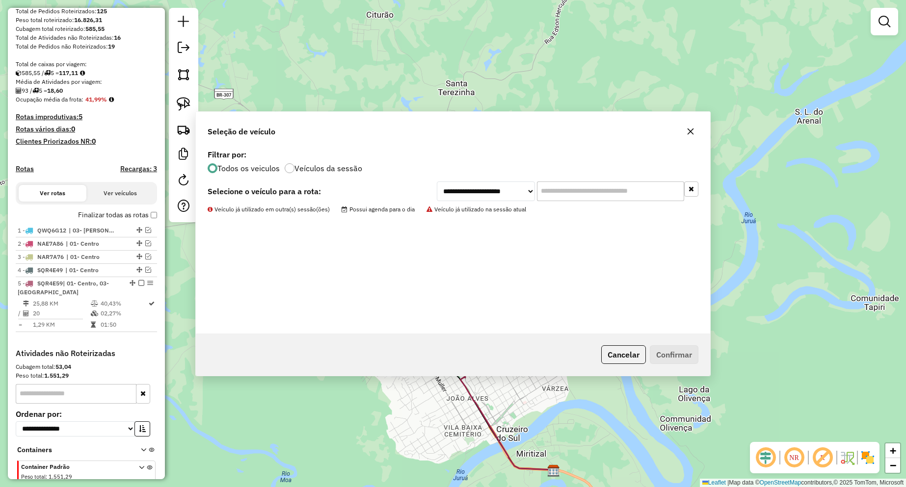
scroll to position [192, 0]
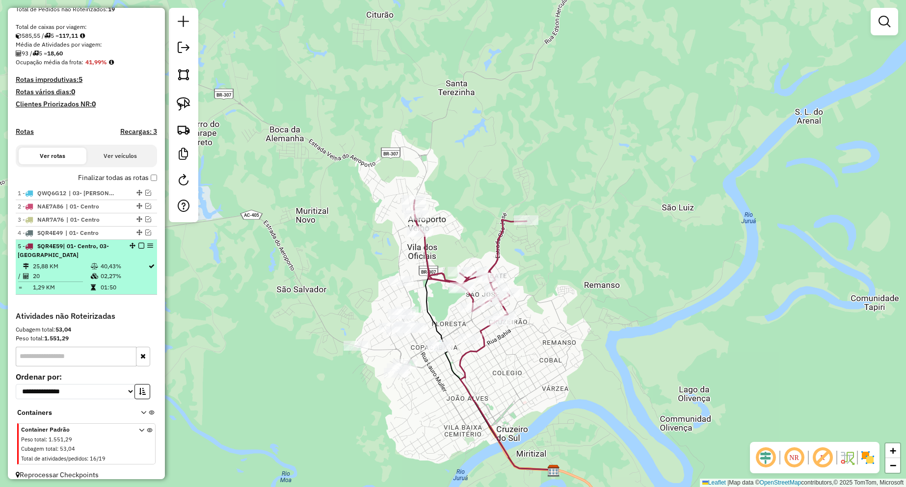
click at [138, 249] on em at bounding box center [141, 246] width 6 height 6
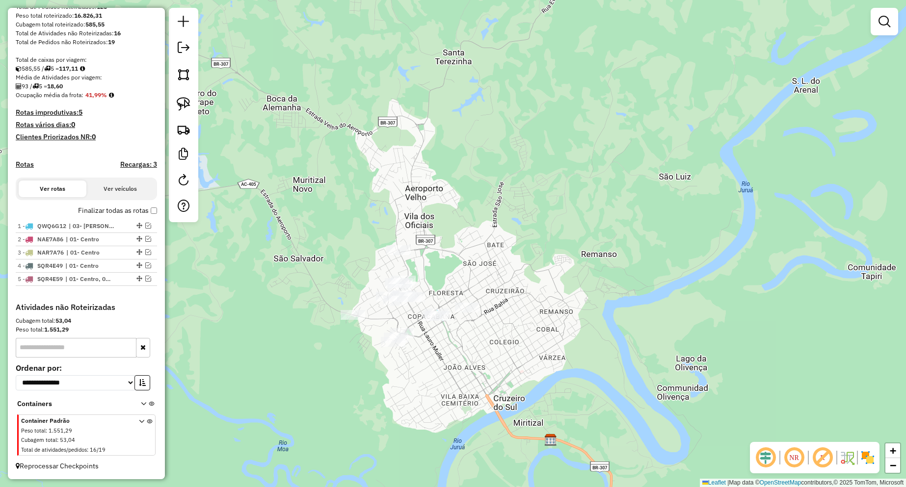
drag, startPoint x: 501, startPoint y: 249, endPoint x: 500, endPoint y: 239, distance: 10.4
click at [500, 241] on div "Janela de atendimento Grade de atendimento Capacidade Transportadoras Veículos …" at bounding box center [453, 243] width 906 height 487
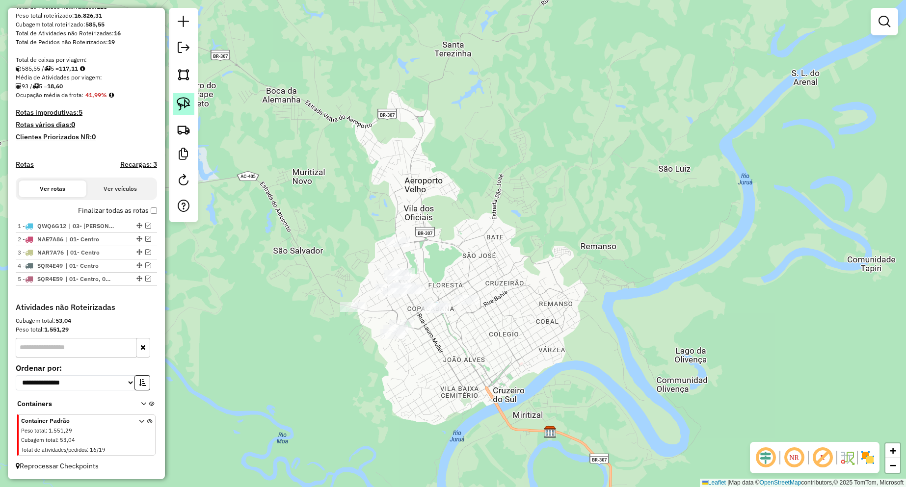
click at [174, 103] on link at bounding box center [184, 104] width 22 height 22
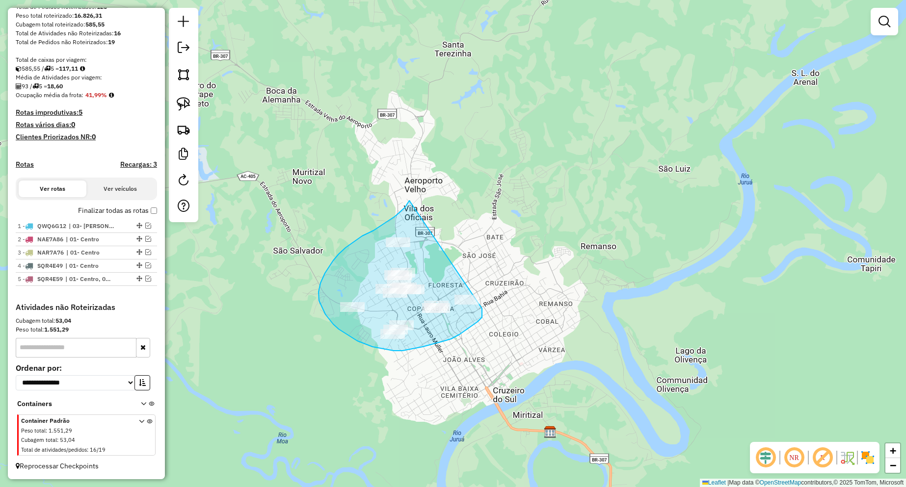
drag, startPoint x: 395, startPoint y: 217, endPoint x: 481, endPoint y: 295, distance: 116.4
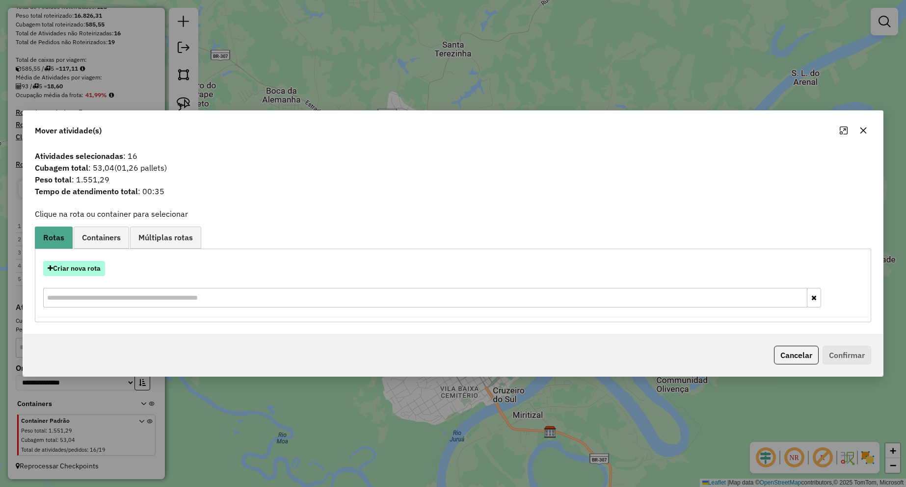
click at [81, 274] on button "Criar nova rota" at bounding box center [74, 268] width 62 height 15
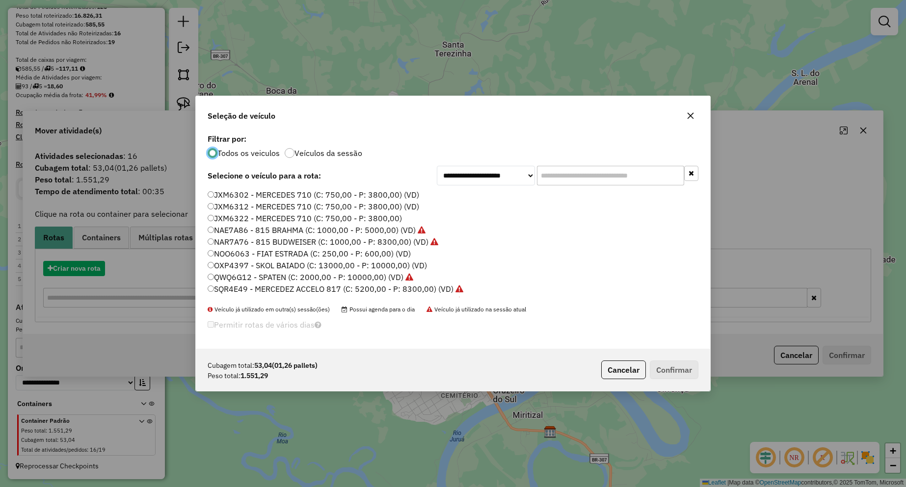
scroll to position [5, 3]
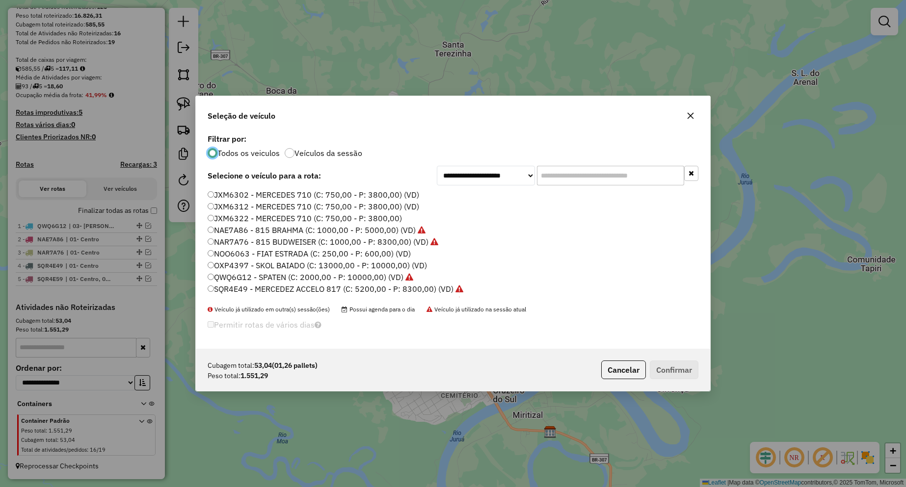
click at [254, 205] on label "JXM6312 - MERCEDES 710 (C: 750,00 - P: 3800,00) (VD)" at bounding box center [314, 207] width 212 height 12
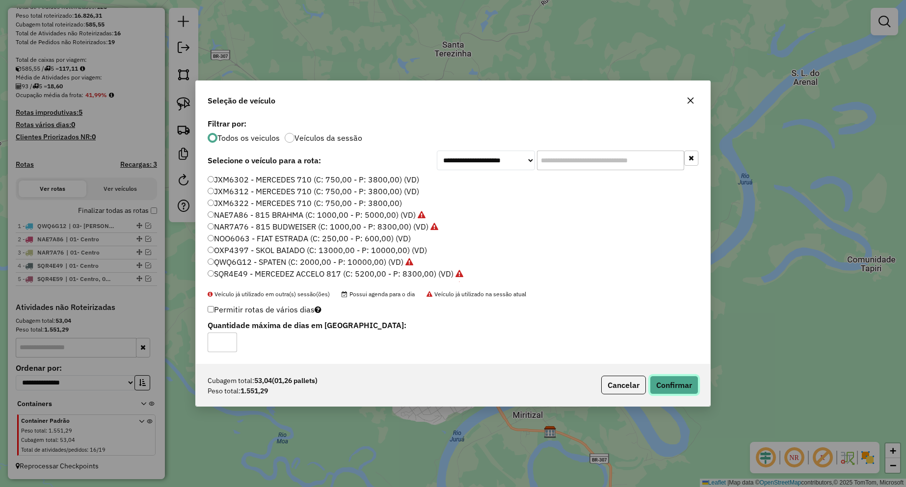
click at [670, 383] on button "Confirmar" at bounding box center [674, 385] width 49 height 19
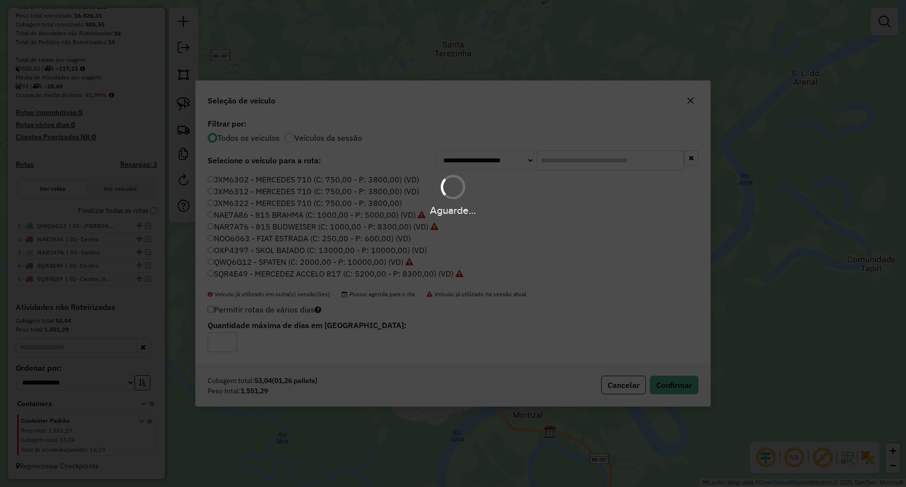
scroll to position [68, 0]
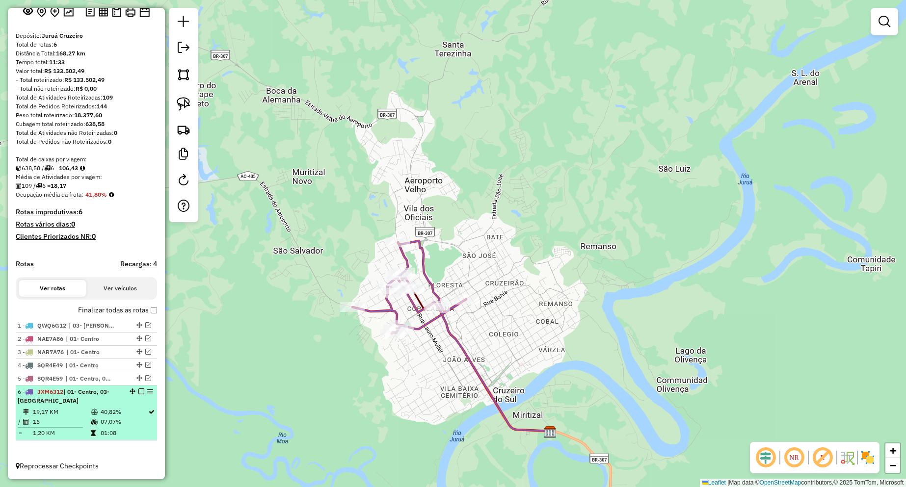
click at [138, 391] on em at bounding box center [141, 392] width 6 height 6
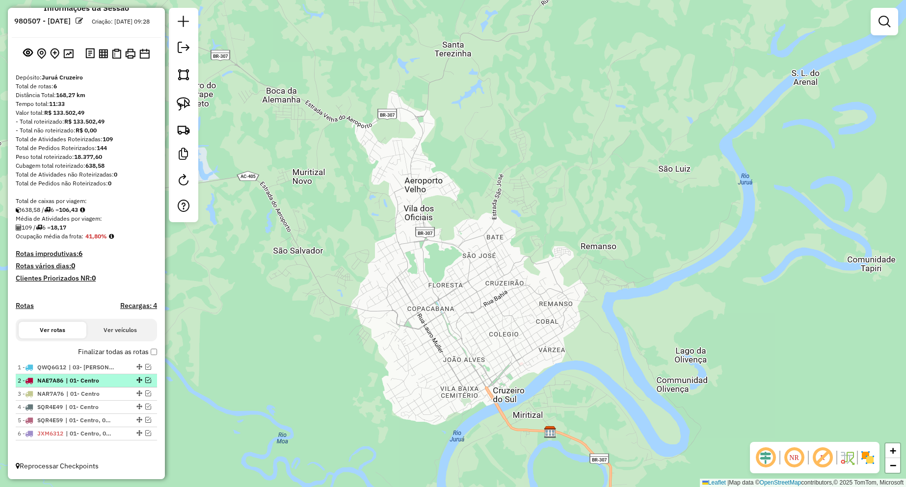
scroll to position [27, 0]
click at [145, 380] on em at bounding box center [148, 381] width 6 height 6
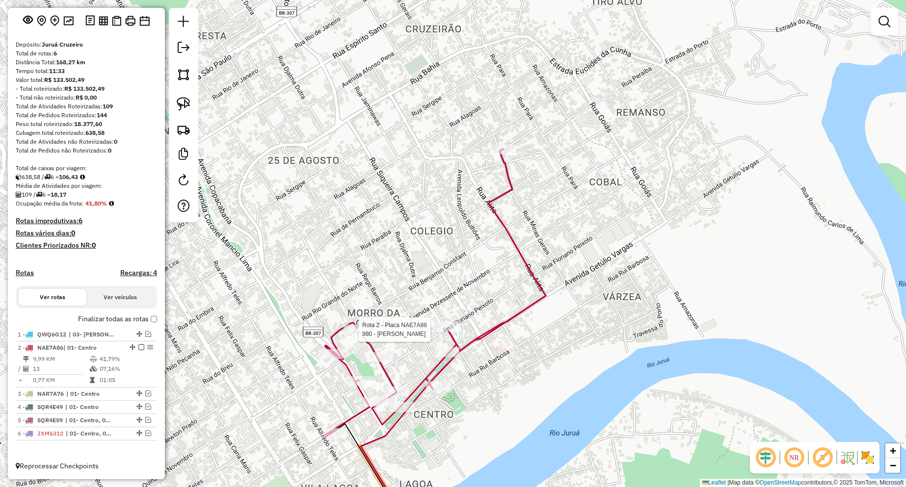
select select "**********"
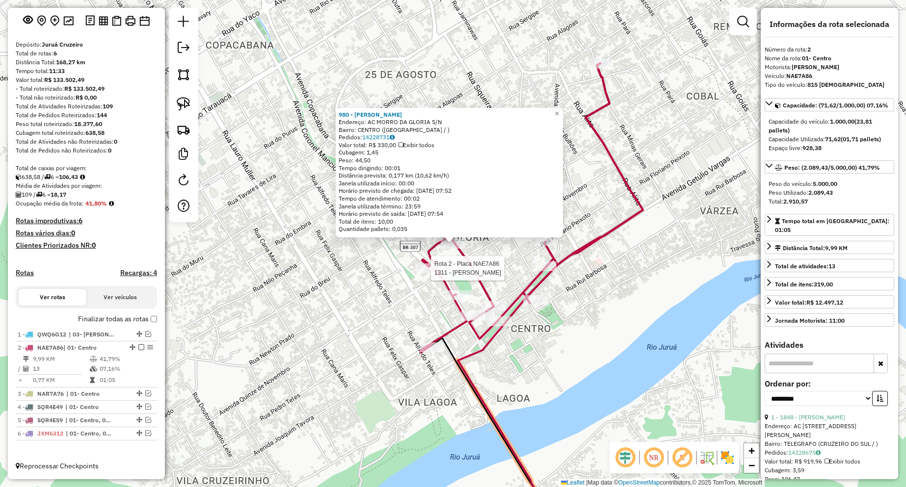
click at [431, 273] on div at bounding box center [428, 269] width 25 height 10
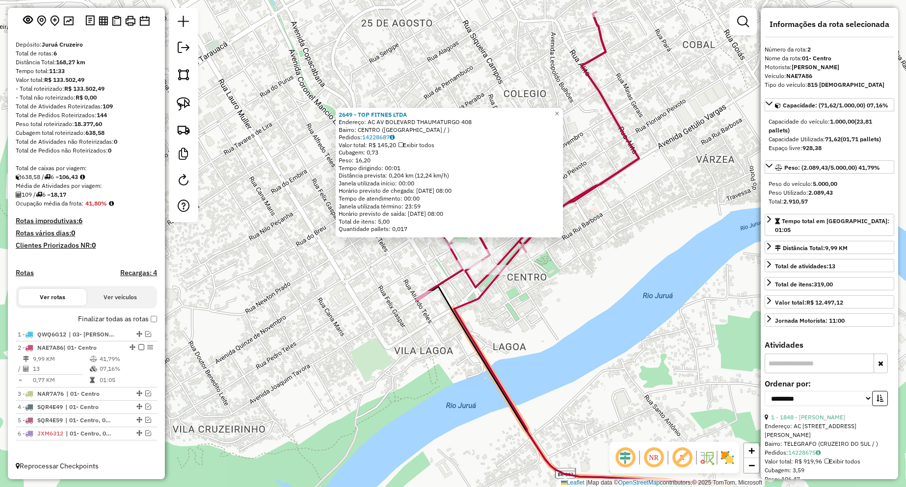
click at [716, 274] on div "Rota 2 - Placa NAE7A86 134 - PEDROZIR NERI GUEDES 2649 - TOP FITNES LTDA Endere…" at bounding box center [453, 243] width 906 height 487
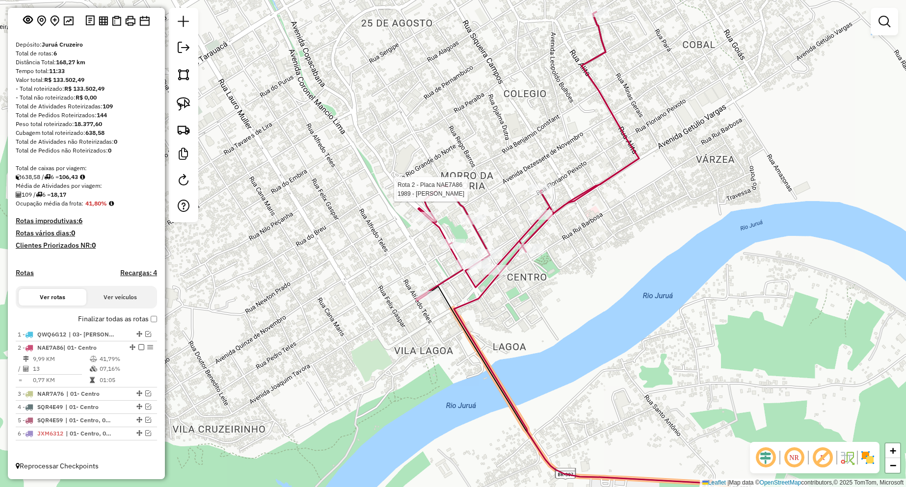
select select "**********"
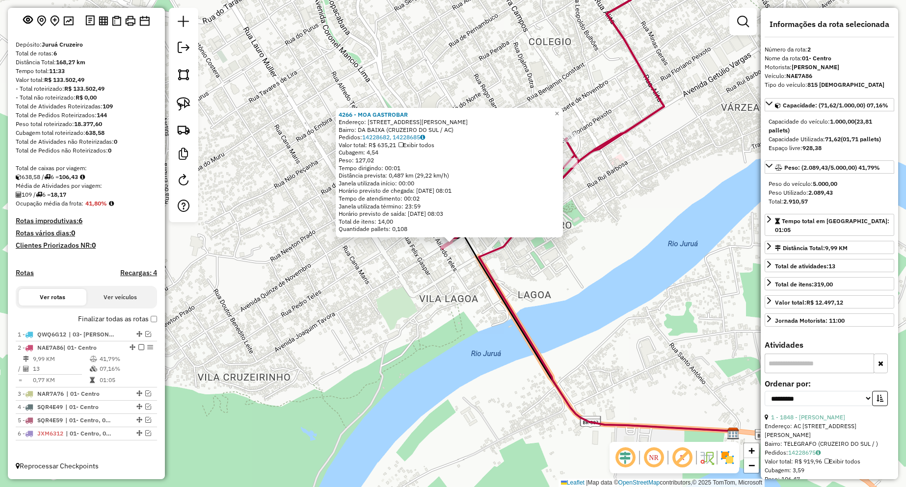
click at [518, 271] on div "4266 - MOA GASTROBAR Endereço: RUA PEDRO TELES 203 Bairro: DA BAIXA (CRUZEIRO D…" at bounding box center [453, 243] width 906 height 487
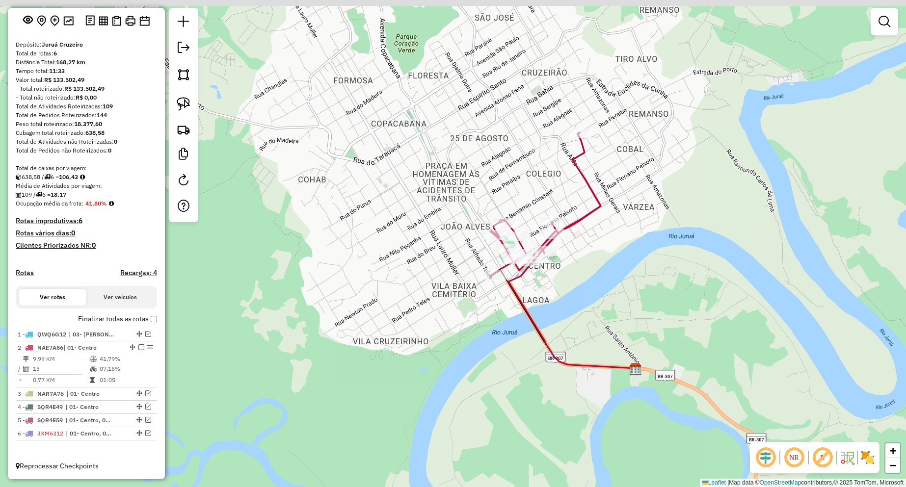
drag, startPoint x: 613, startPoint y: 266, endPoint x: 577, endPoint y: 304, distance: 52.4
click at [577, 304] on div "Janela de atendimento Grade de atendimento Capacidade Transportadoras Veículos …" at bounding box center [453, 243] width 906 height 487
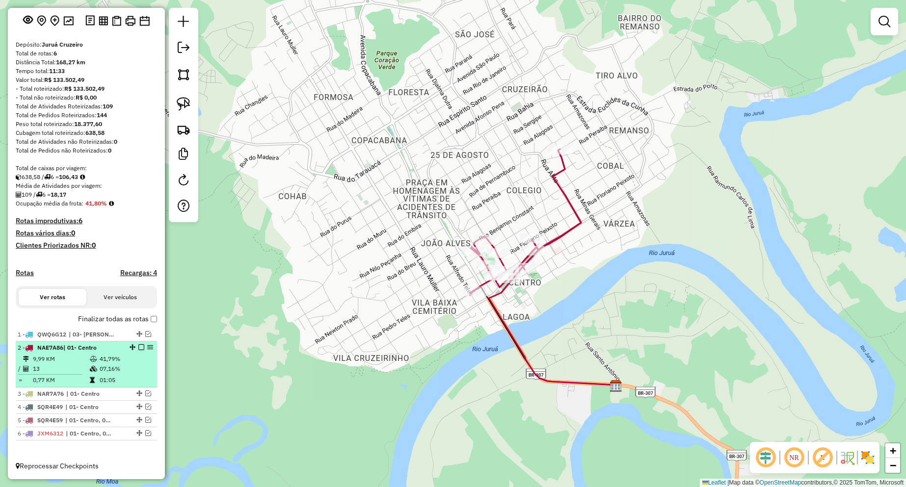
click at [139, 348] on em at bounding box center [141, 348] width 6 height 6
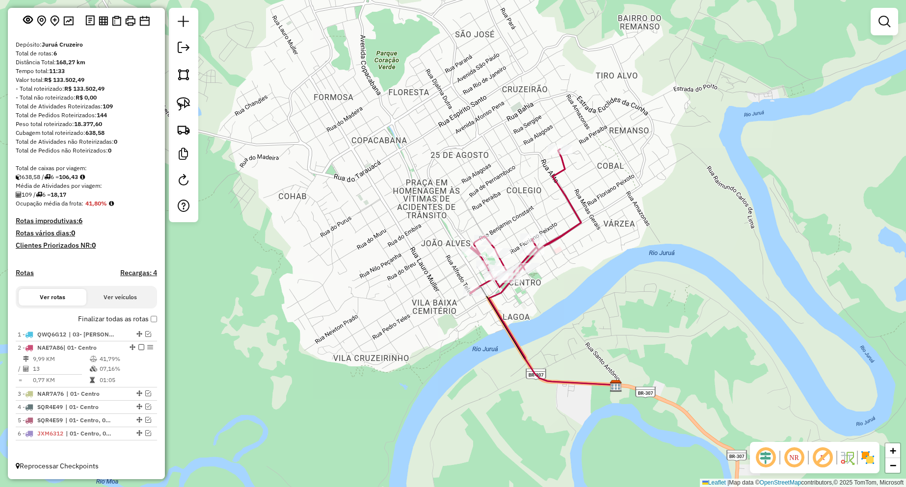
scroll to position [27, 0]
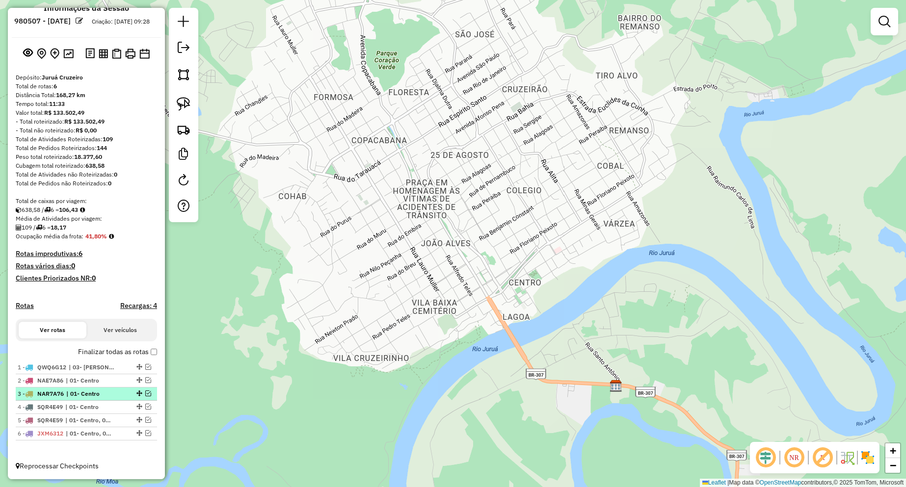
click at [145, 394] on em at bounding box center [148, 394] width 6 height 6
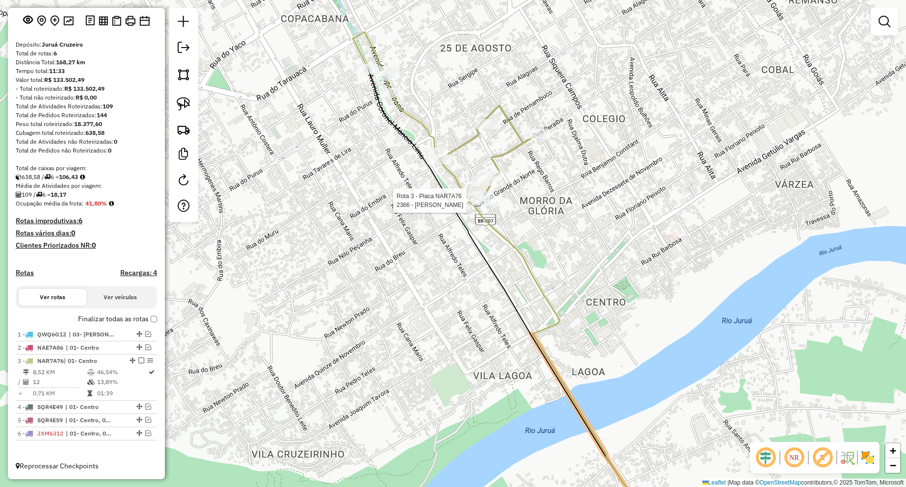
select select "**********"
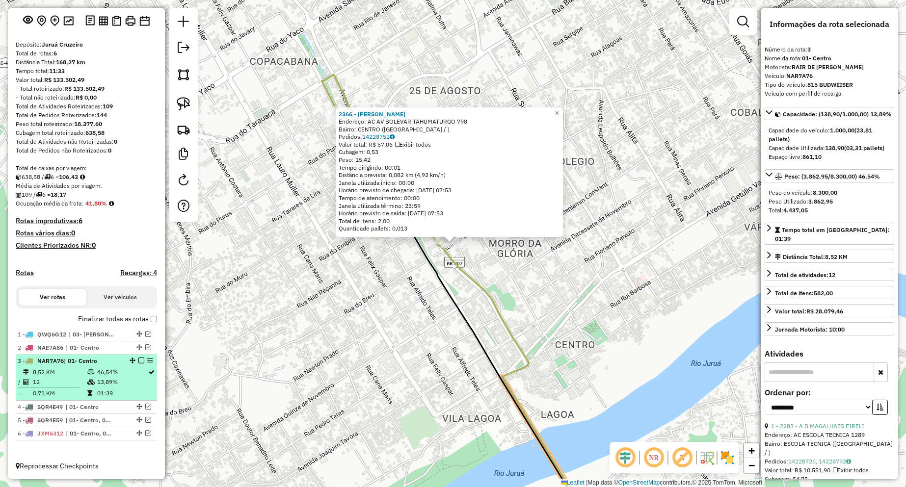
click at [138, 361] on em at bounding box center [141, 361] width 6 height 6
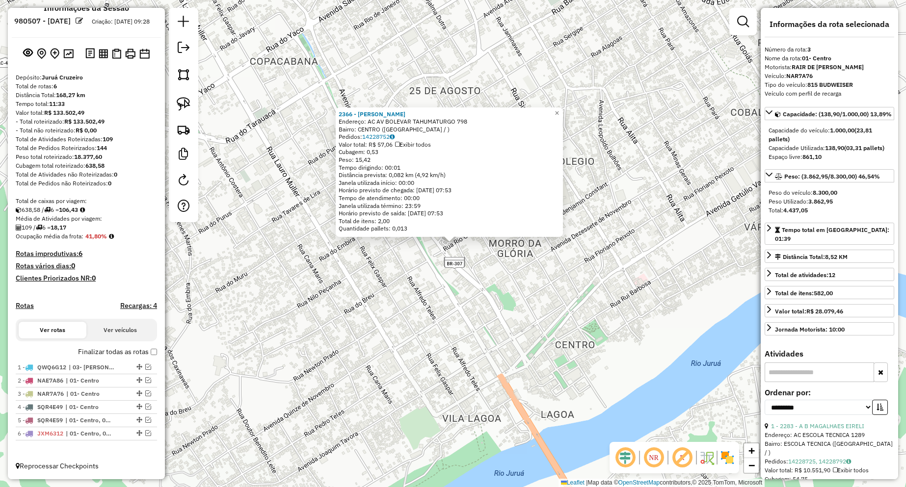
click at [337, 369] on div "2366 - TAINE SILVA OLIVEIRA Endereço: AC AV BOLEVAR TAHUMATURGO 798 Bairro: CEN…" at bounding box center [453, 243] width 906 height 487
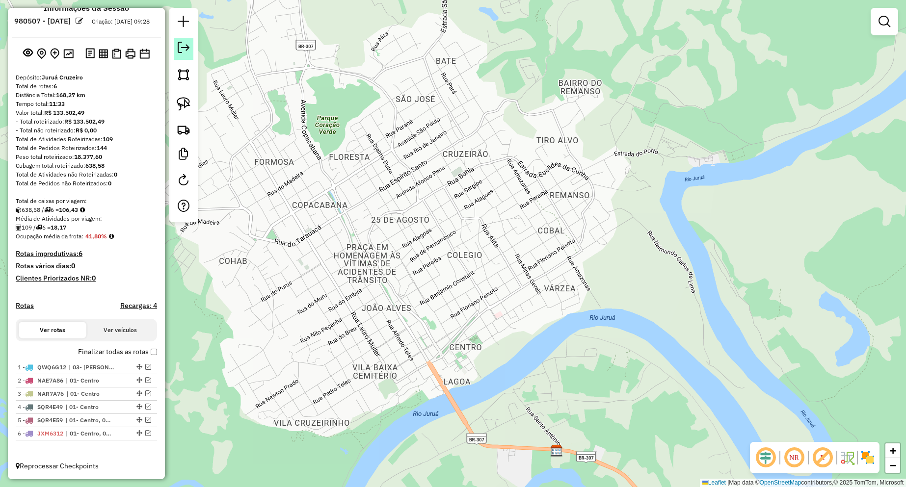
click at [183, 51] on em at bounding box center [184, 48] width 12 height 12
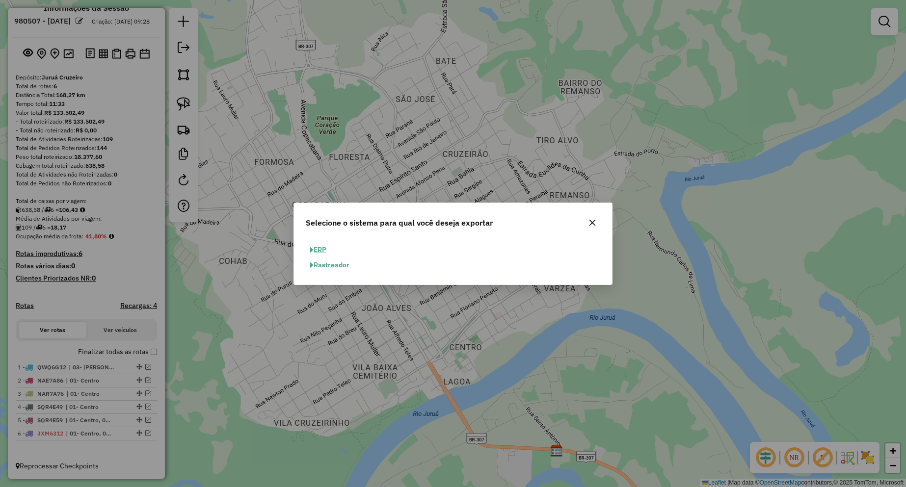
click at [321, 247] on button "ERP" at bounding box center [318, 250] width 25 height 15
select select "**"
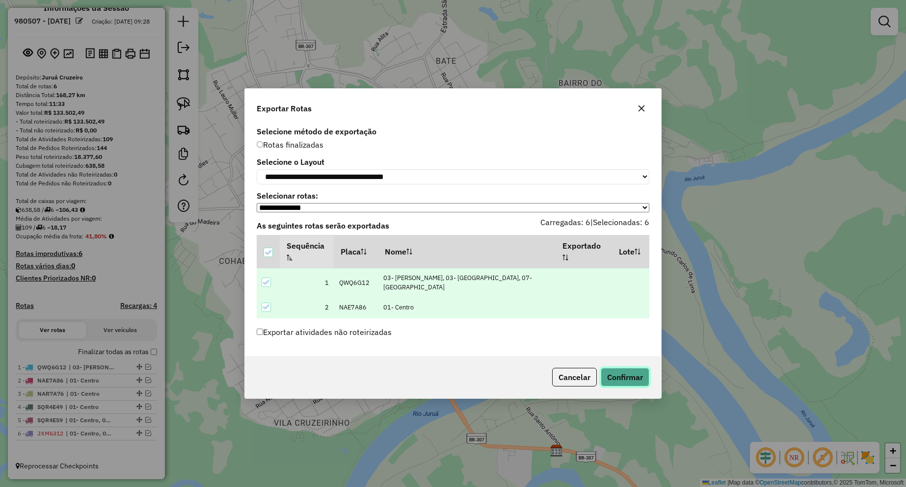
click at [619, 377] on button "Confirmar" at bounding box center [625, 377] width 49 height 19
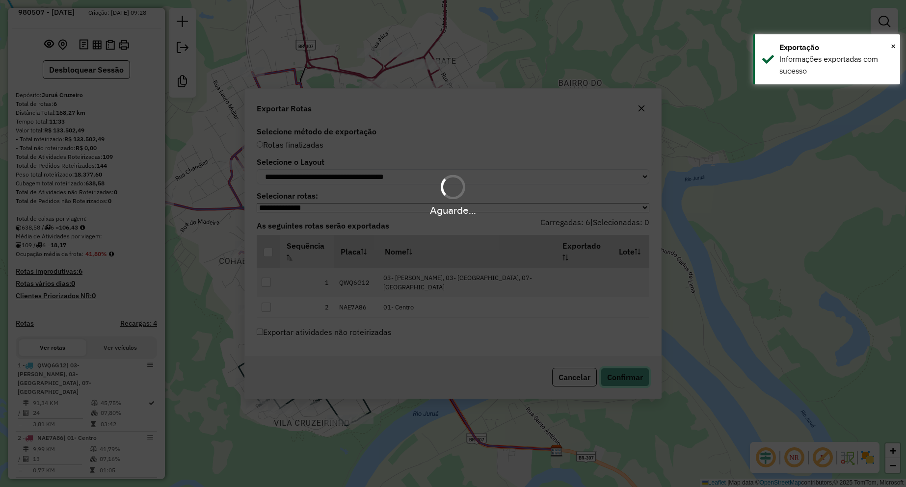
scroll to position [218, 0]
